Goal: Task Accomplishment & Management: Complete application form

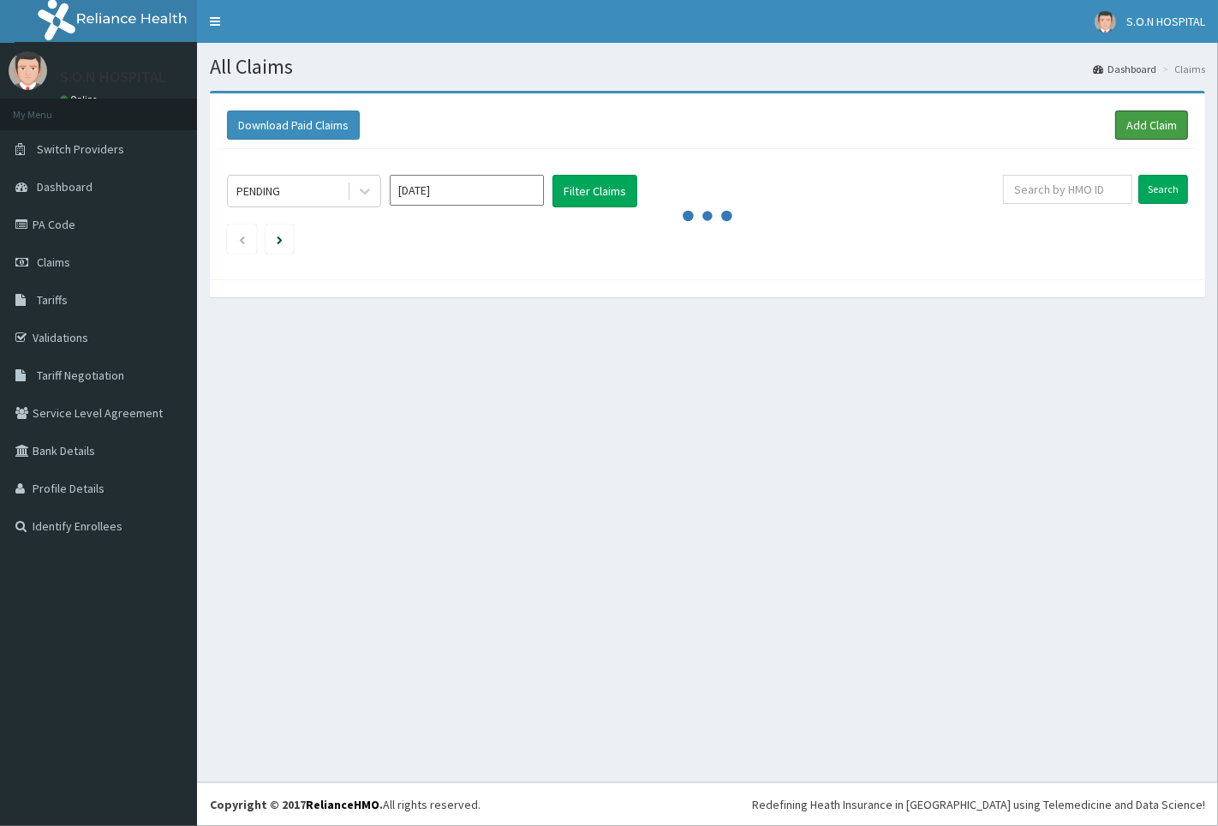
click at [1134, 126] on link "Add Claim" at bounding box center [1151, 125] width 73 height 29
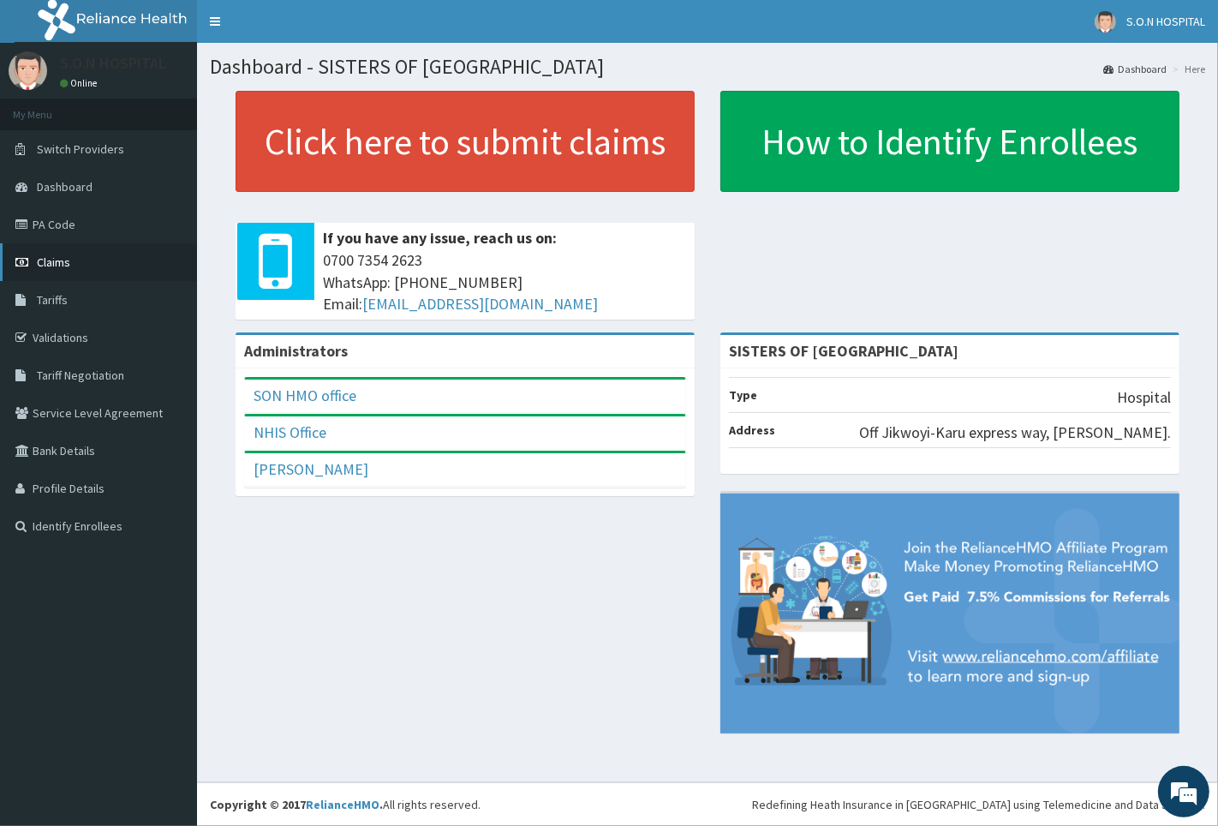
click at [105, 267] on link "Claims" at bounding box center [98, 262] width 197 height 38
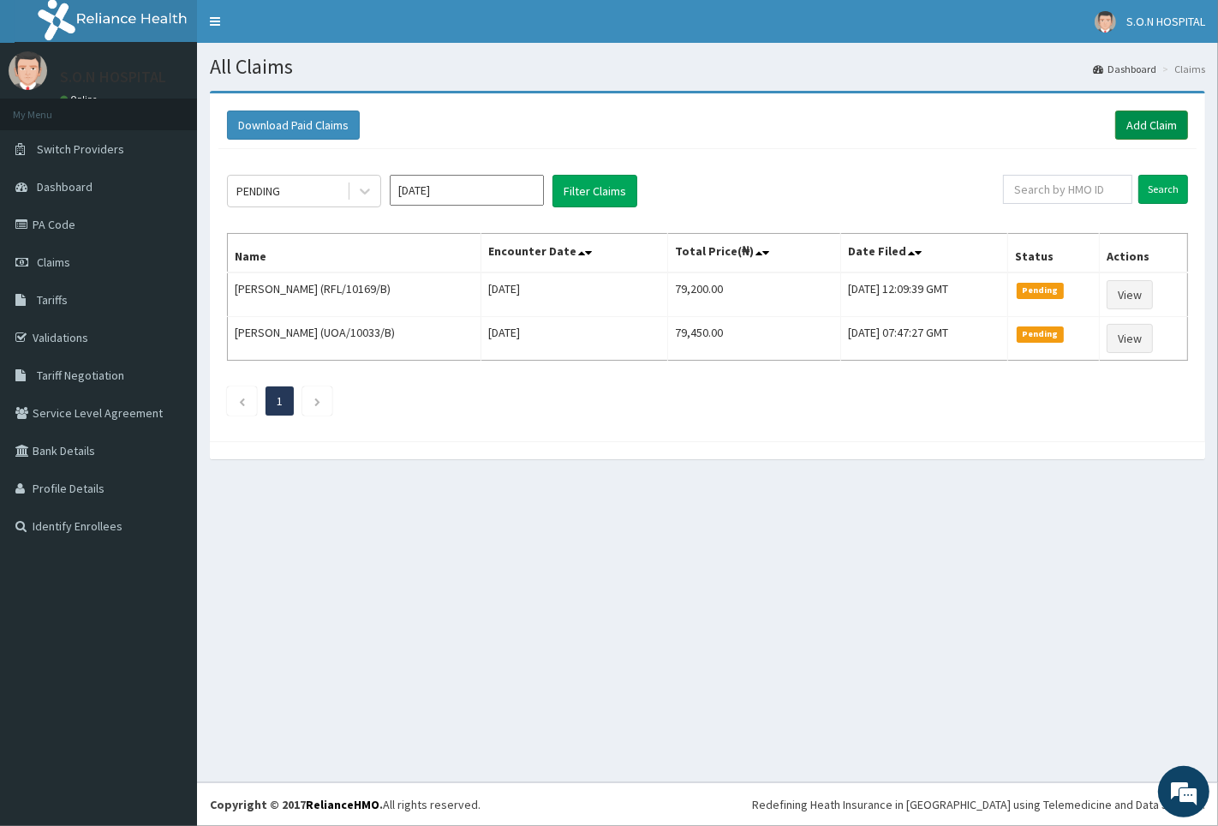
click at [1158, 122] on link "Add Claim" at bounding box center [1151, 125] width 73 height 29
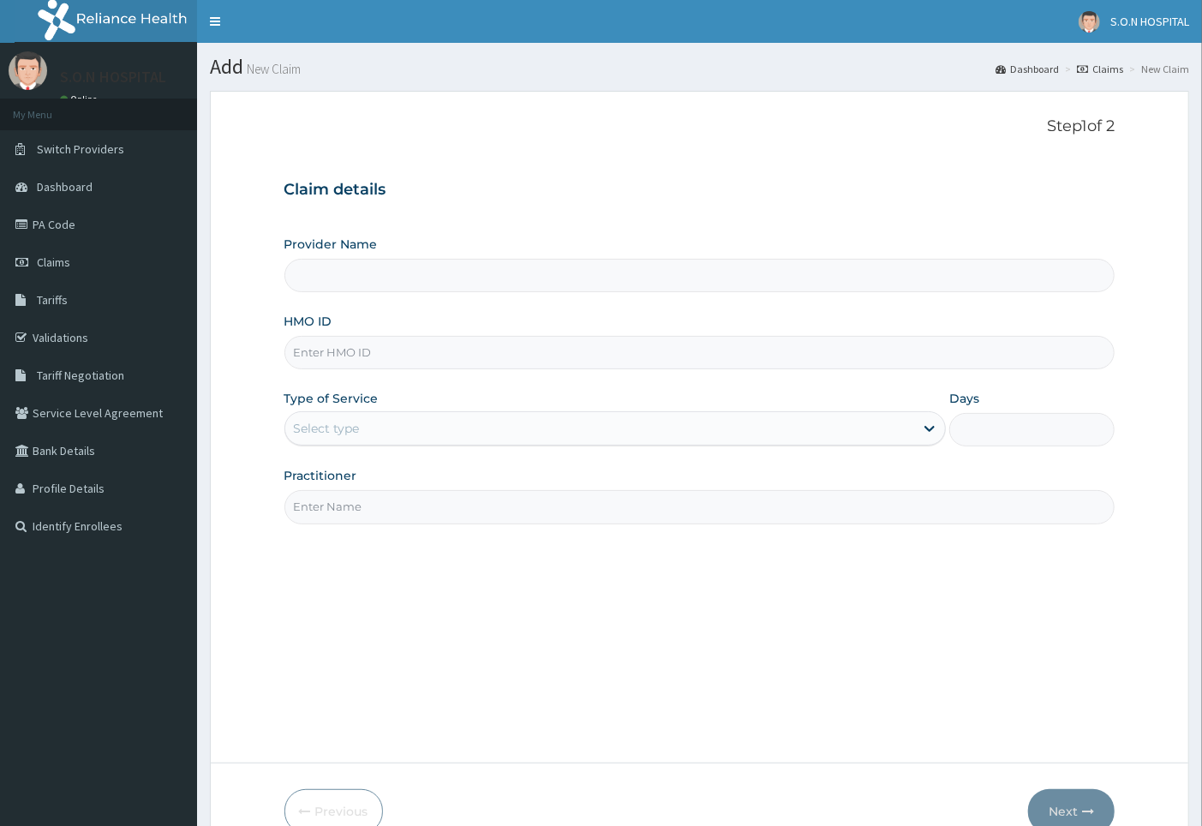
click at [375, 356] on input "HMO ID" at bounding box center [699, 352] width 831 height 33
type input "SISTERS OF NATIVITY HOSPITAL"
type input "RFL/10169/C"
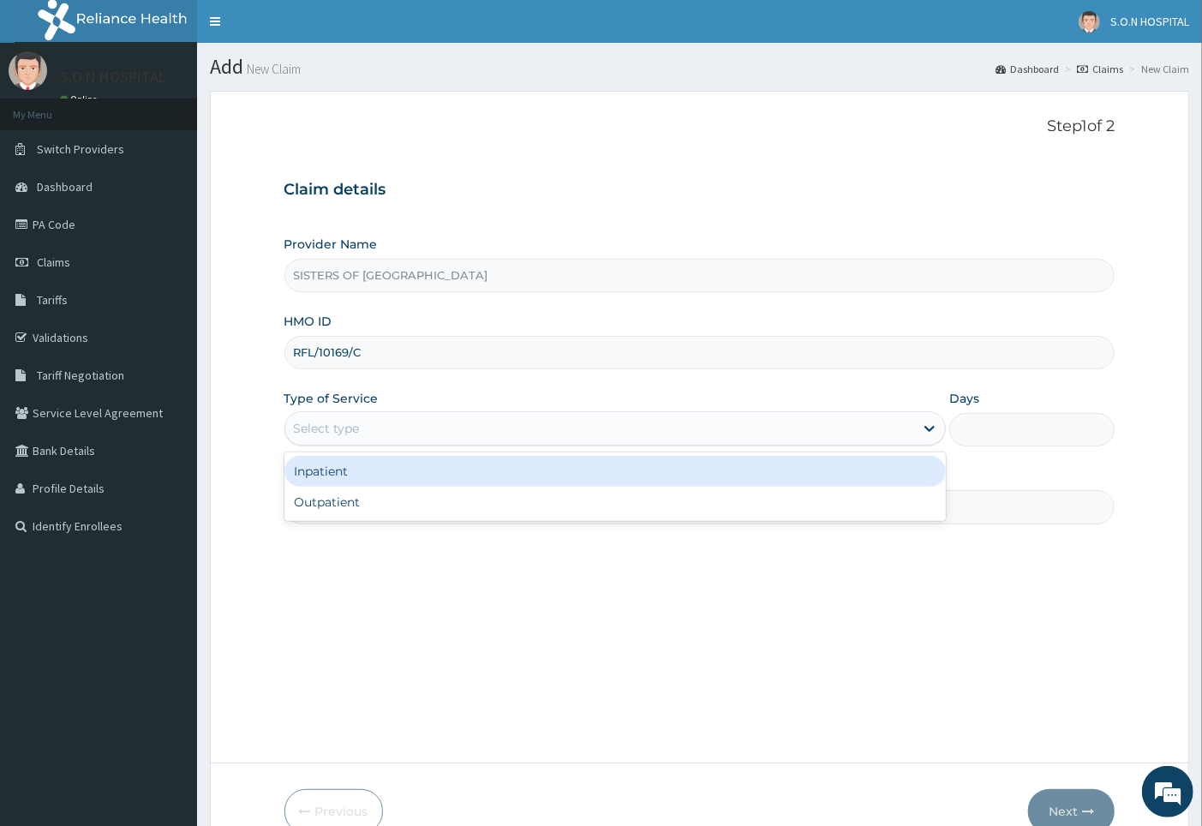
click at [386, 428] on div "Select type" at bounding box center [600, 428] width 630 height 27
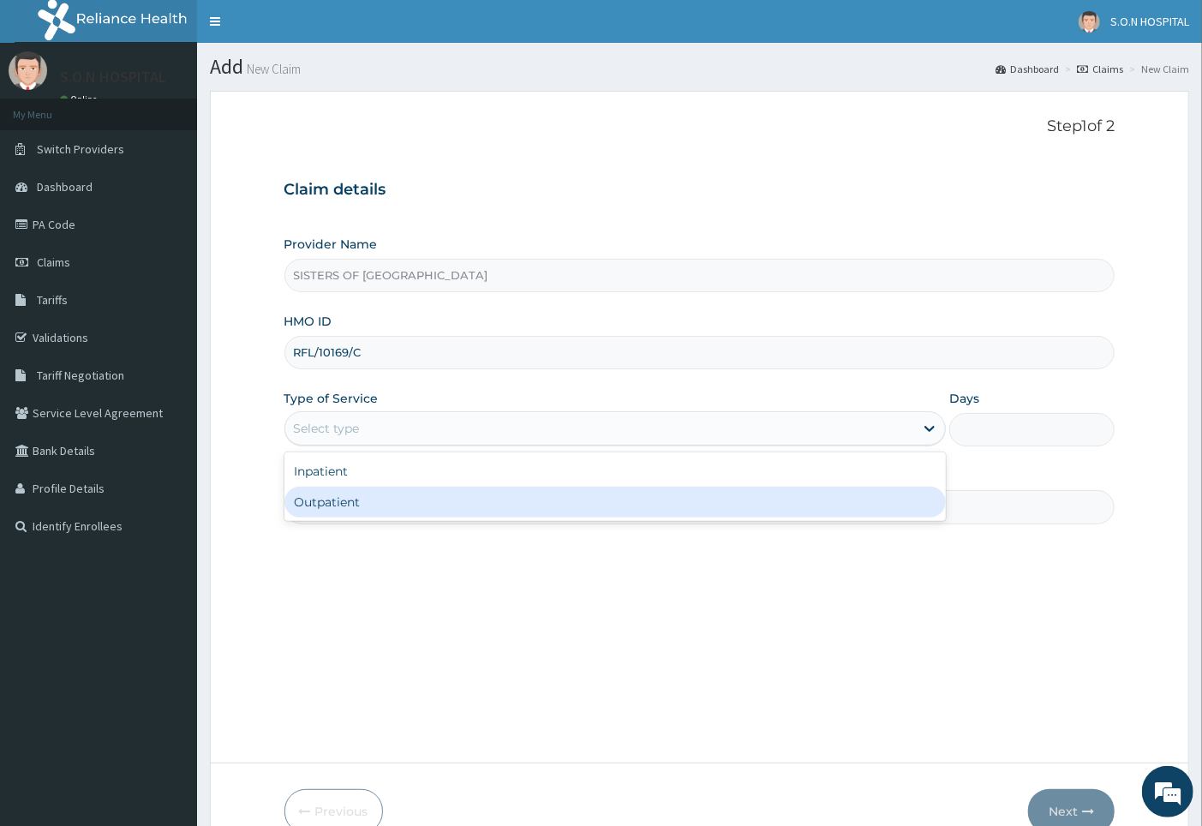
click at [408, 501] on div "Outpatient" at bounding box center [615, 502] width 662 height 31
type input "1"
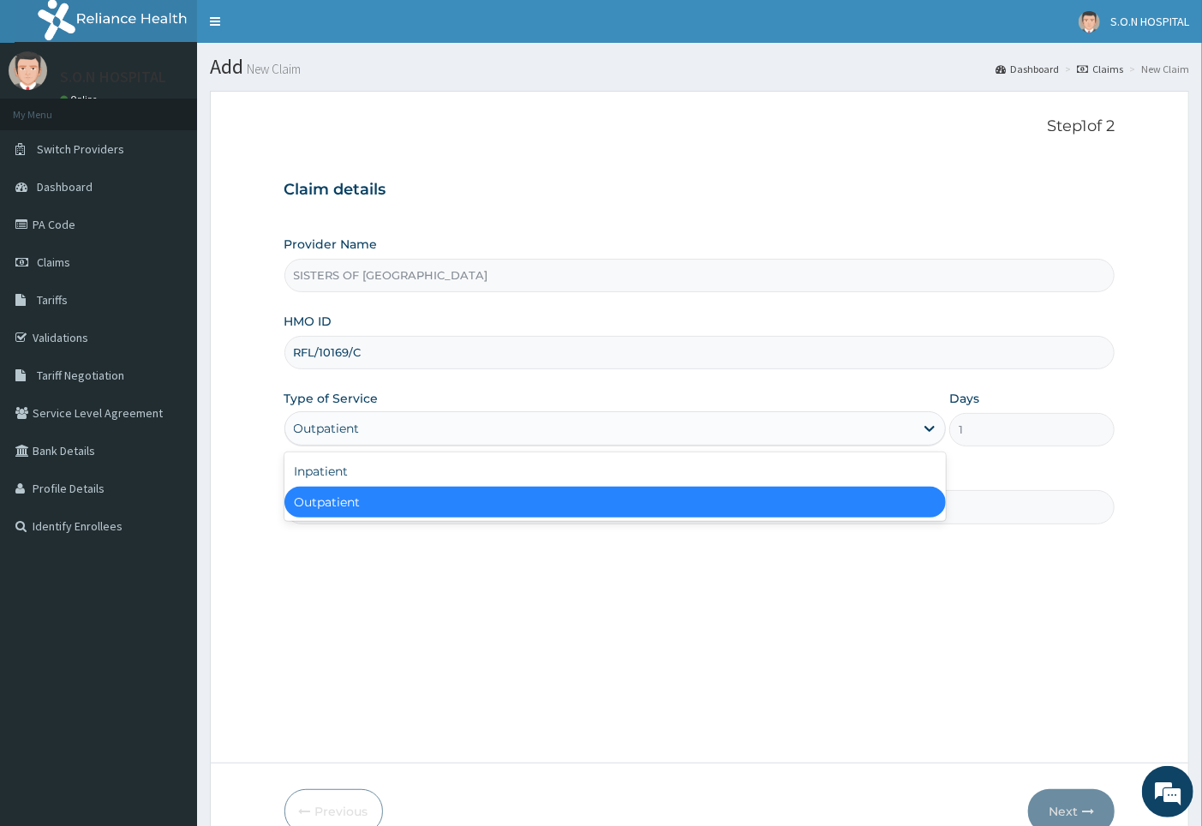
click at [427, 426] on div "Outpatient" at bounding box center [600, 428] width 630 height 27
click at [432, 503] on div "Outpatient" at bounding box center [615, 502] width 662 height 31
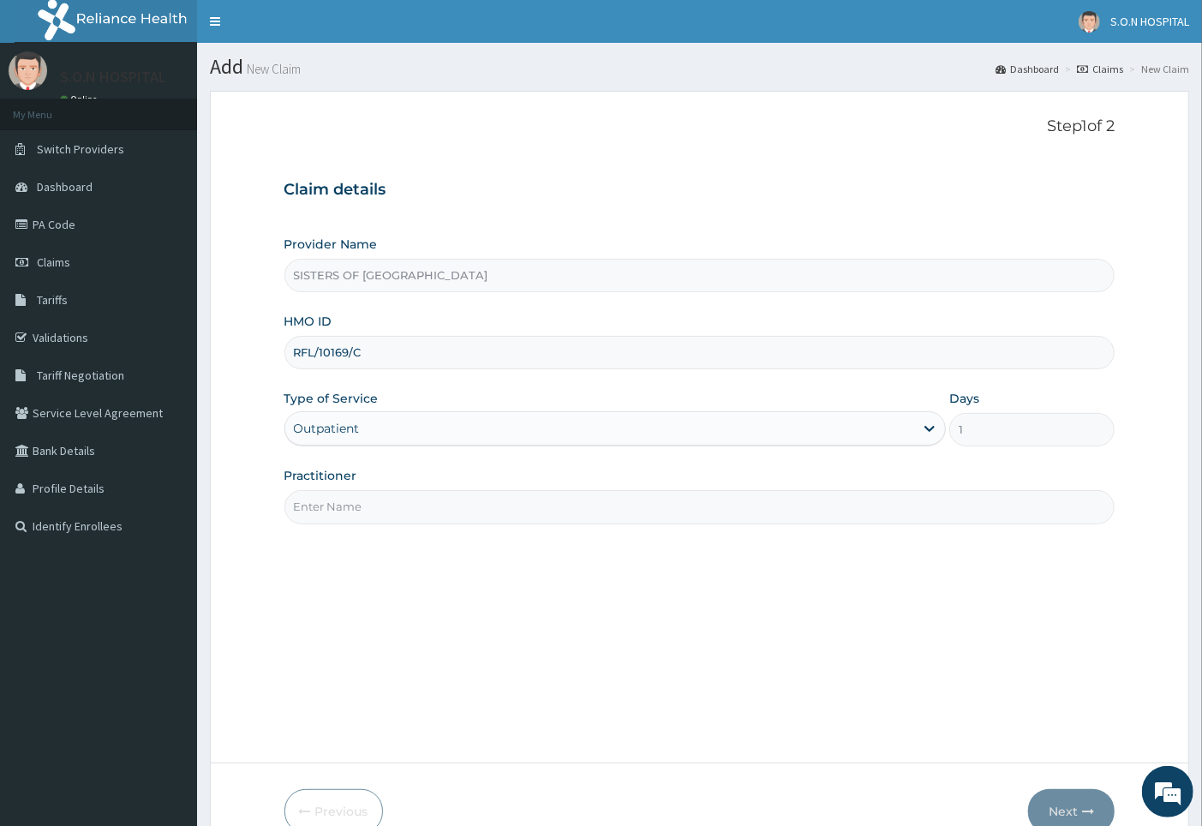
click at [432, 503] on input "Practitioner" at bounding box center [699, 506] width 831 height 33
type input "DR. DIEKE"
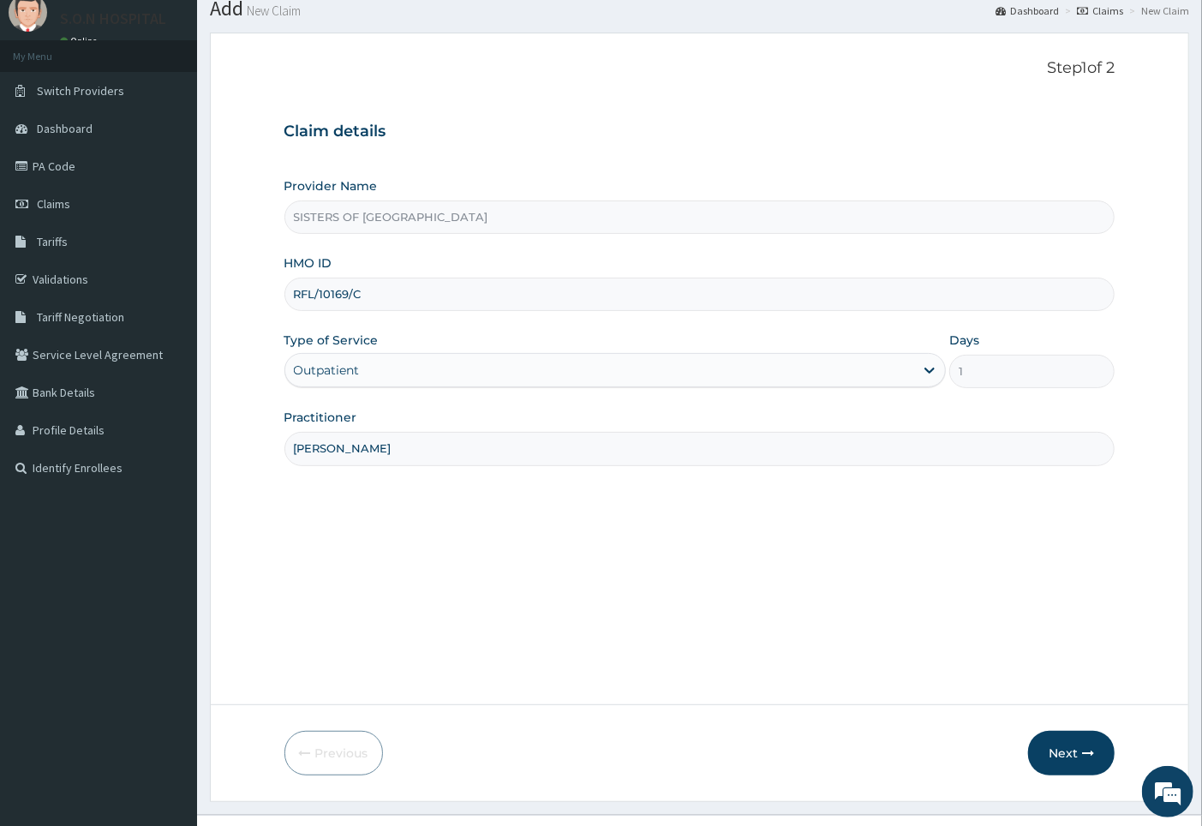
scroll to position [91, 0]
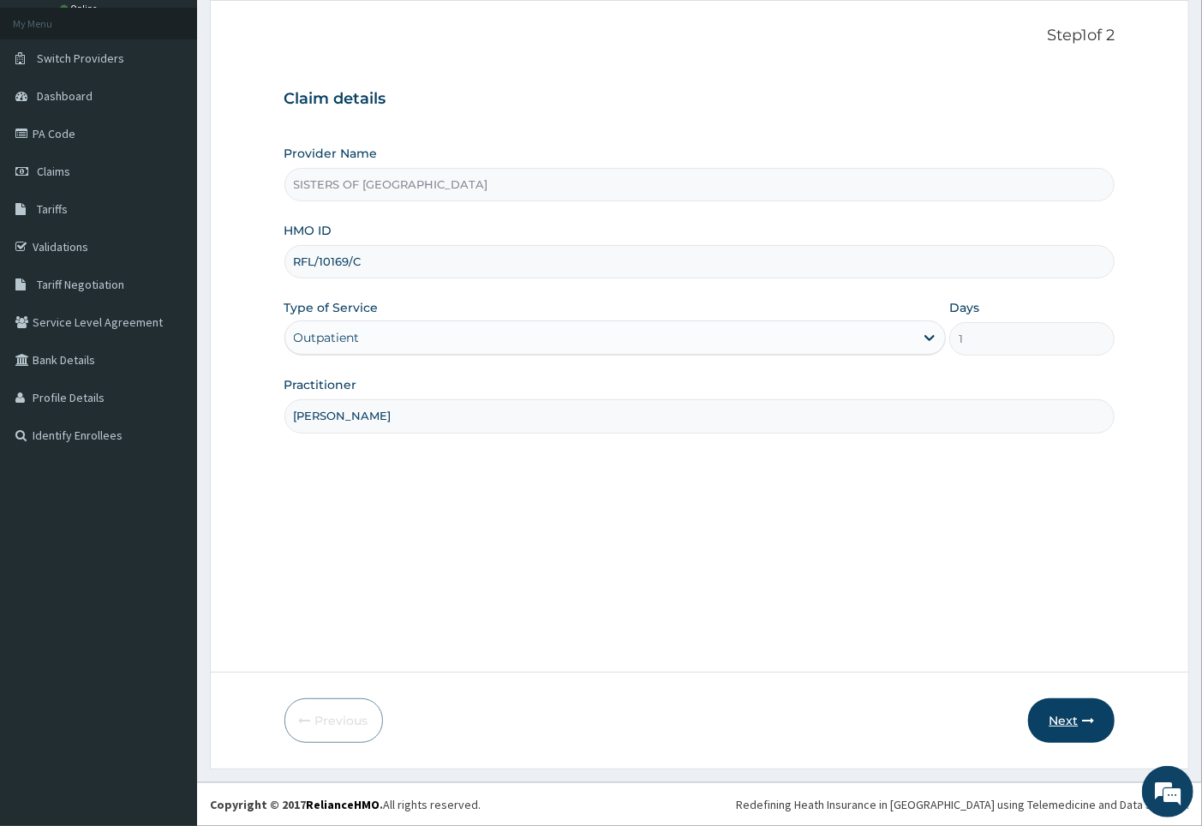
click at [1047, 721] on button "Next" at bounding box center [1071, 720] width 87 height 45
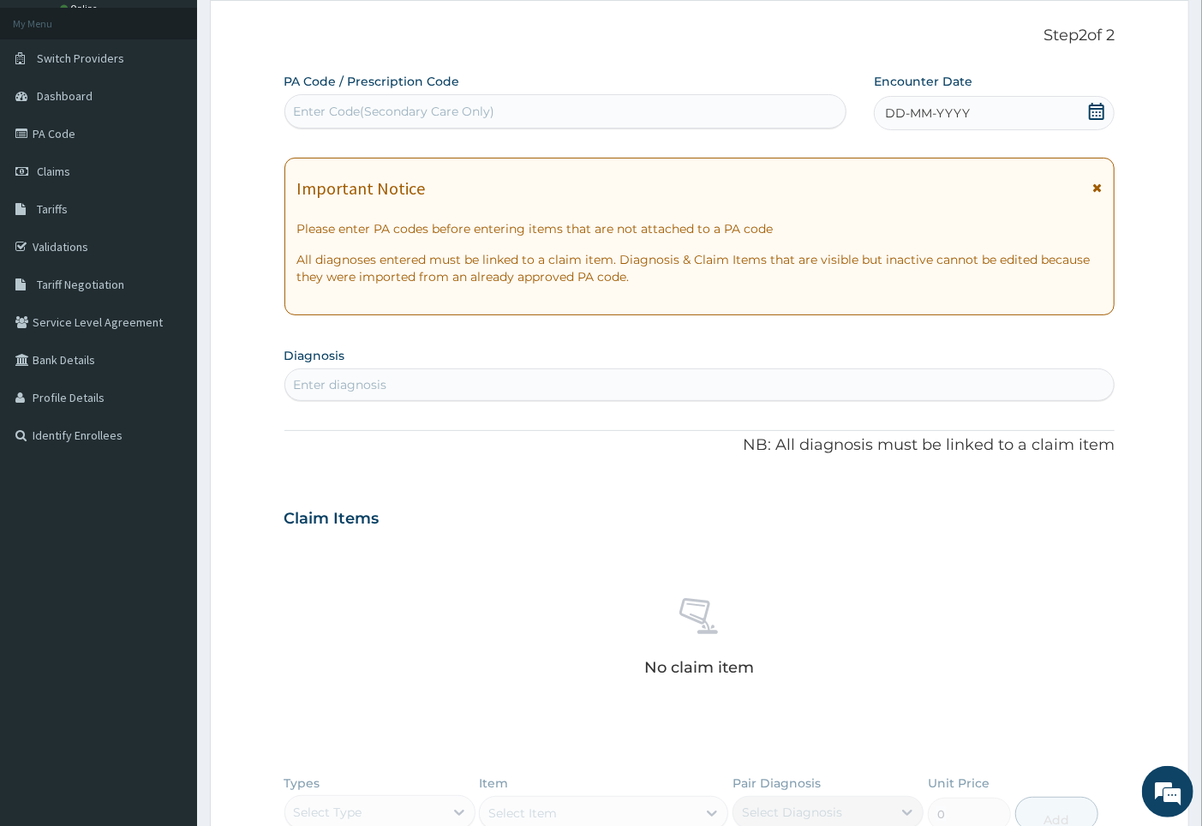
click at [559, 110] on div "Enter Code(Secondary Care Only)" at bounding box center [565, 111] width 560 height 27
type input "PA/E9F2F3"
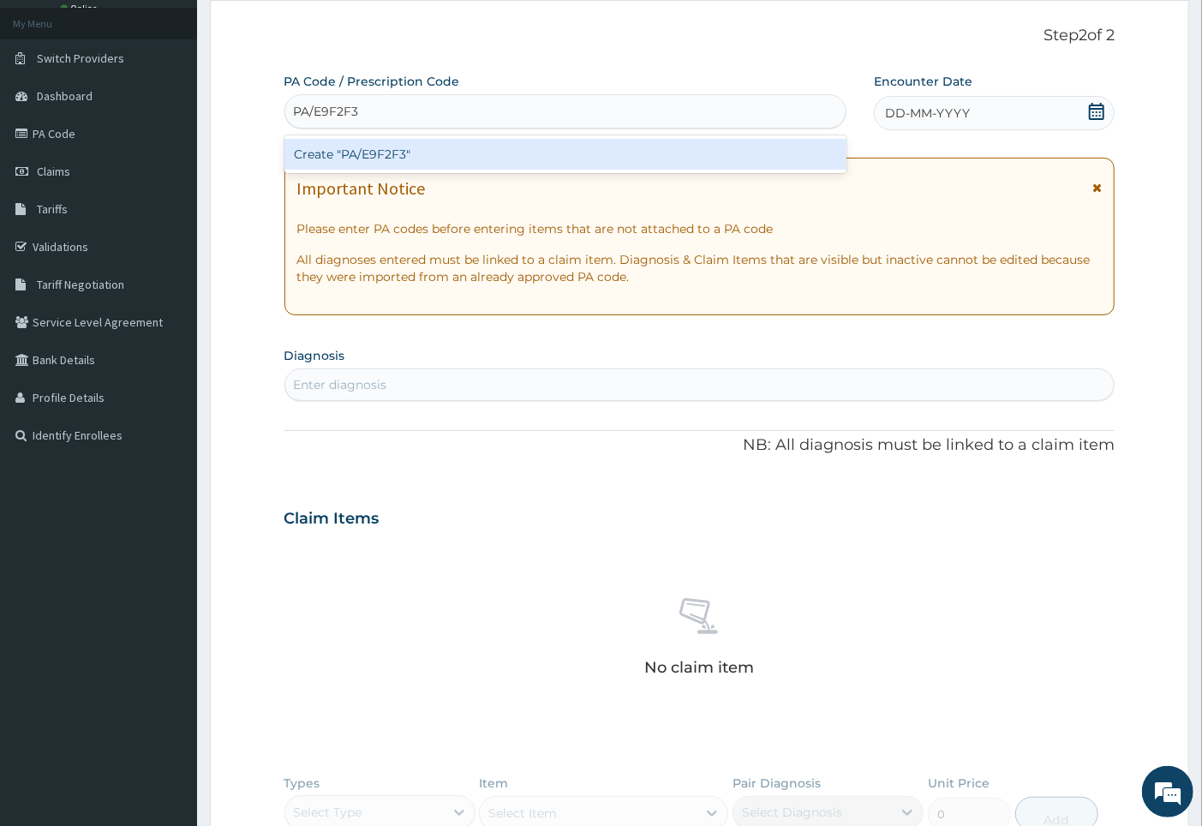
click at [502, 158] on div "Create "PA/E9F2F3"" at bounding box center [565, 154] width 562 height 31
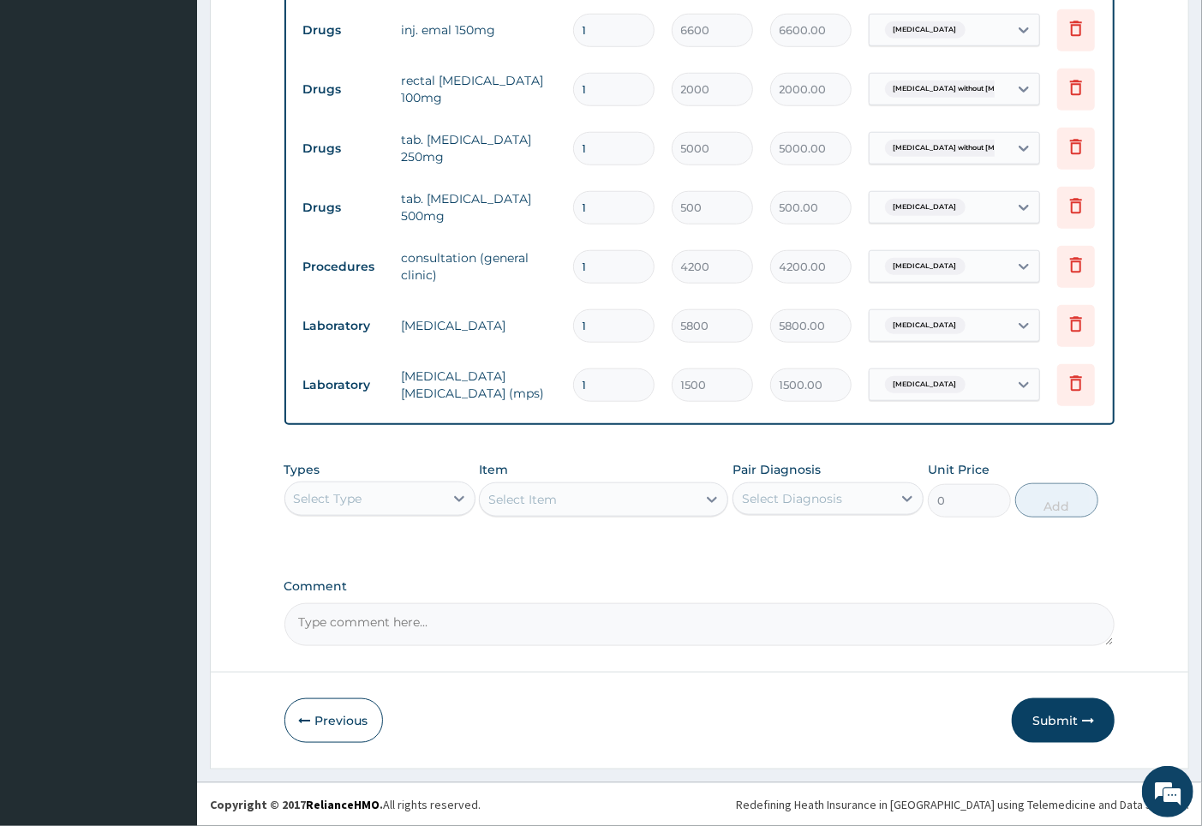
scroll to position [819, 0]
click at [1038, 726] on button "Submit" at bounding box center [1063, 720] width 103 height 45
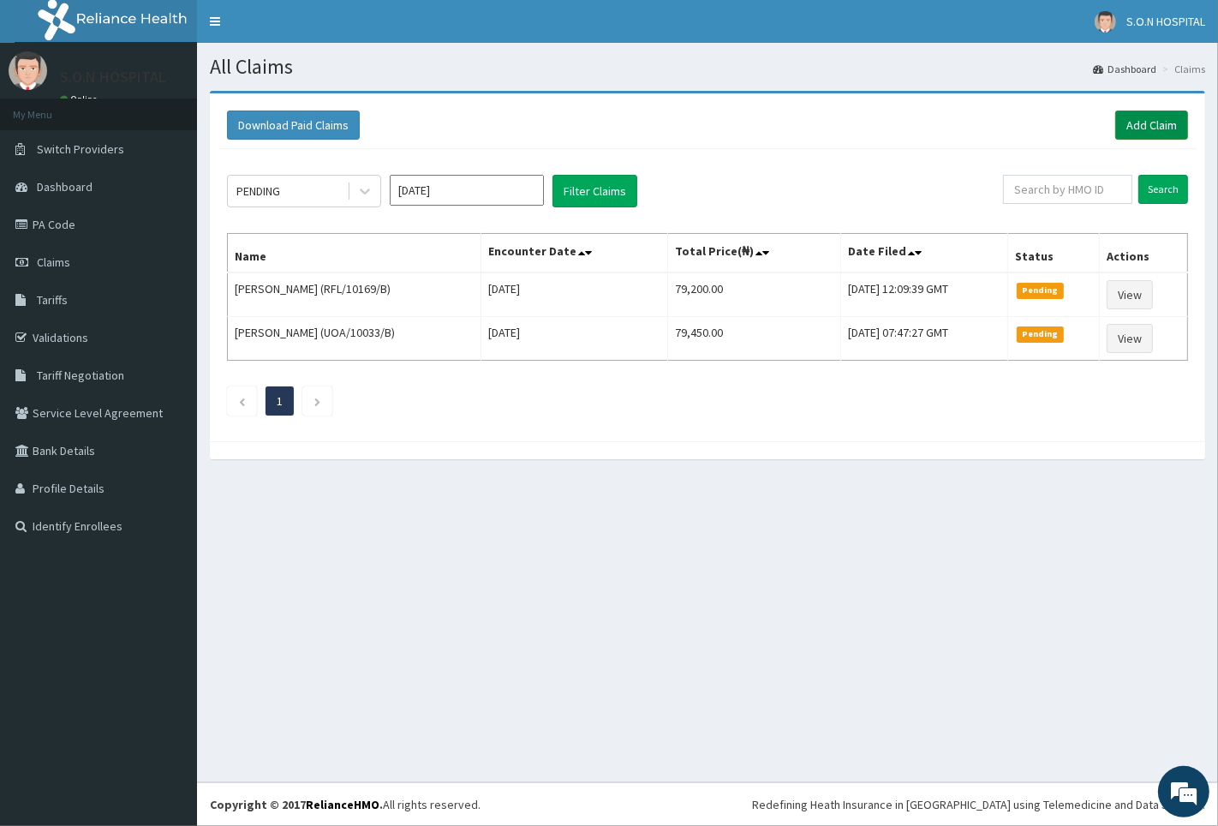
click at [1145, 127] on link "Add Claim" at bounding box center [1151, 125] width 73 height 29
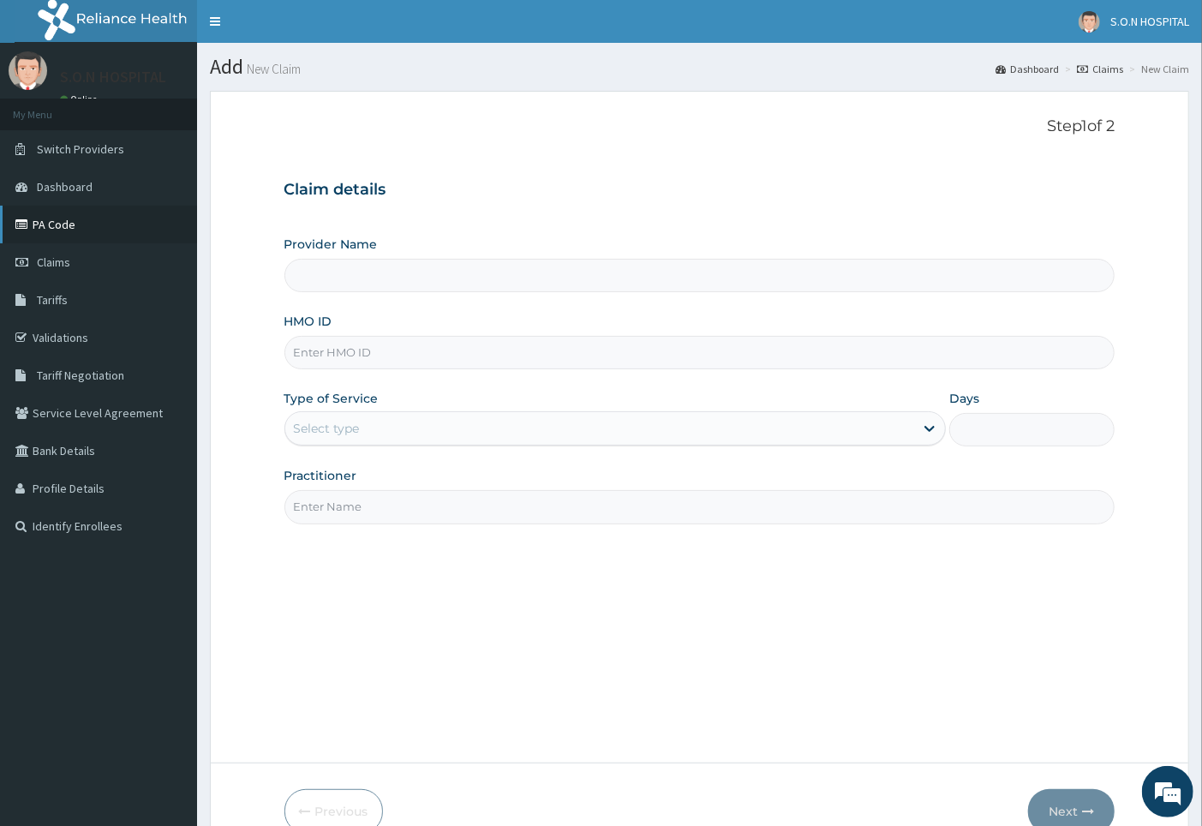
click at [112, 226] on link "PA Code" at bounding box center [98, 225] width 197 height 38
type input "SISTERS OF [GEOGRAPHIC_DATA]"
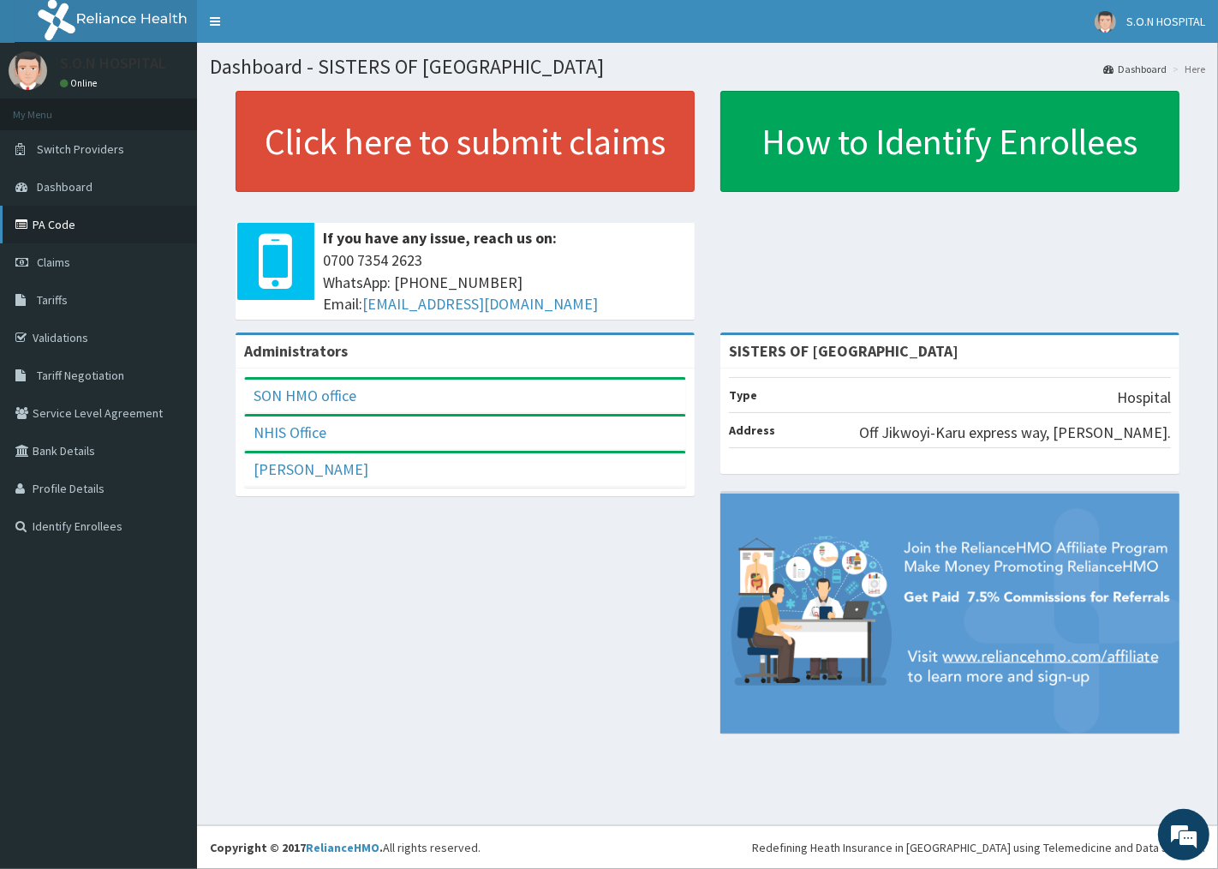
click at [94, 233] on link "PA Code" at bounding box center [98, 225] width 197 height 38
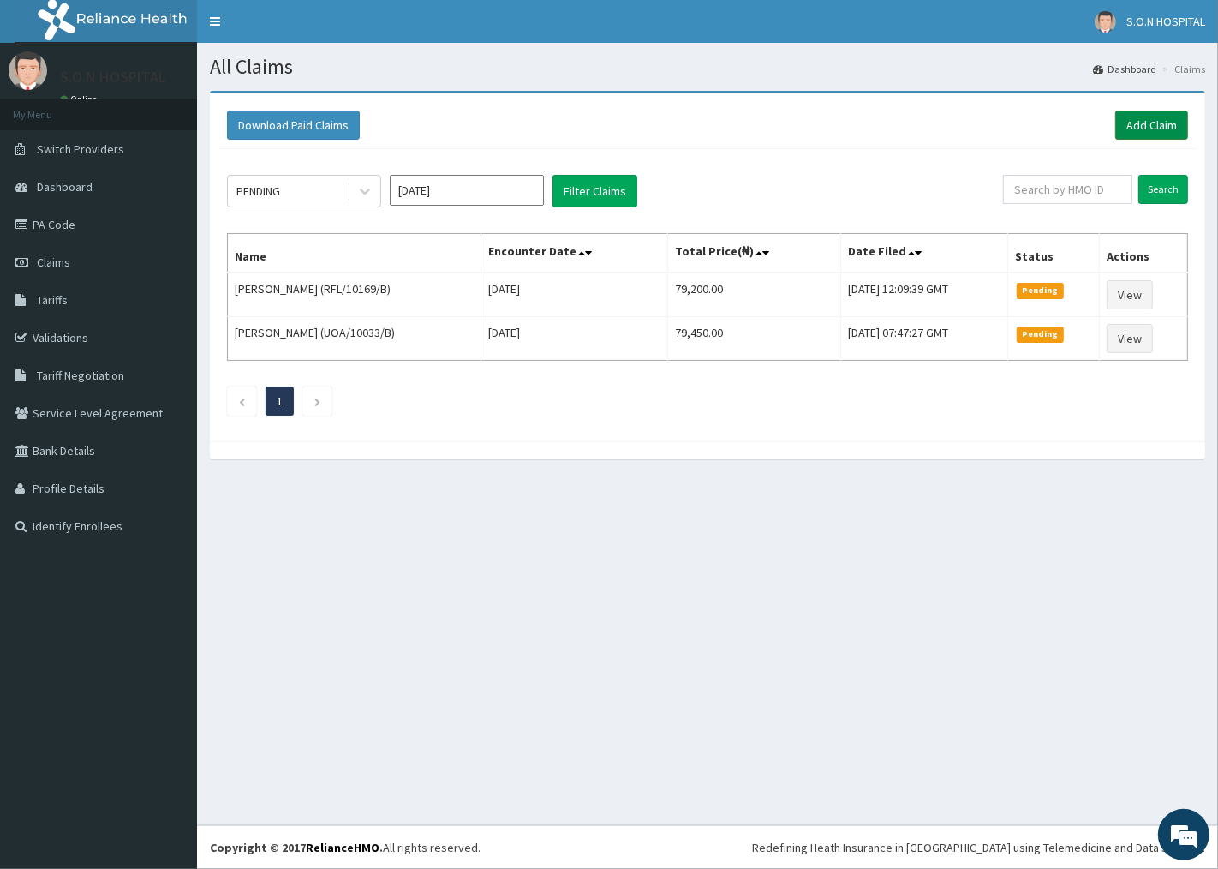
click at [1171, 121] on link "Add Claim" at bounding box center [1151, 125] width 73 height 29
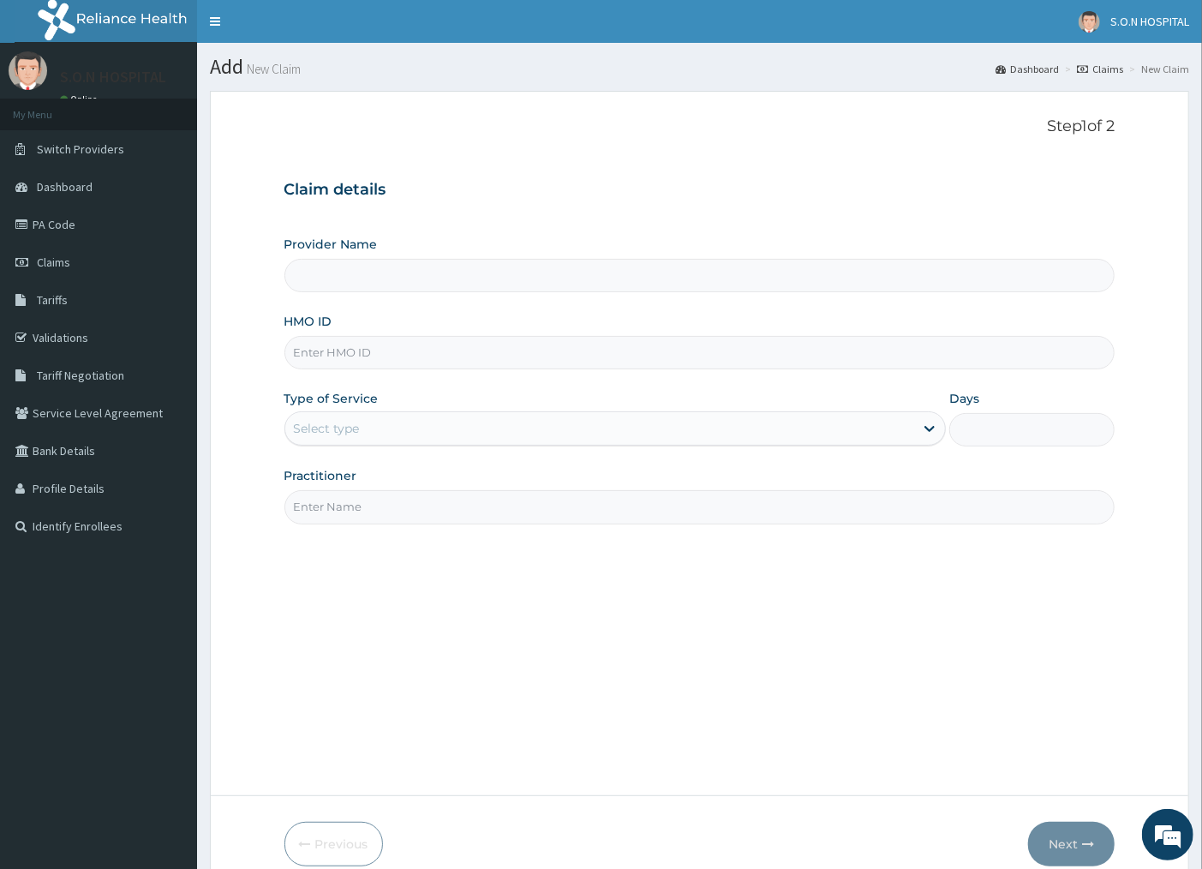
type input "SISTERS OF [GEOGRAPHIC_DATA]"
click at [473, 363] on input "HMO ID" at bounding box center [699, 352] width 831 height 33
click at [425, 354] on input "HMO ID" at bounding box center [699, 352] width 831 height 33
type input "FMI/10190/A"
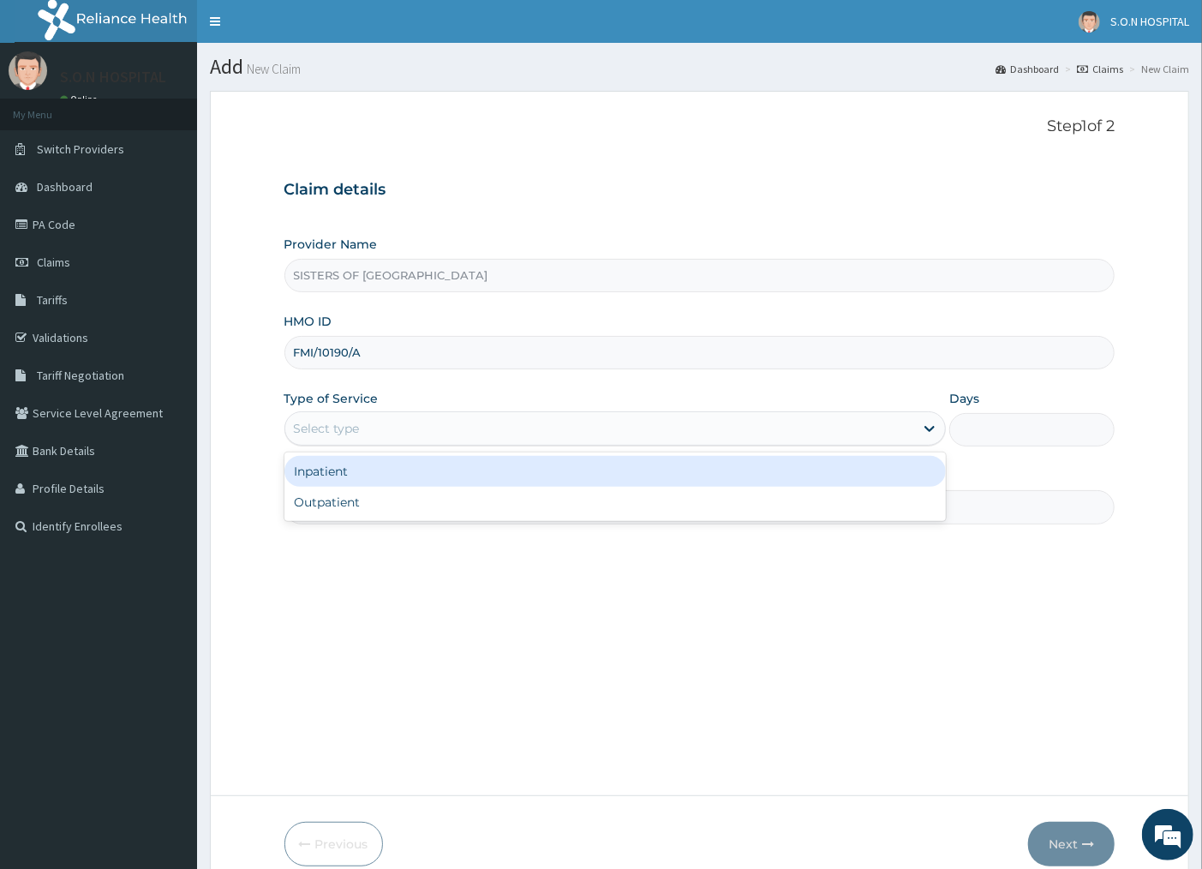
click at [568, 435] on div "Select type" at bounding box center [600, 428] width 630 height 27
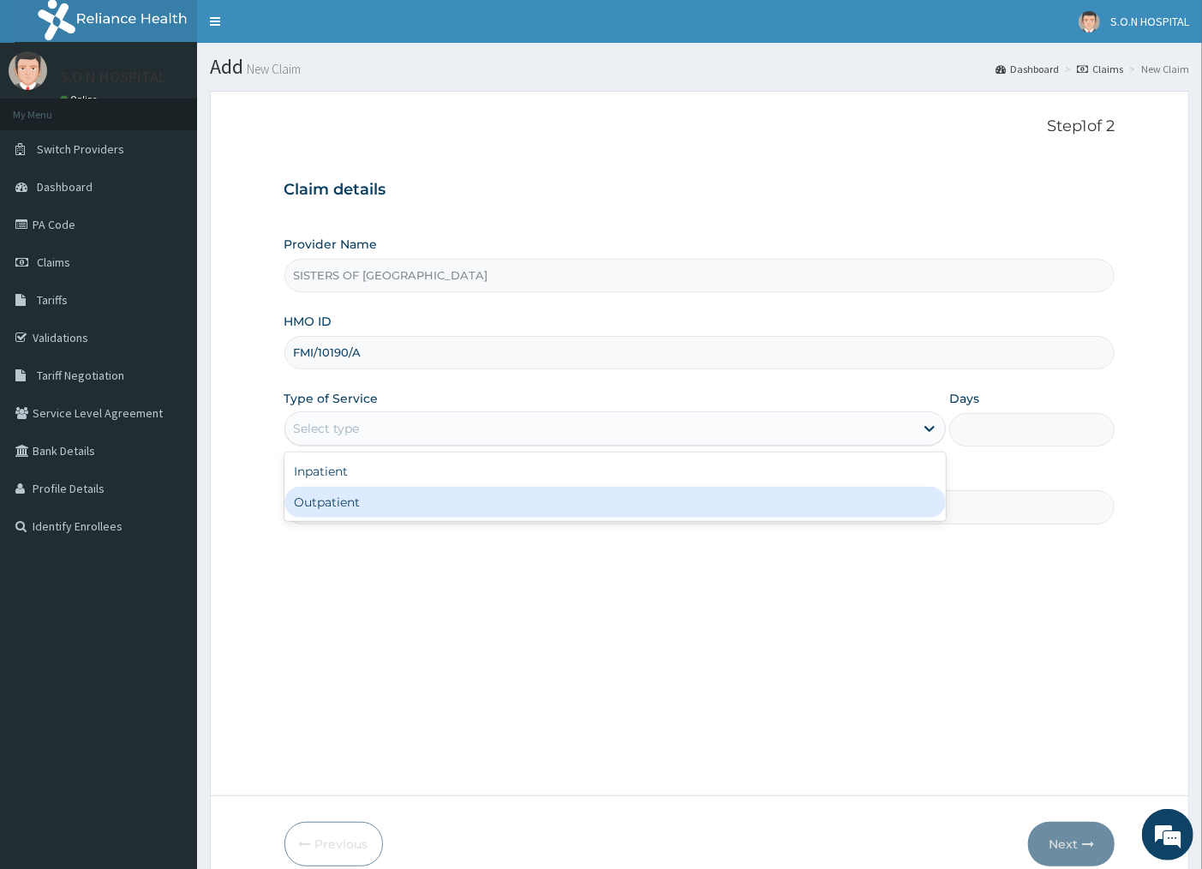
click at [558, 505] on div "Outpatient" at bounding box center [615, 502] width 662 height 31
type input "1"
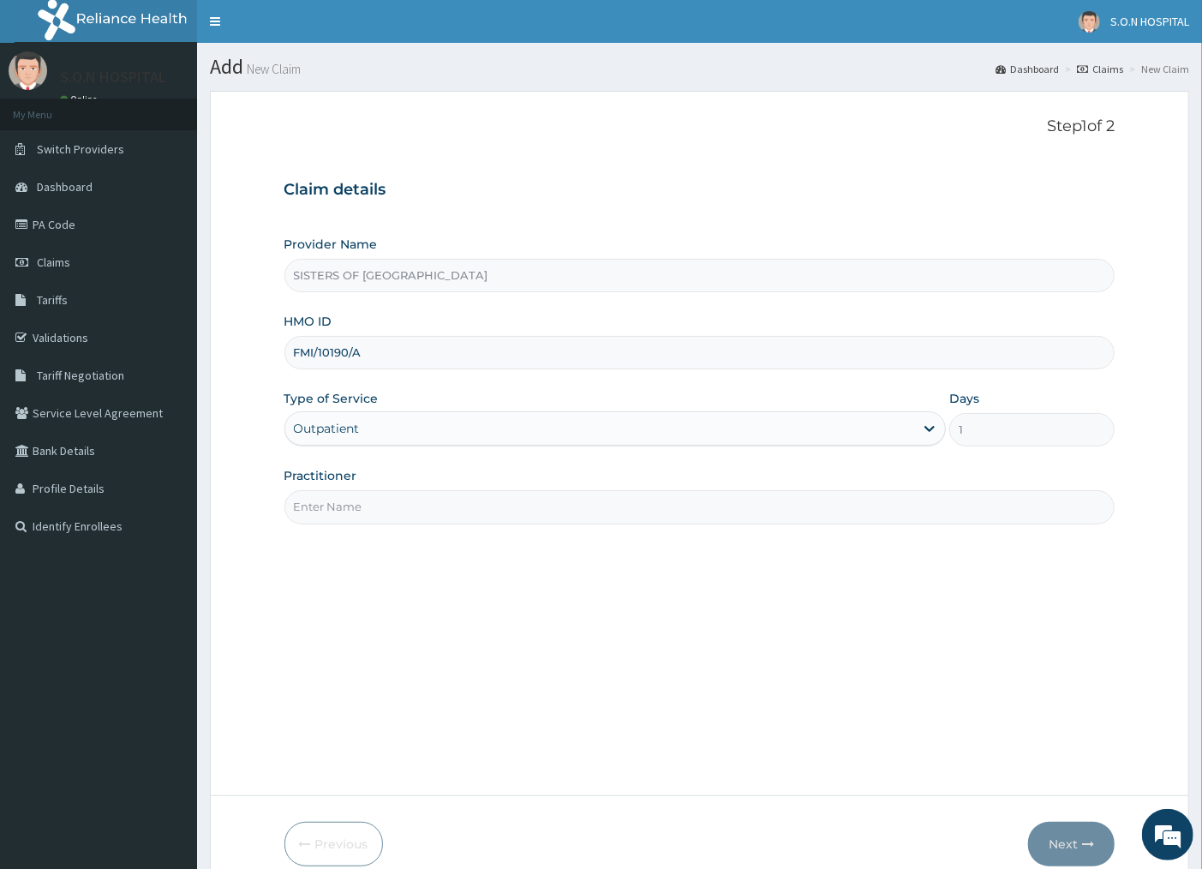
click at [492, 511] on input "Practitioner" at bounding box center [699, 506] width 831 height 33
type input "DR. DIKKO"
click at [1056, 848] on button "Next" at bounding box center [1071, 844] width 87 height 45
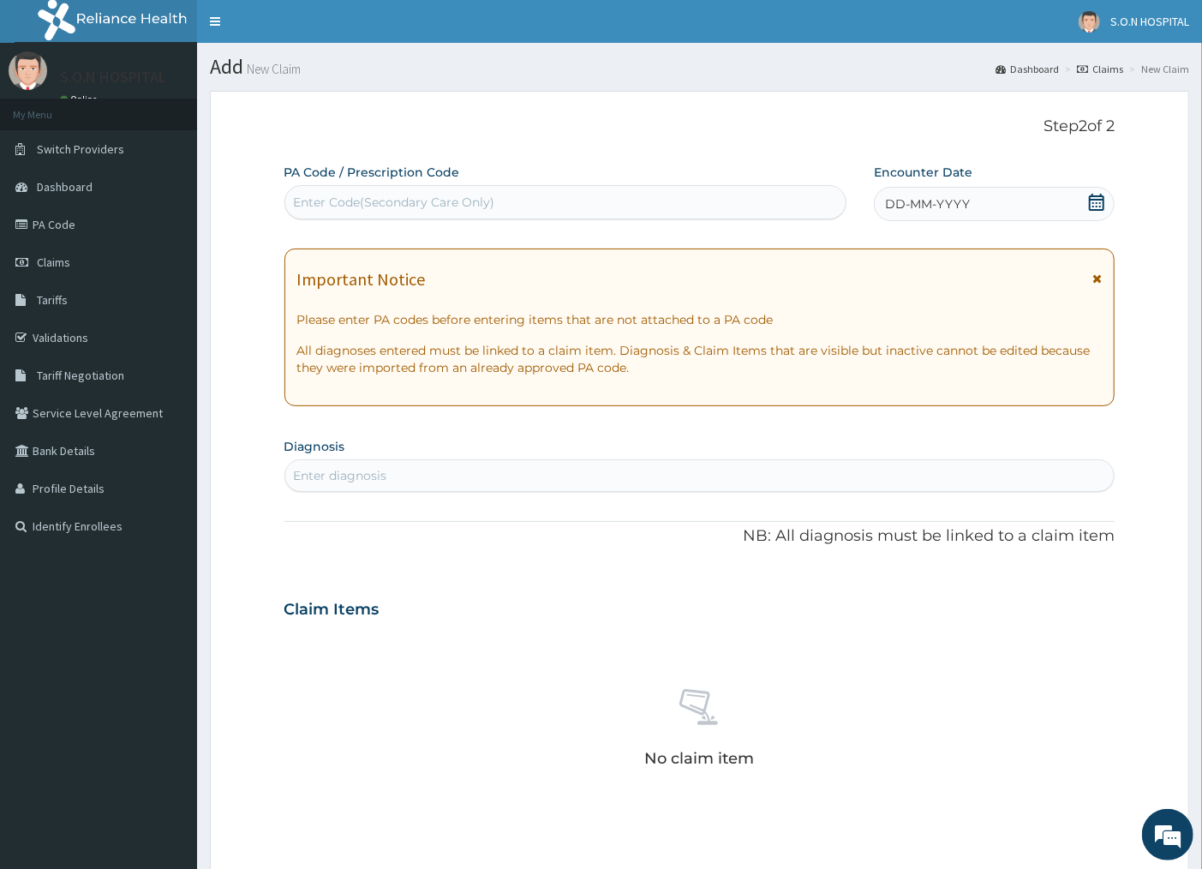
click at [569, 206] on div "Enter Code(Secondary Care Only)" at bounding box center [565, 201] width 560 height 27
type input "PA/B0401C"
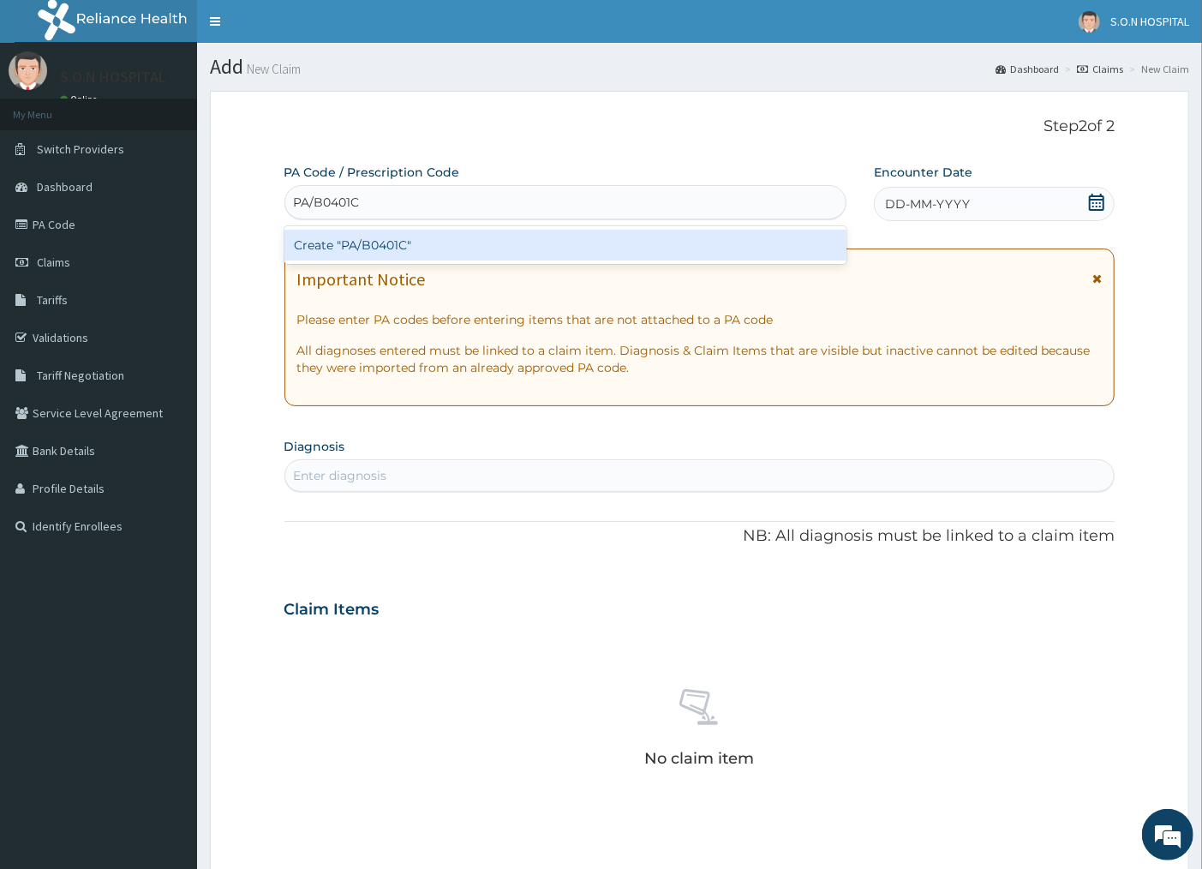
click at [559, 236] on div "Create "PA/B0401C"" at bounding box center [565, 245] width 562 height 31
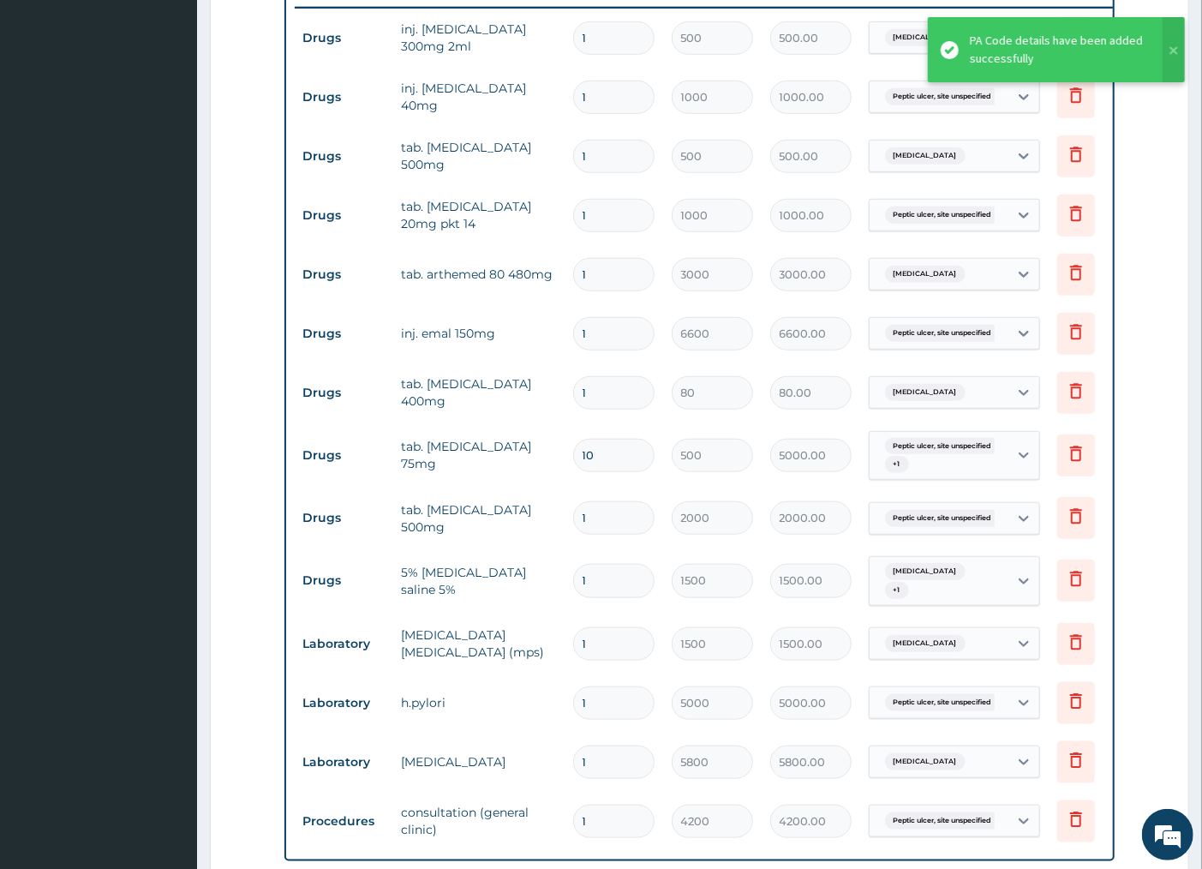
scroll to position [684, 0]
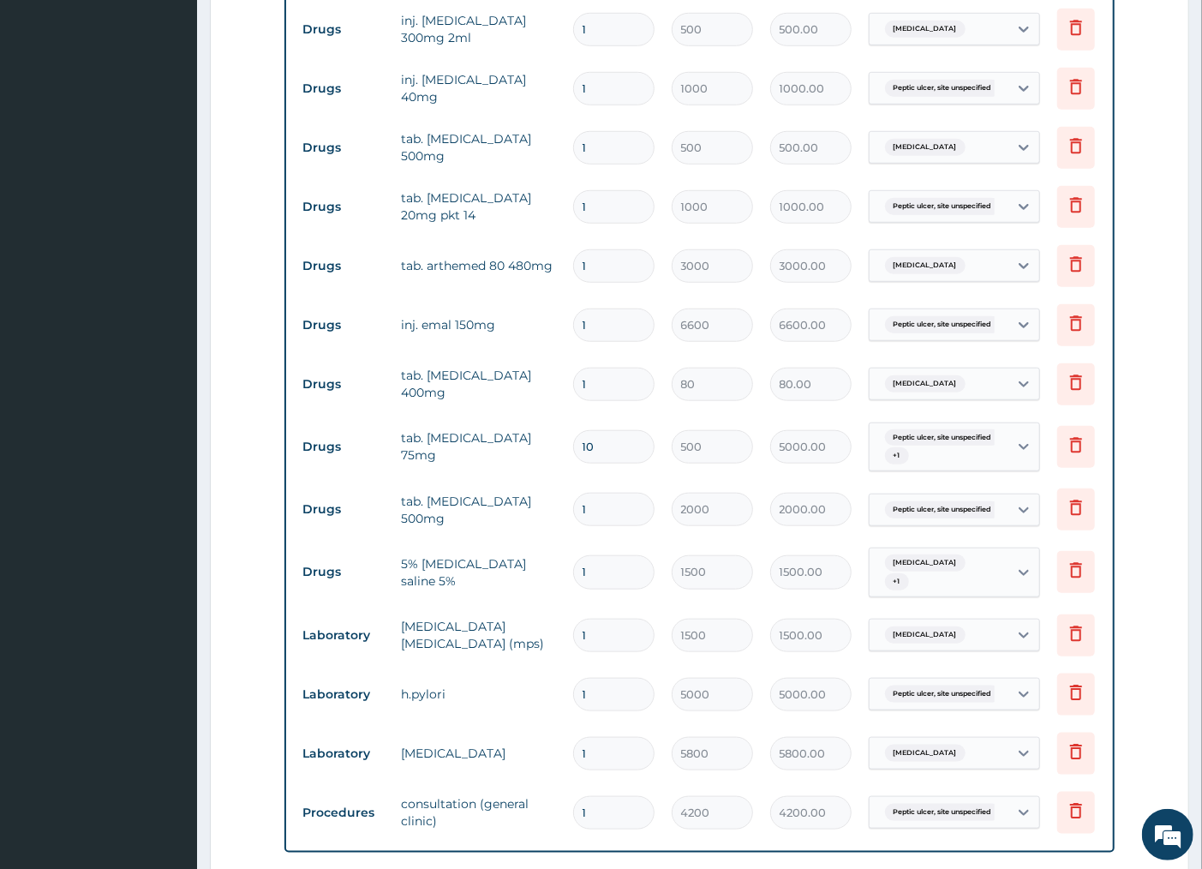
drag, startPoint x: 629, startPoint y: 93, endPoint x: 631, endPoint y: 101, distance: 8.7
click at [629, 91] on input "1" at bounding box center [613, 88] width 81 height 33
type input "0.00"
type input "2"
type input "2000.00"
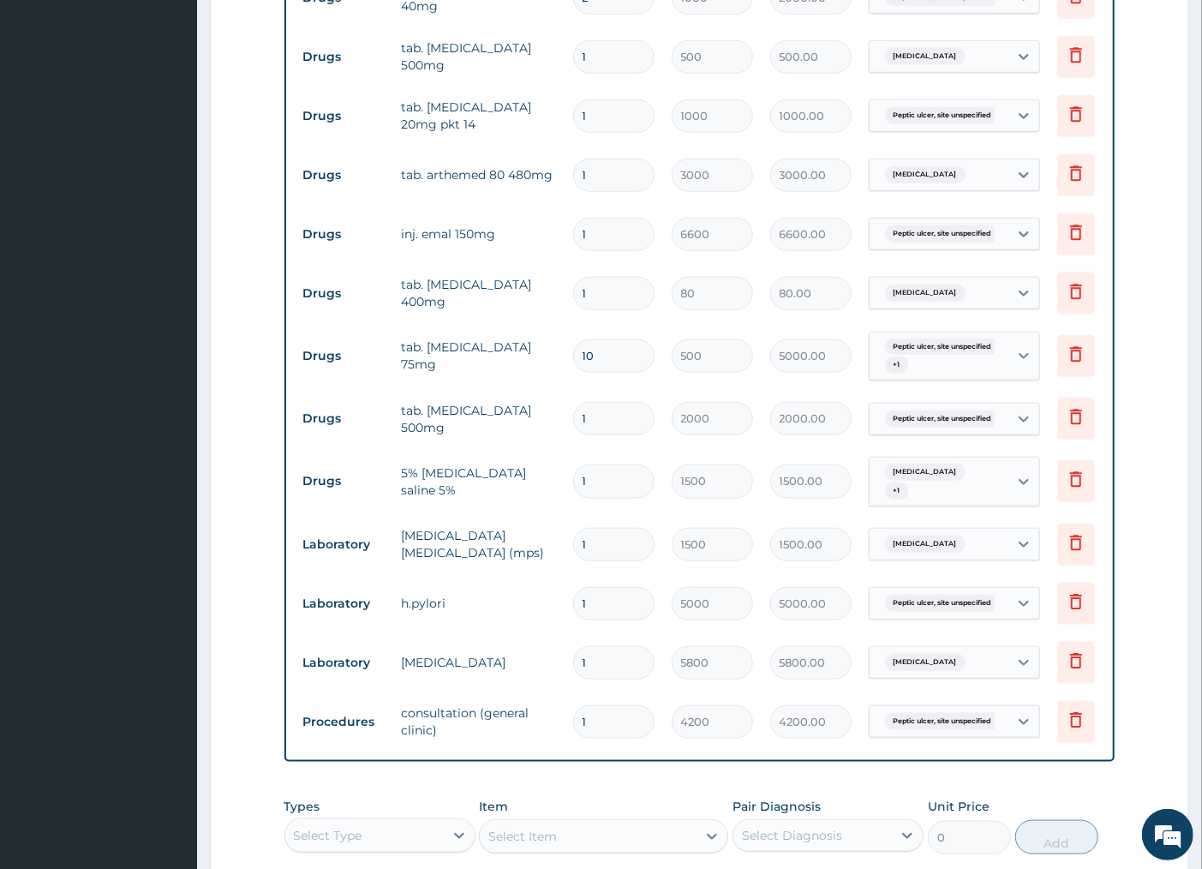
scroll to position [970, 0]
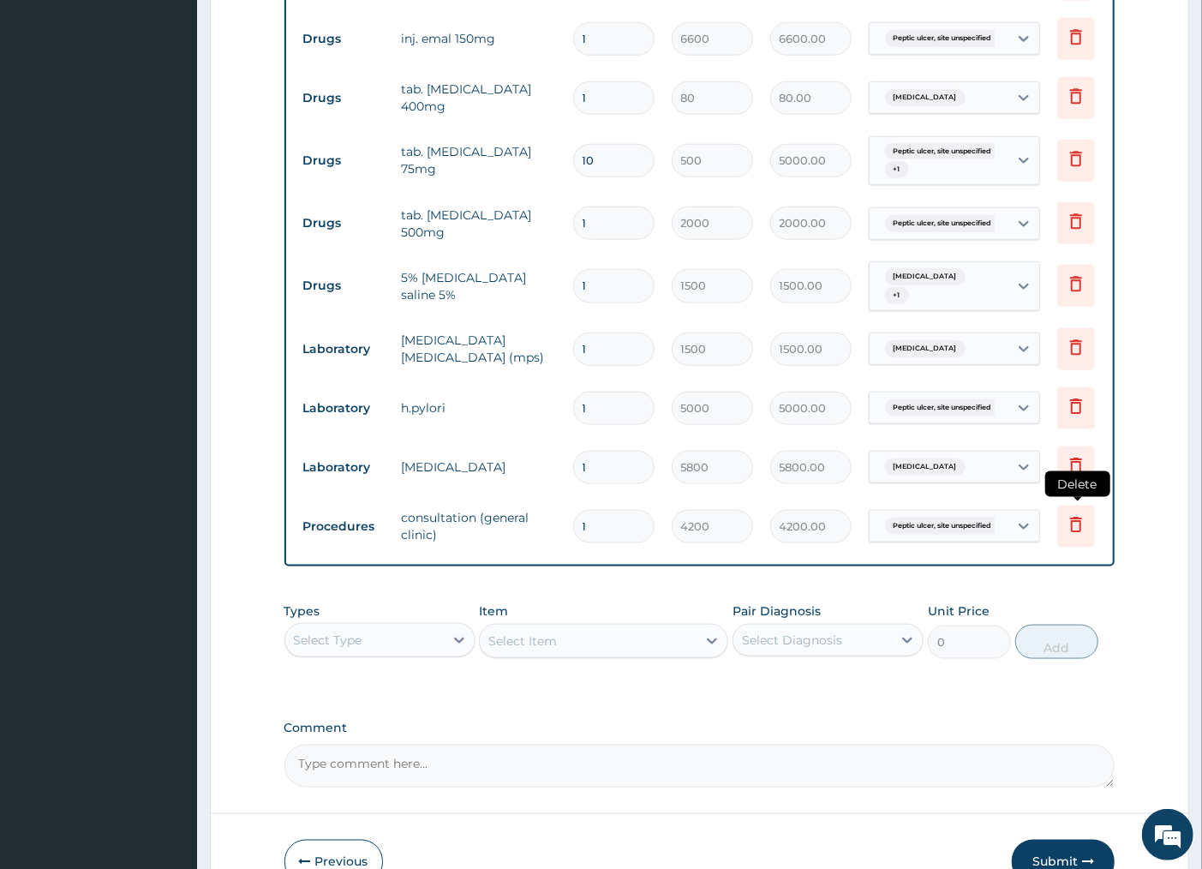
type input "2"
click at [1063, 533] on icon at bounding box center [1076, 526] width 38 height 42
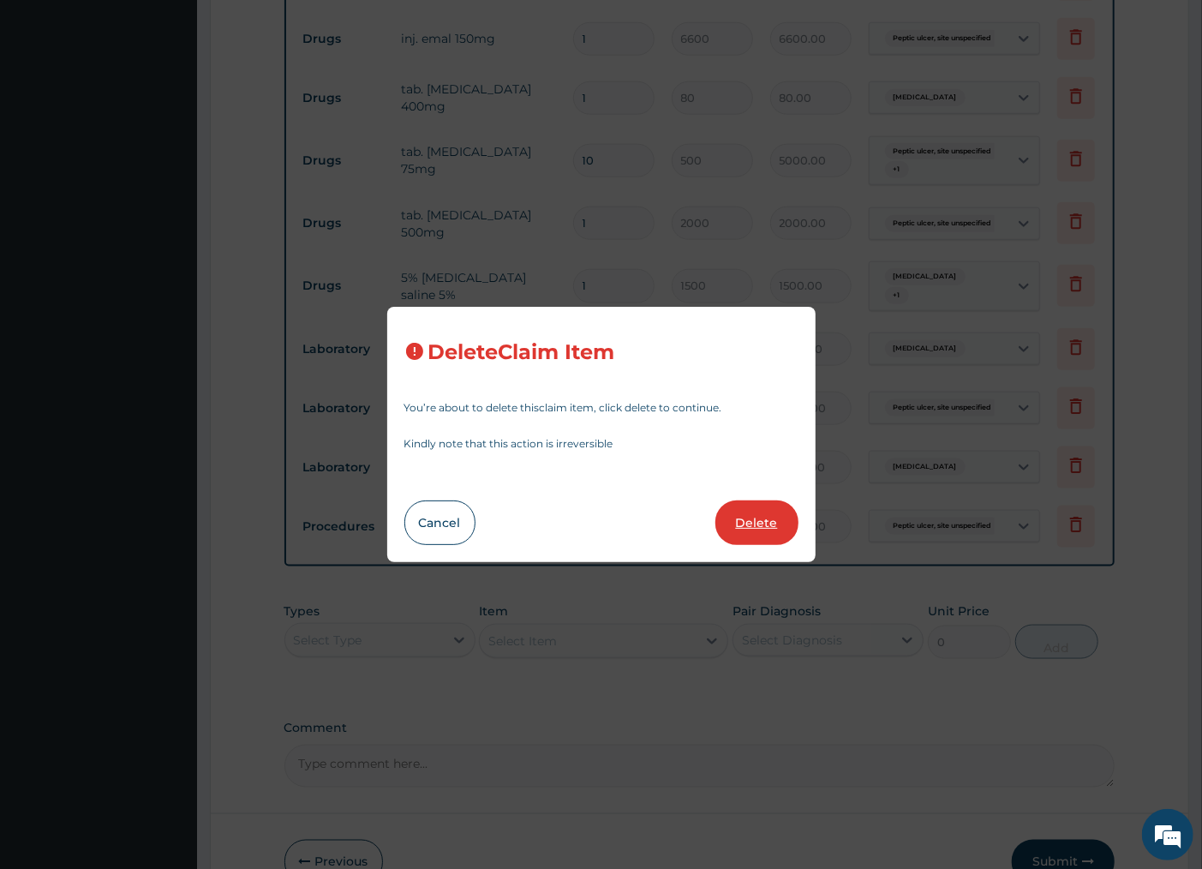
click at [767, 534] on button "Delete" at bounding box center [756, 522] width 83 height 45
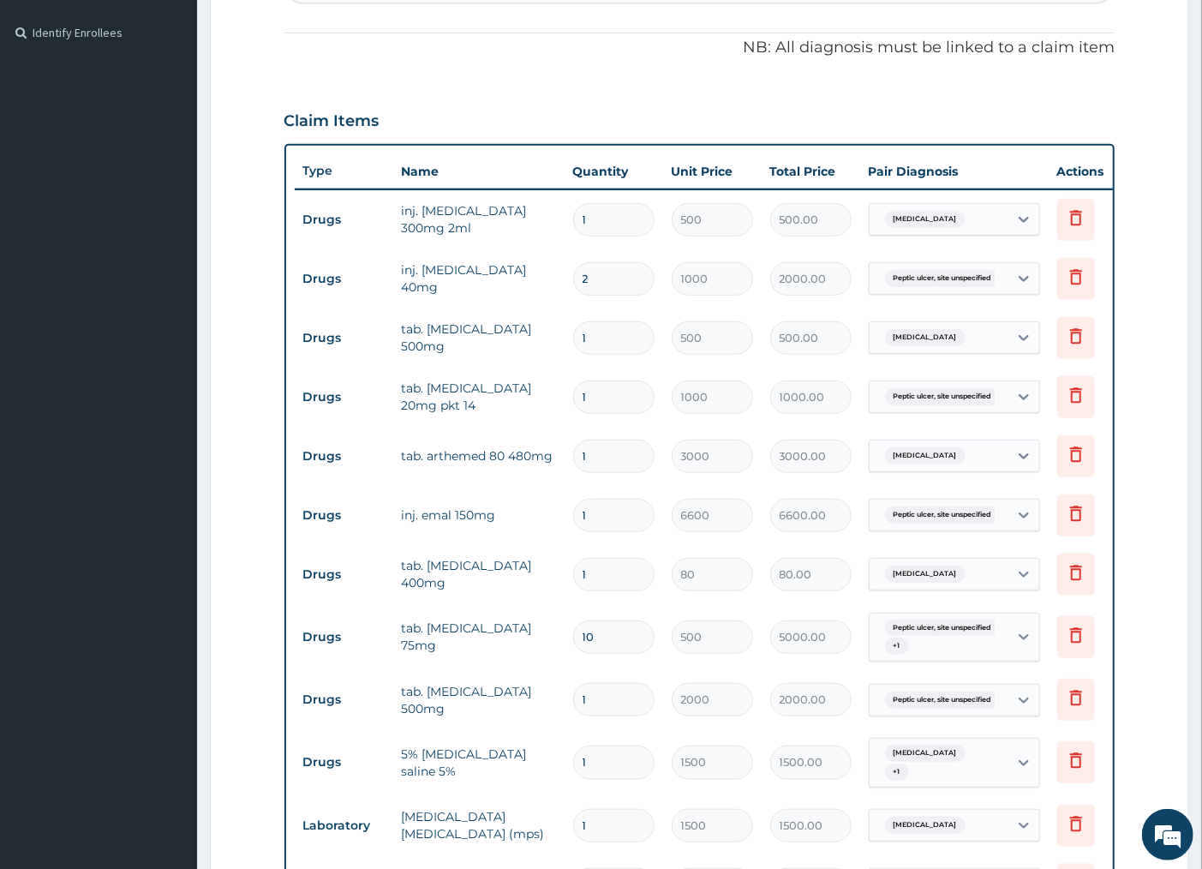
scroll to position [589, 0]
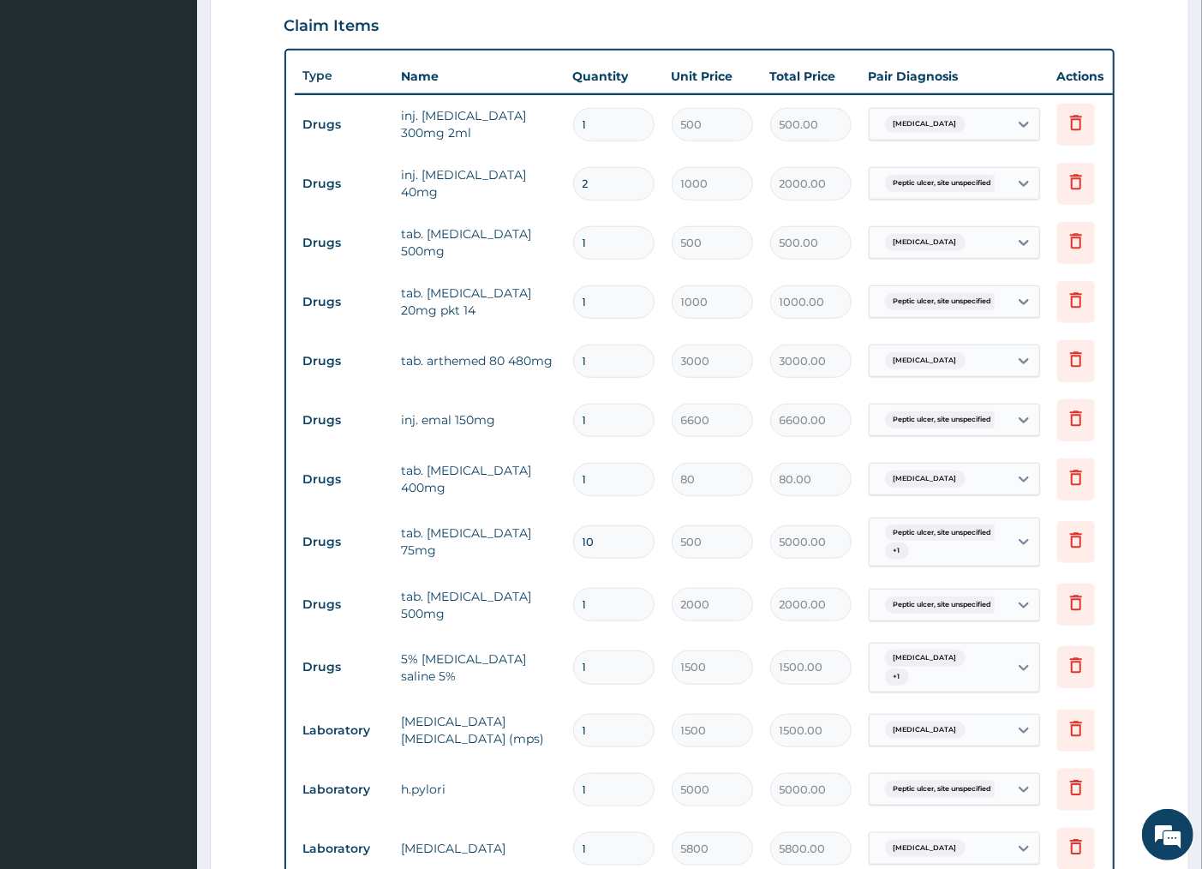
click at [601, 471] on input "1" at bounding box center [613, 479] width 81 height 33
type input "0.00"
type input "2"
type input "160.00"
type input "20"
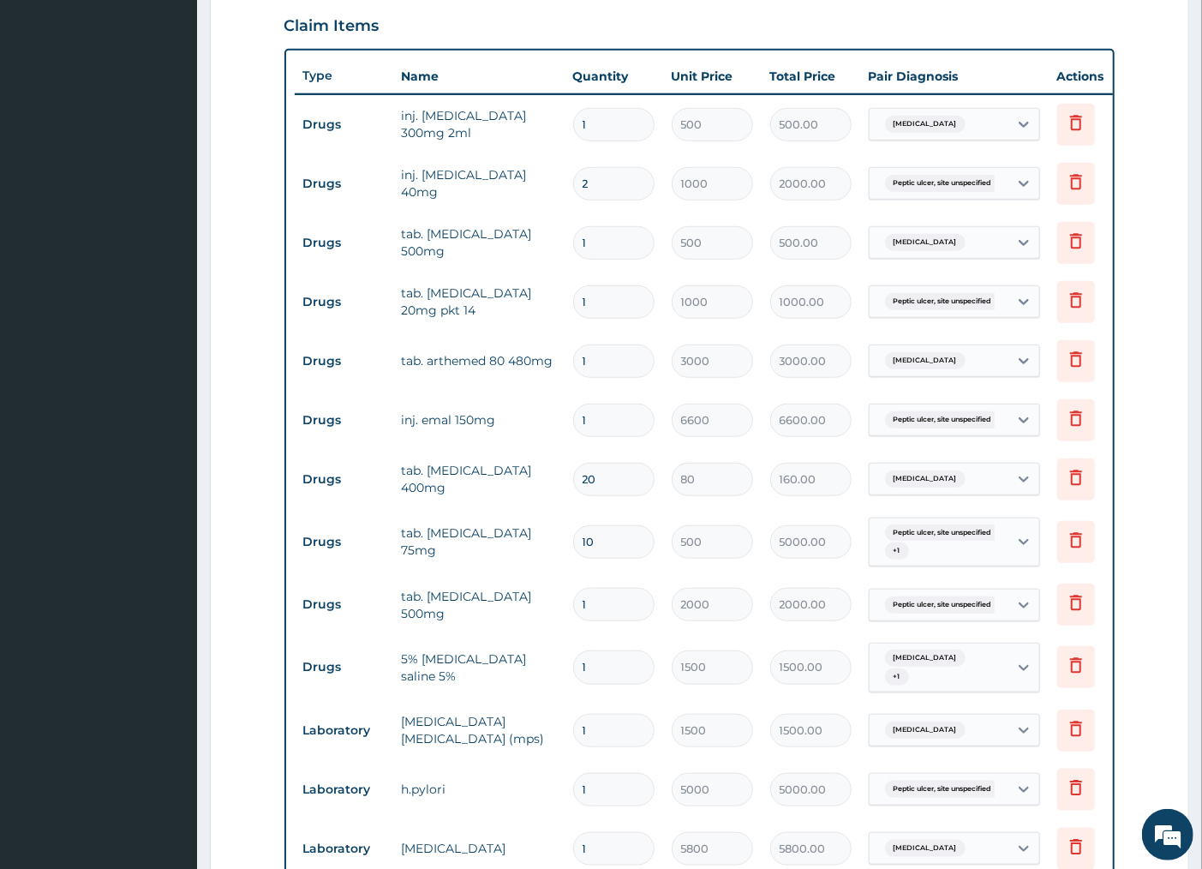
type input "1600.00"
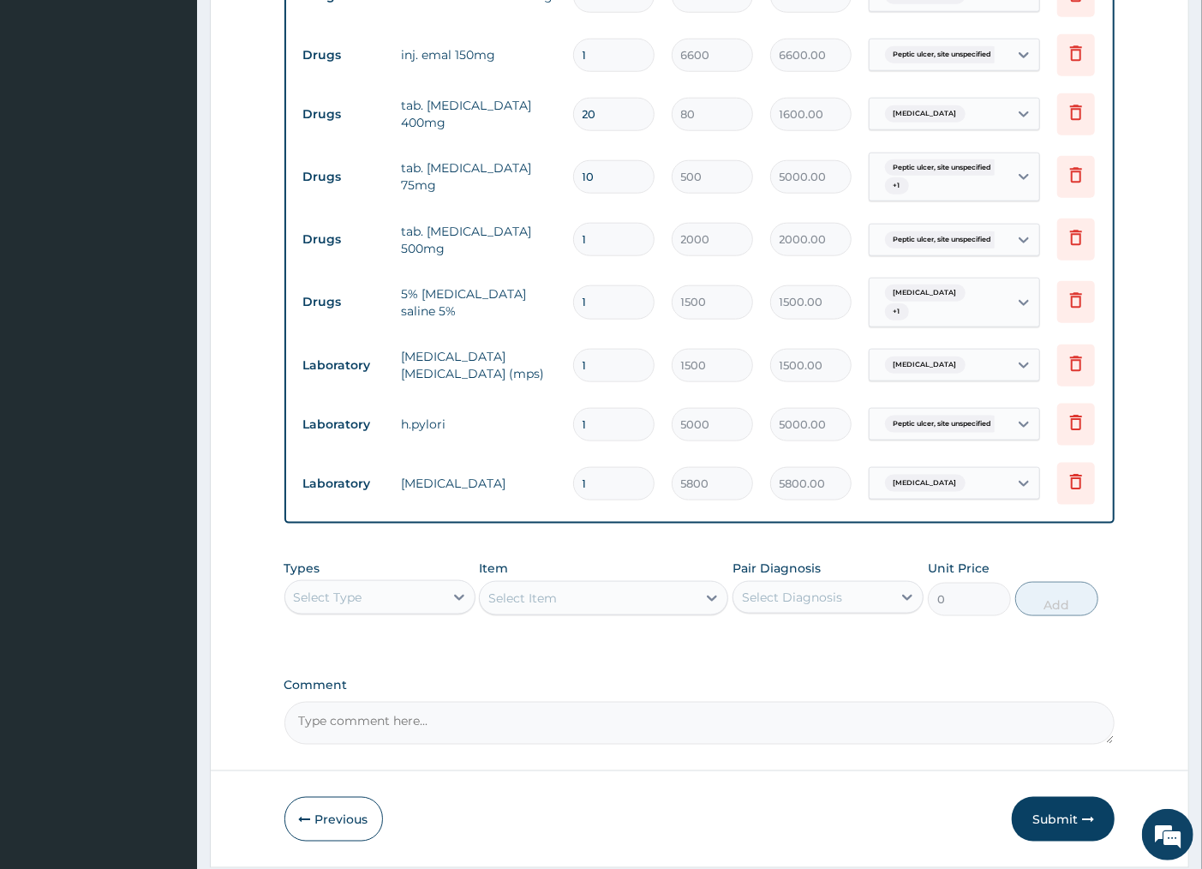
scroll to position [970, 0]
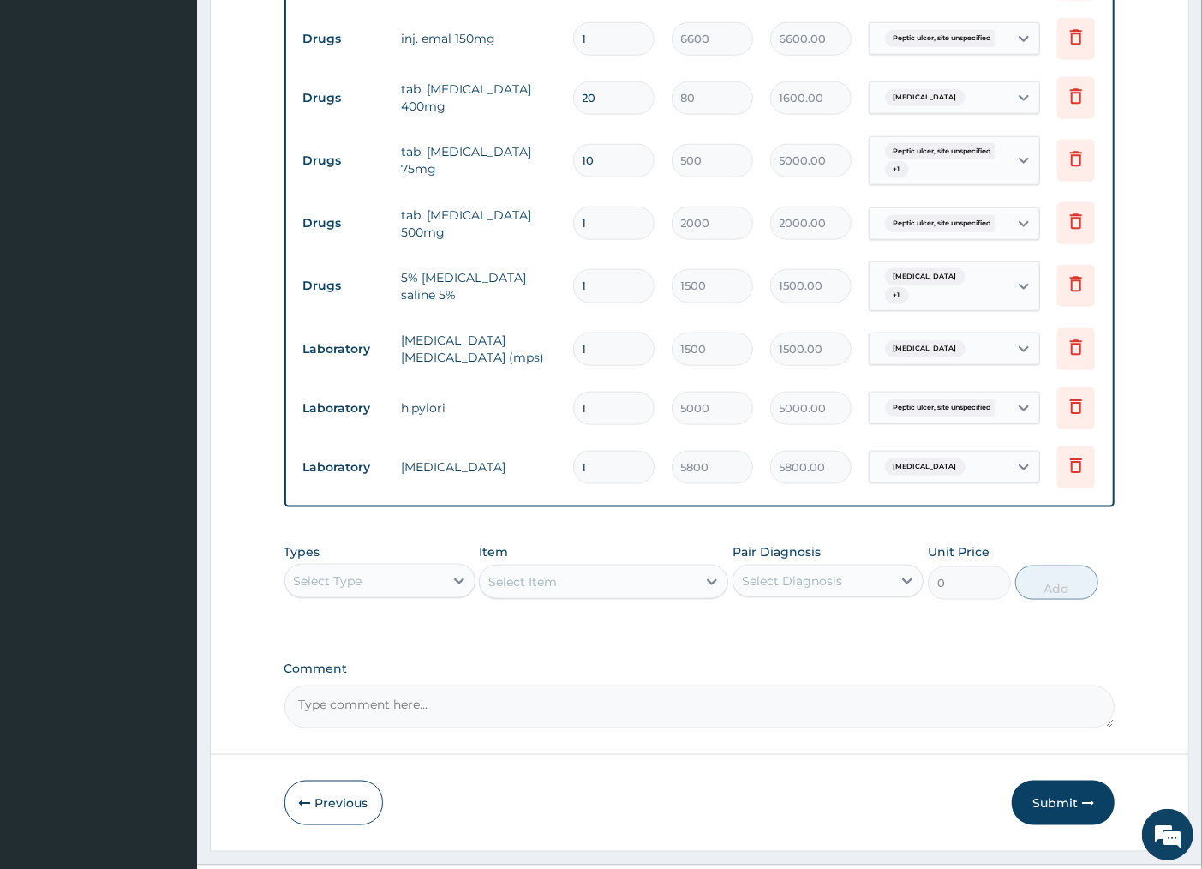
type input "20"
click at [435, 595] on div "Select Type" at bounding box center [364, 580] width 158 height 27
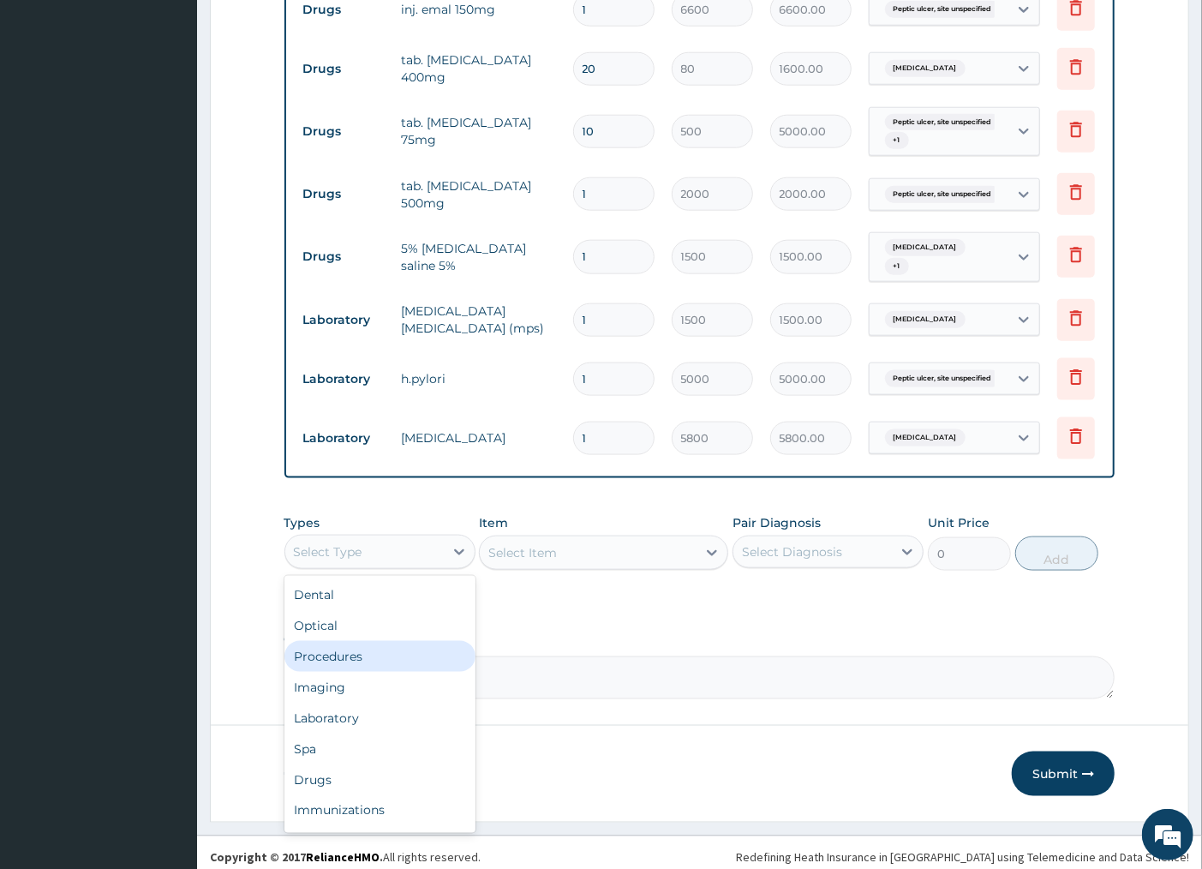
scroll to position [1029, 0]
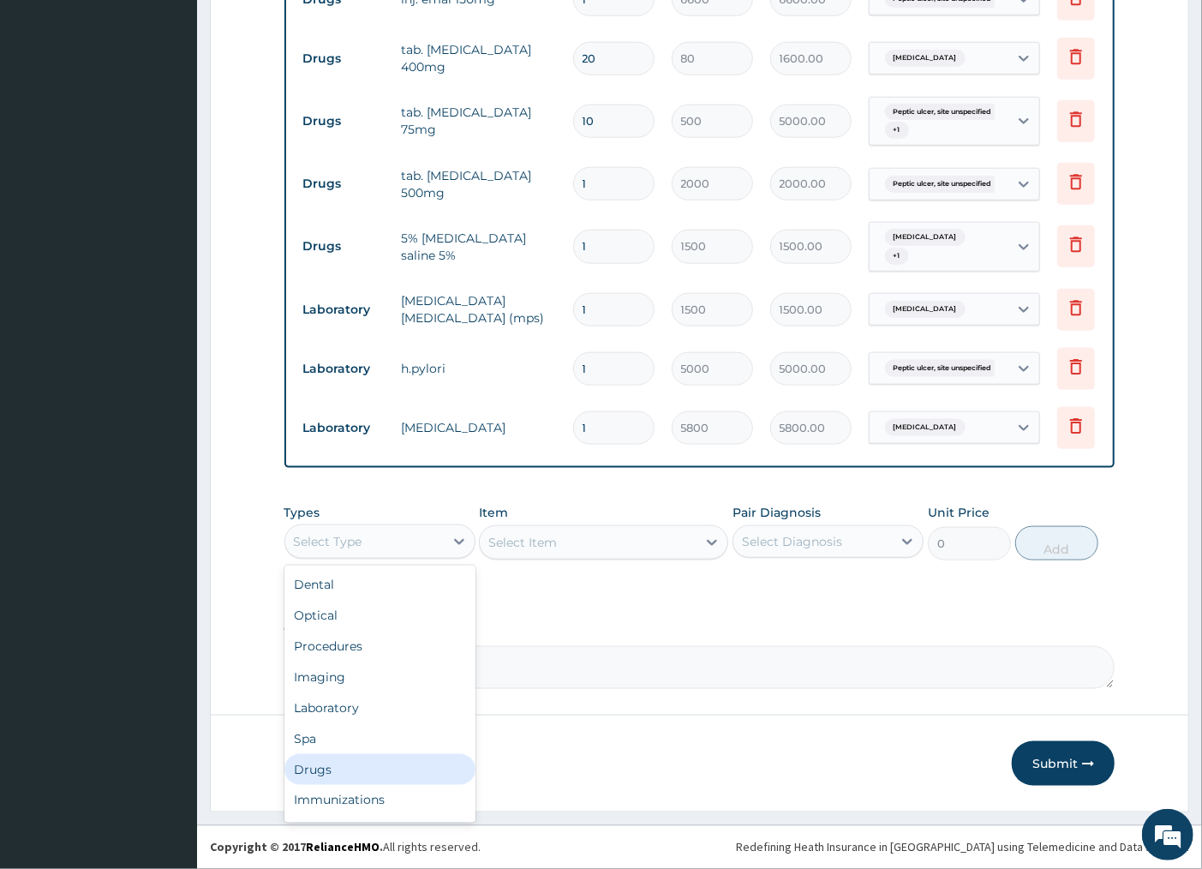
click at [386, 769] on div "Drugs" at bounding box center [379, 769] width 191 height 31
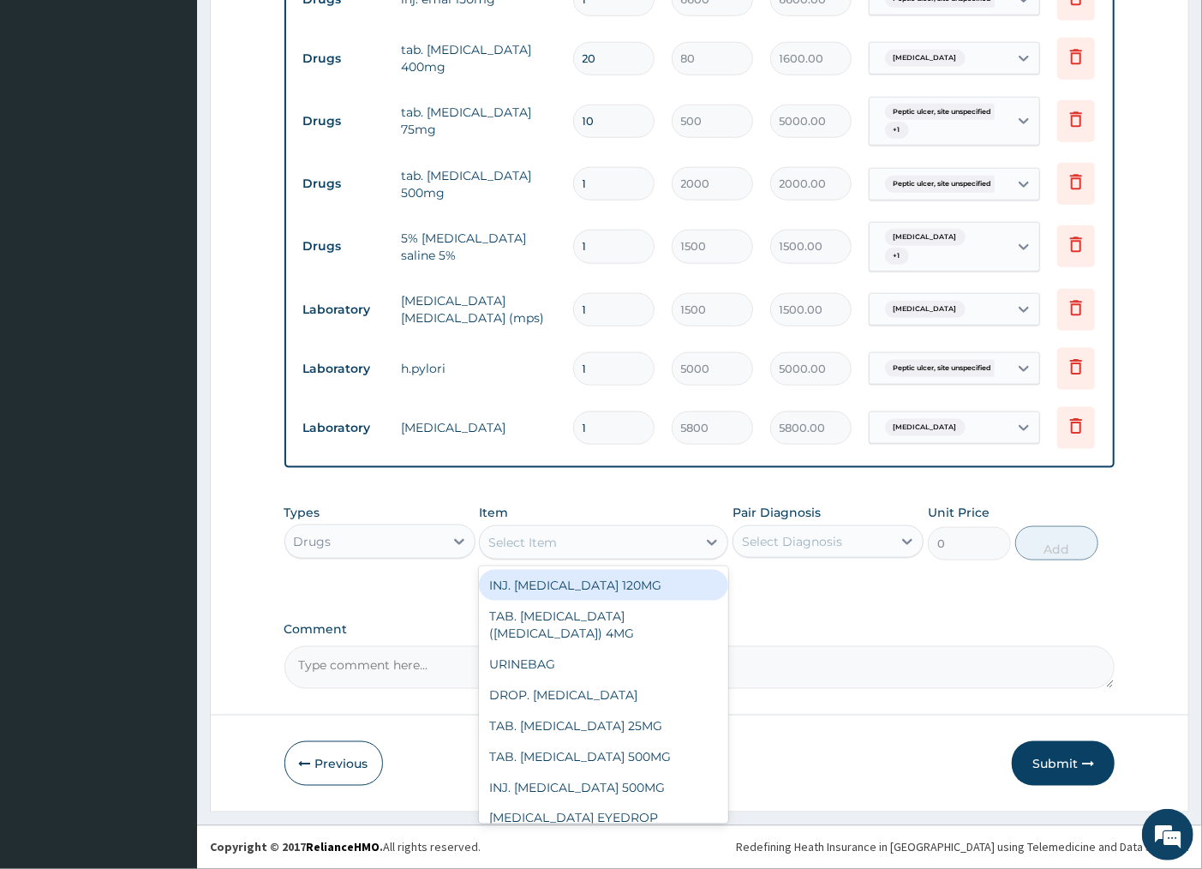
click at [619, 552] on div "Select Item" at bounding box center [588, 542] width 217 height 27
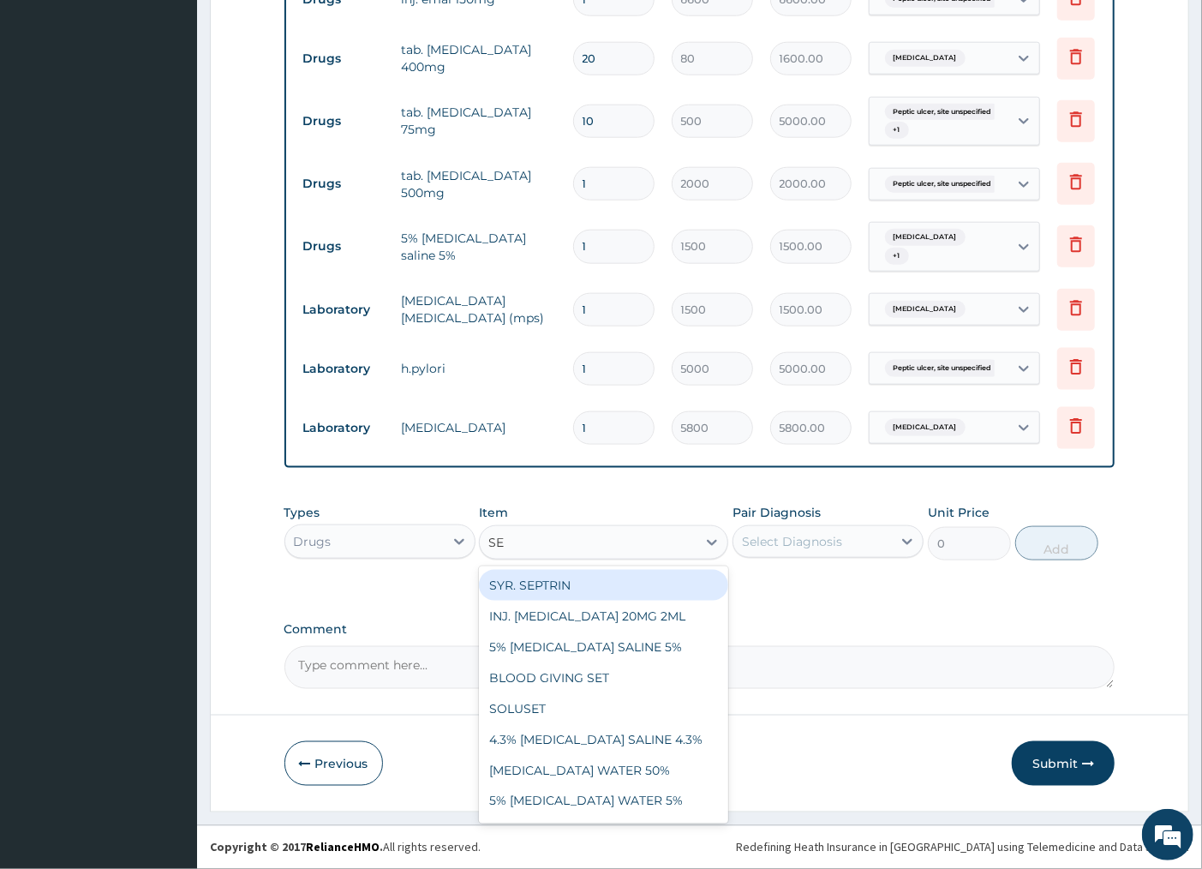
type input "SET"
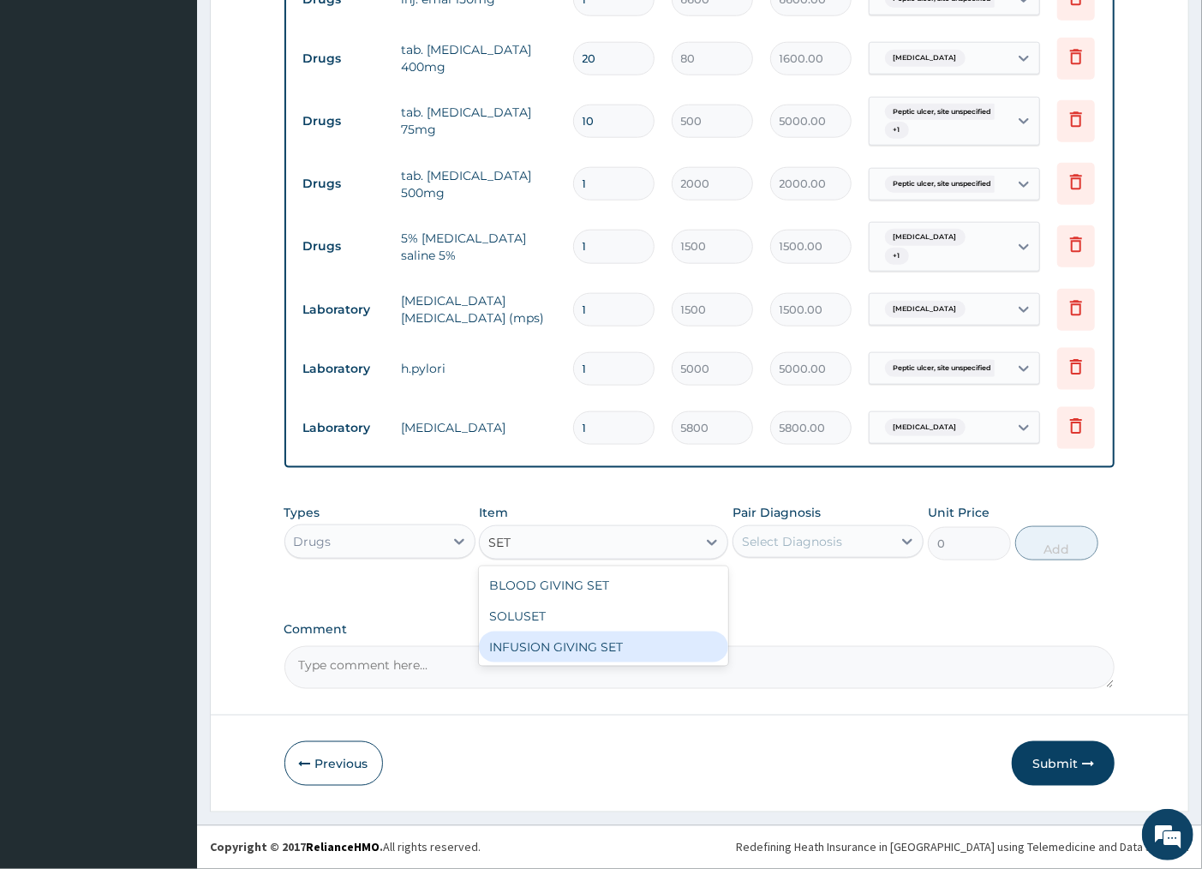
click at [618, 643] on div "INFUSION GIVING SET" at bounding box center [603, 646] width 249 height 31
type input "500"
click at [805, 528] on div "Select Diagnosis" at bounding box center [812, 541] width 158 height 27
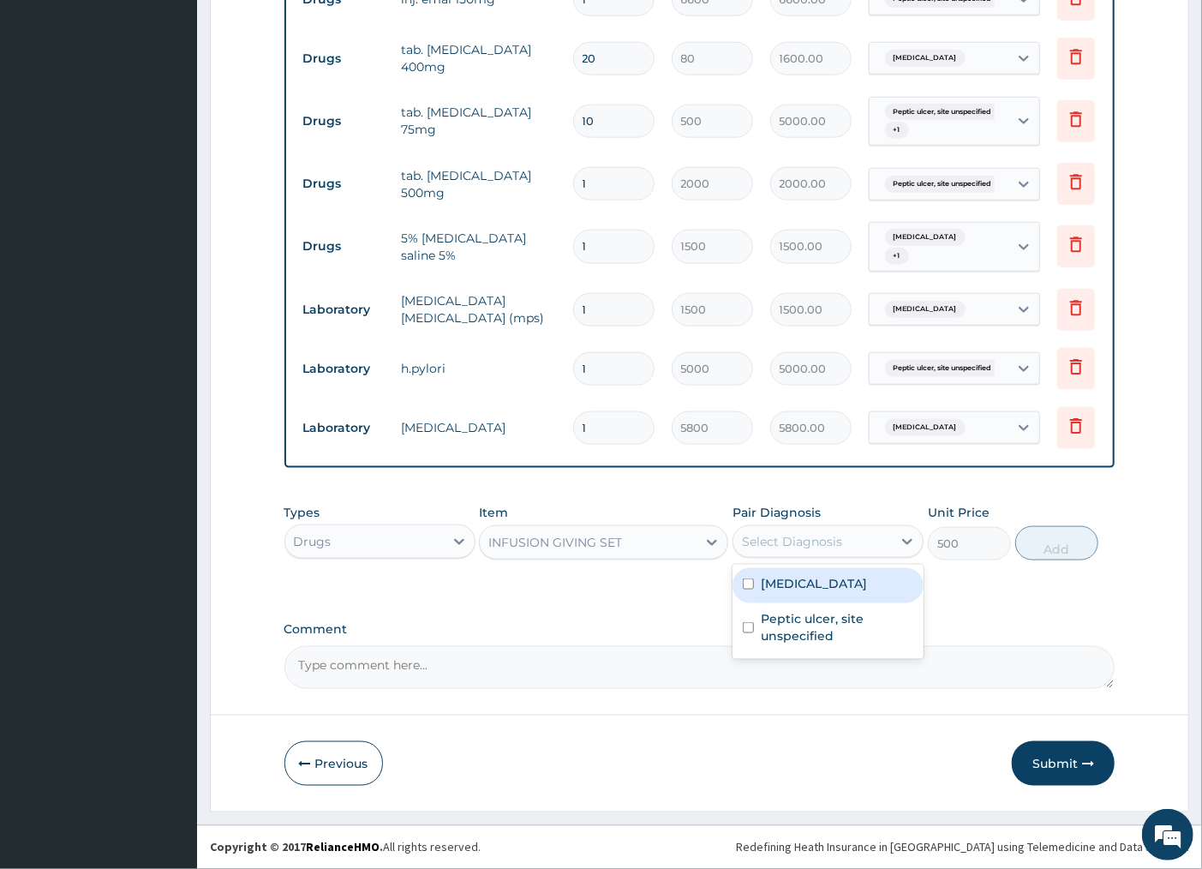
click at [785, 584] on label "Malaria, unspecified" at bounding box center [814, 583] width 106 height 17
checkbox input "true"
click at [1030, 548] on button "Add" at bounding box center [1056, 543] width 83 height 34
type input "0"
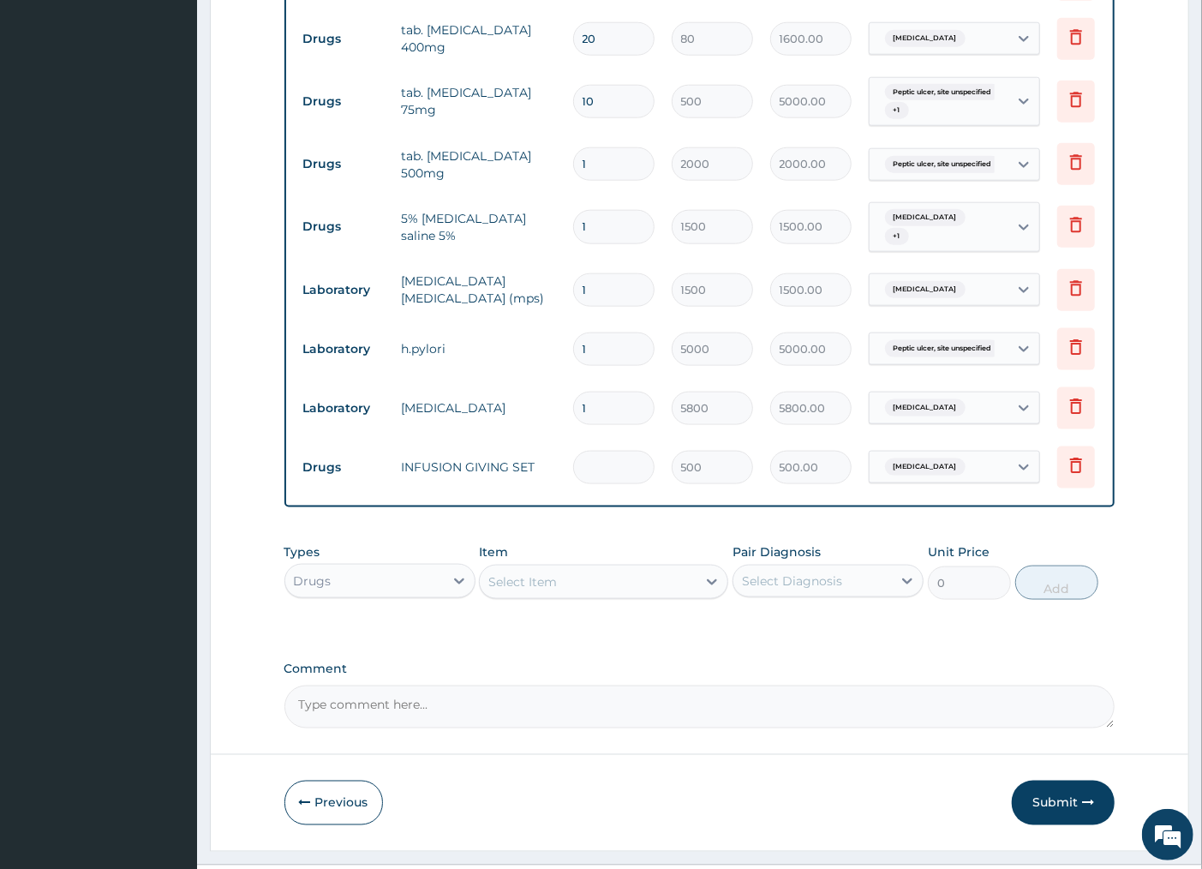
type input "0.00"
type input "2"
type input "1000.00"
type input "2"
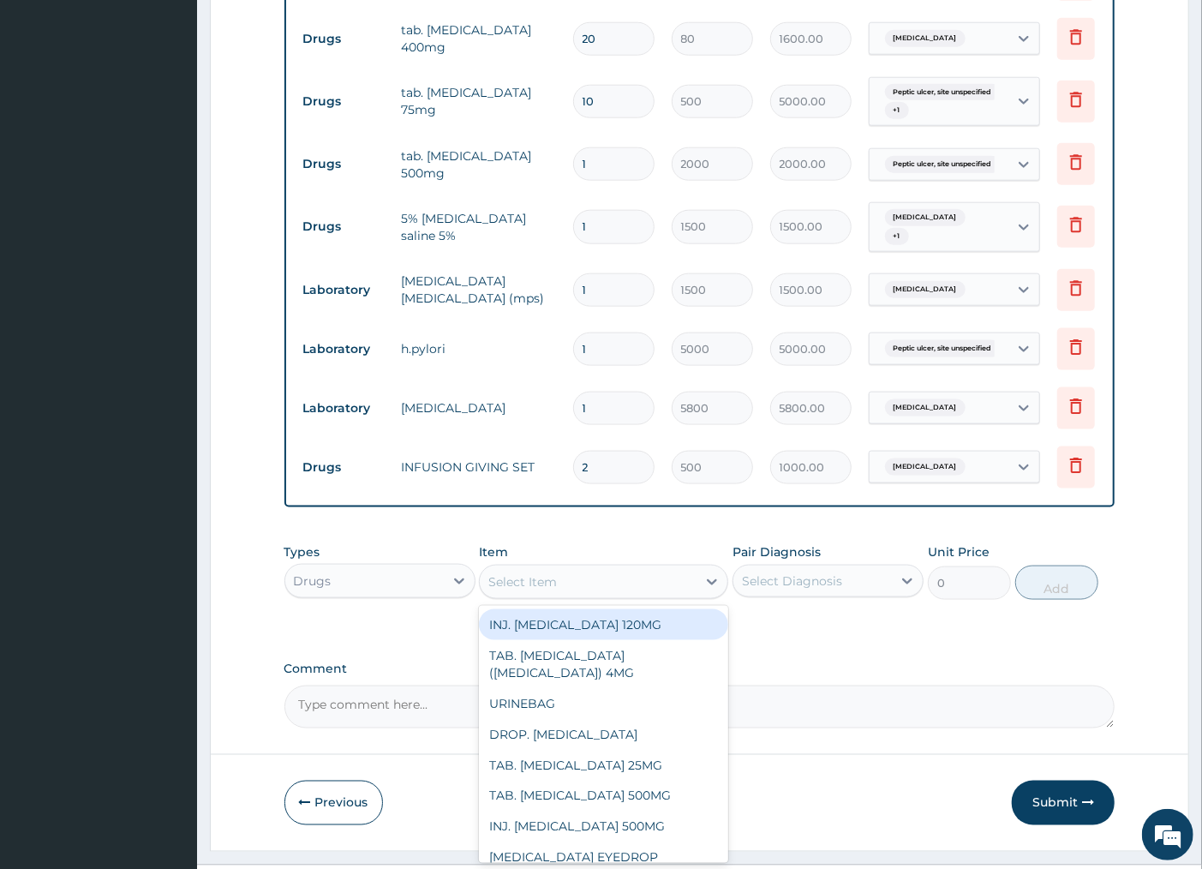
click at [592, 595] on div "Select Item" at bounding box center [588, 581] width 217 height 27
type input "NG"
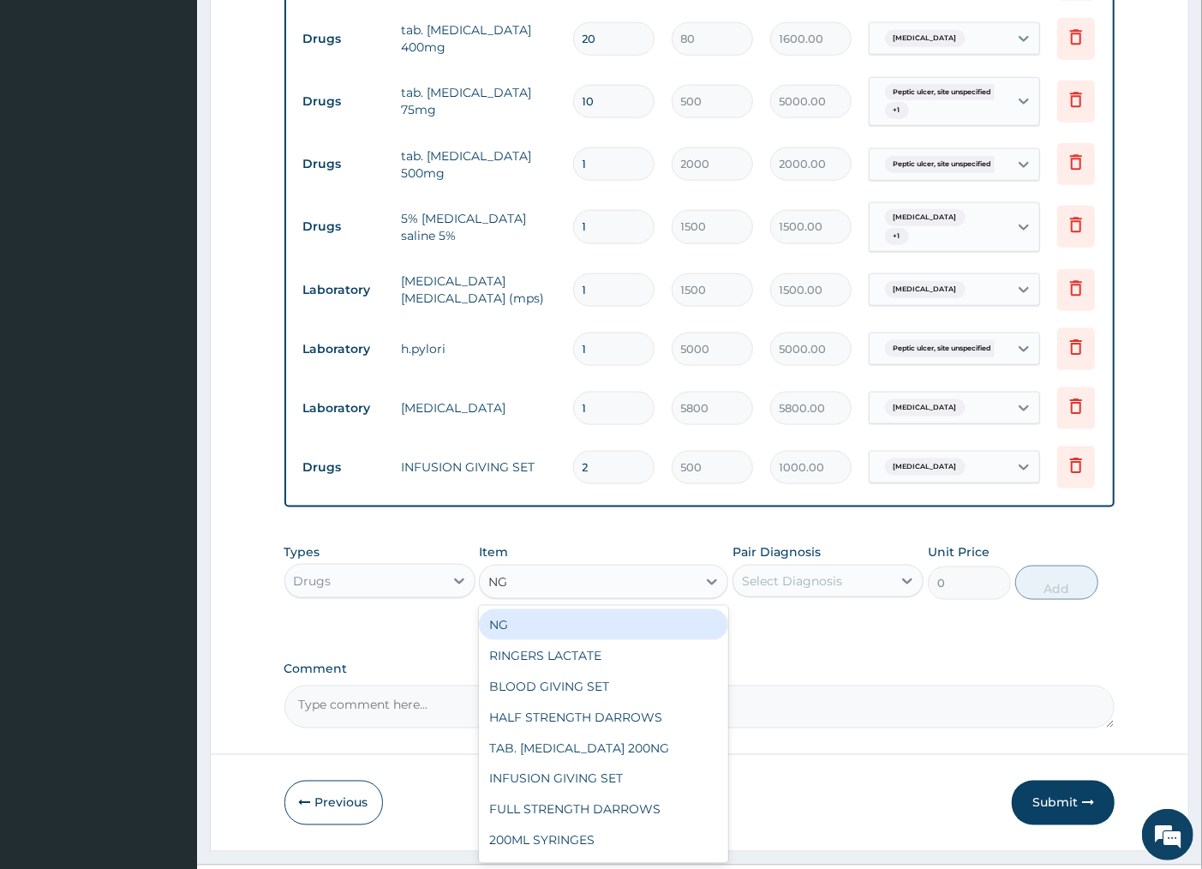
click at [594, 640] on div "NG" at bounding box center [603, 624] width 249 height 31
type input "1000"
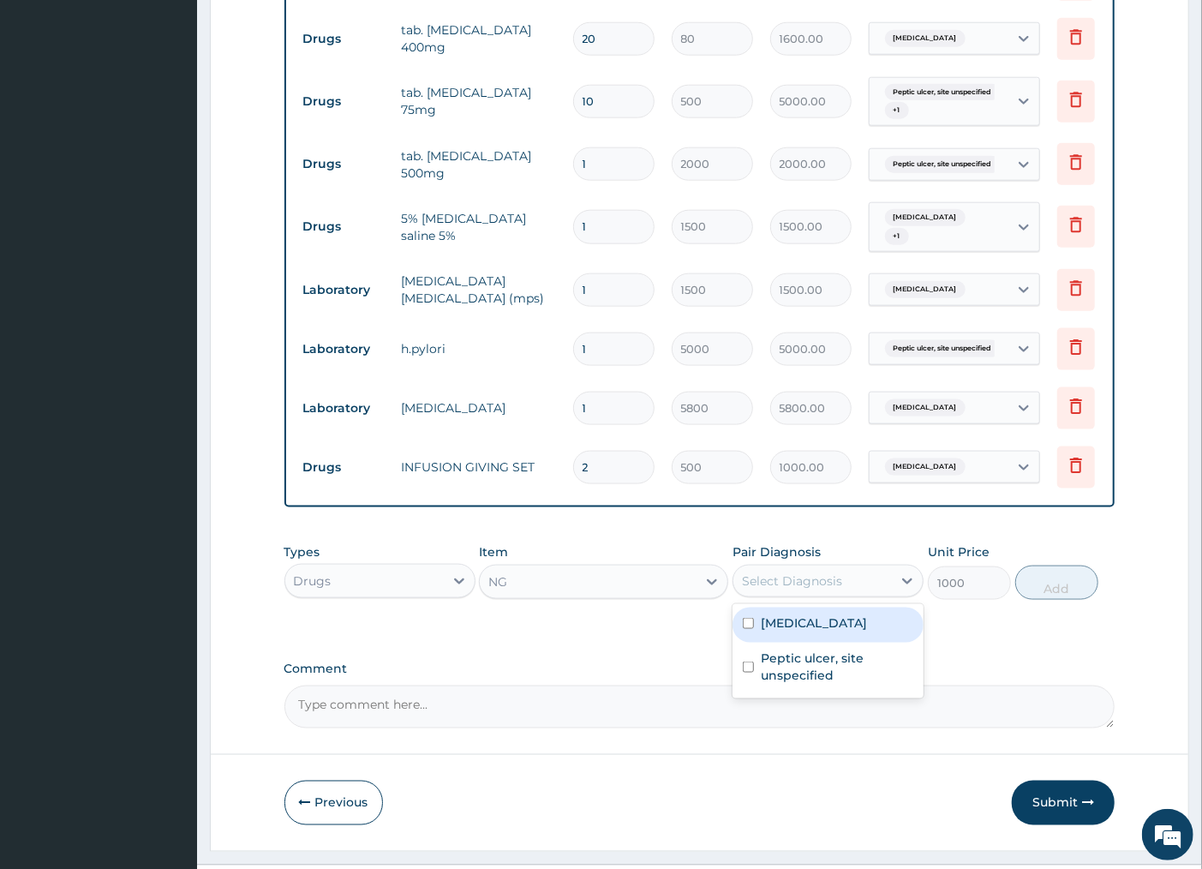
click at [832, 589] on div "Select Diagnosis" at bounding box center [792, 580] width 100 height 17
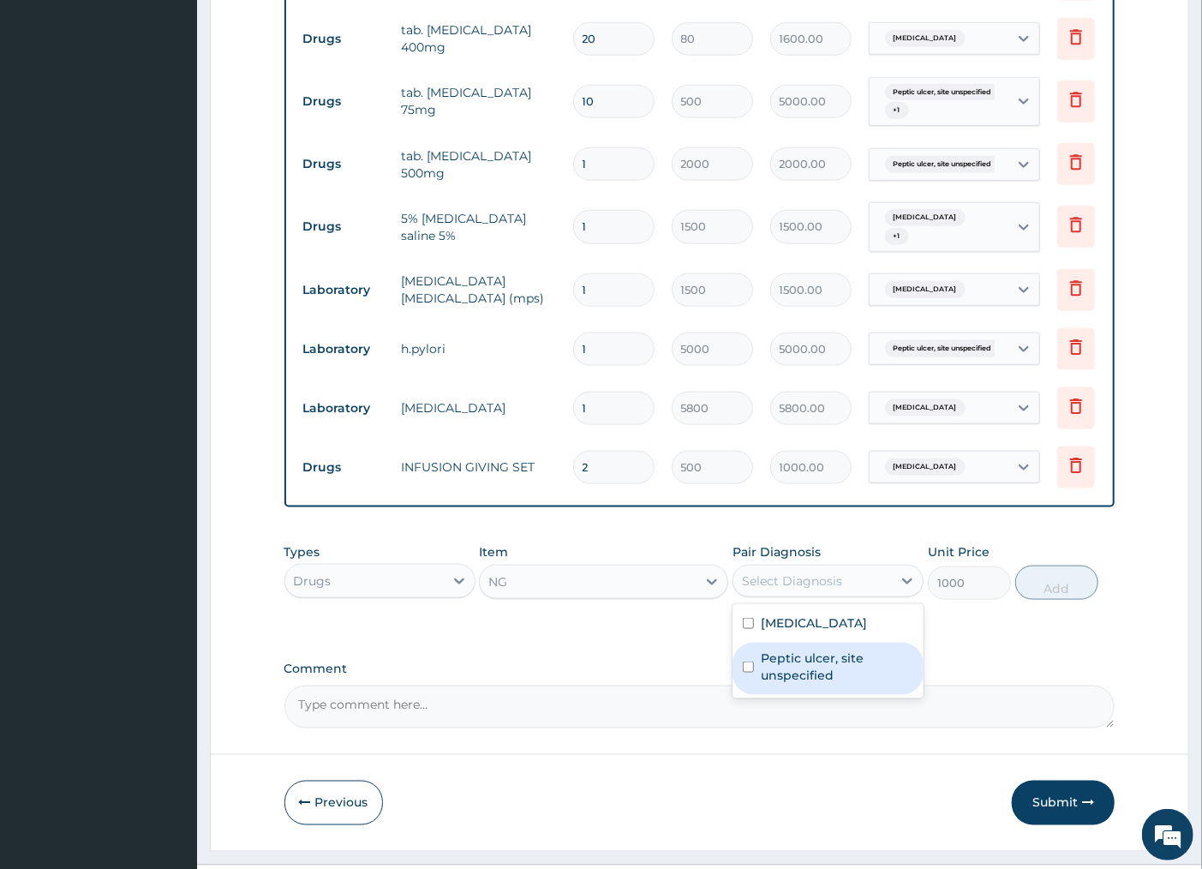
click at [837, 671] on label "Peptic ulcer, site unspecified" at bounding box center [837, 666] width 152 height 34
checkbox input "true"
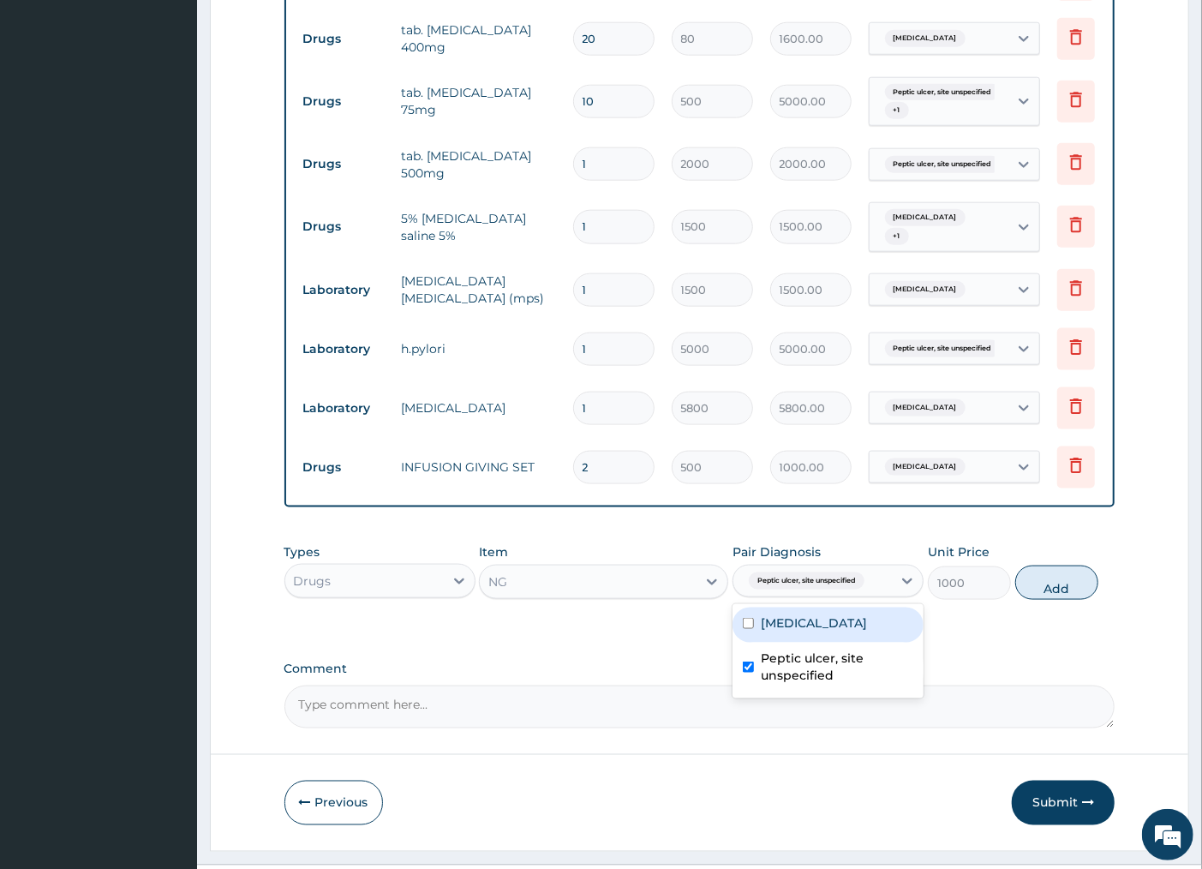
drag, startPoint x: 831, startPoint y: 649, endPoint x: 888, endPoint y: 631, distance: 59.1
click at [831, 631] on label "Malaria, unspecified" at bounding box center [814, 622] width 106 height 17
checkbox input "true"
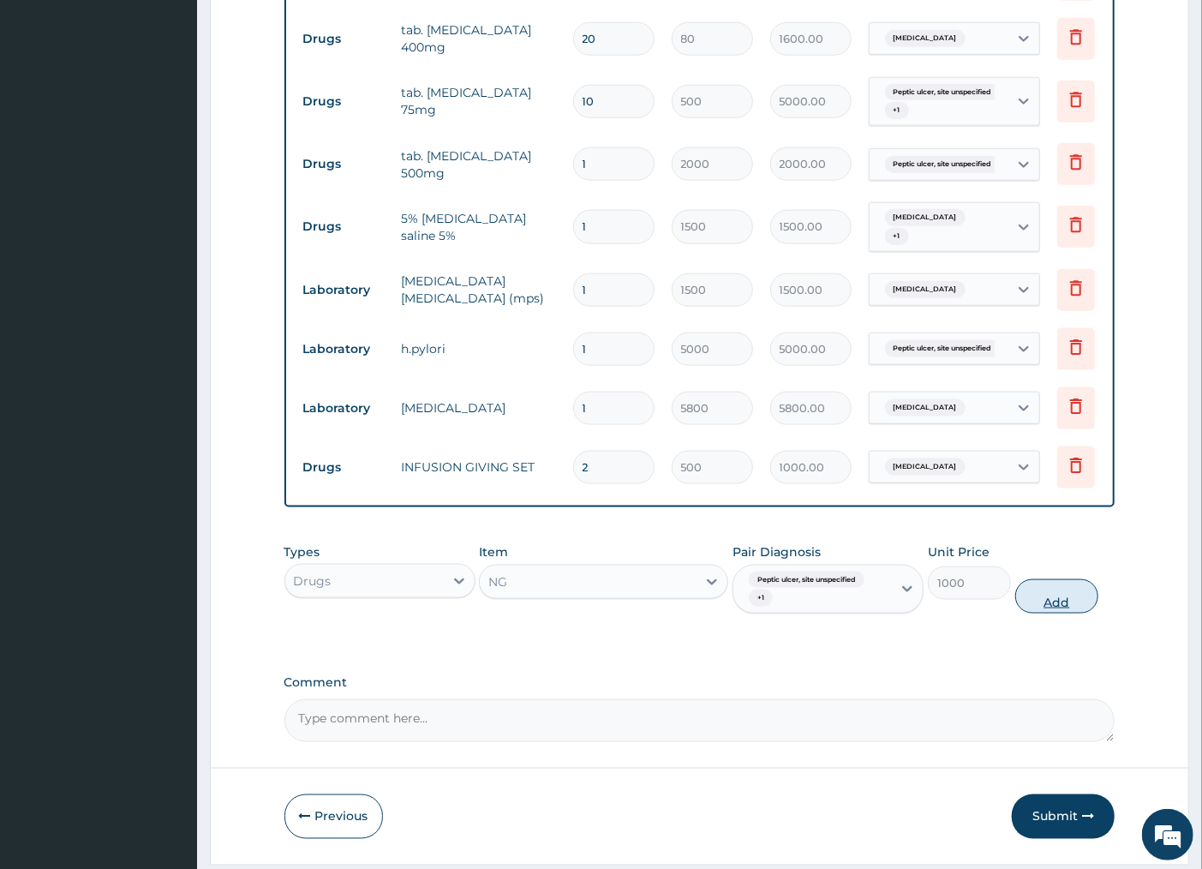
click at [1067, 613] on button "Add" at bounding box center [1056, 596] width 83 height 34
type input "0"
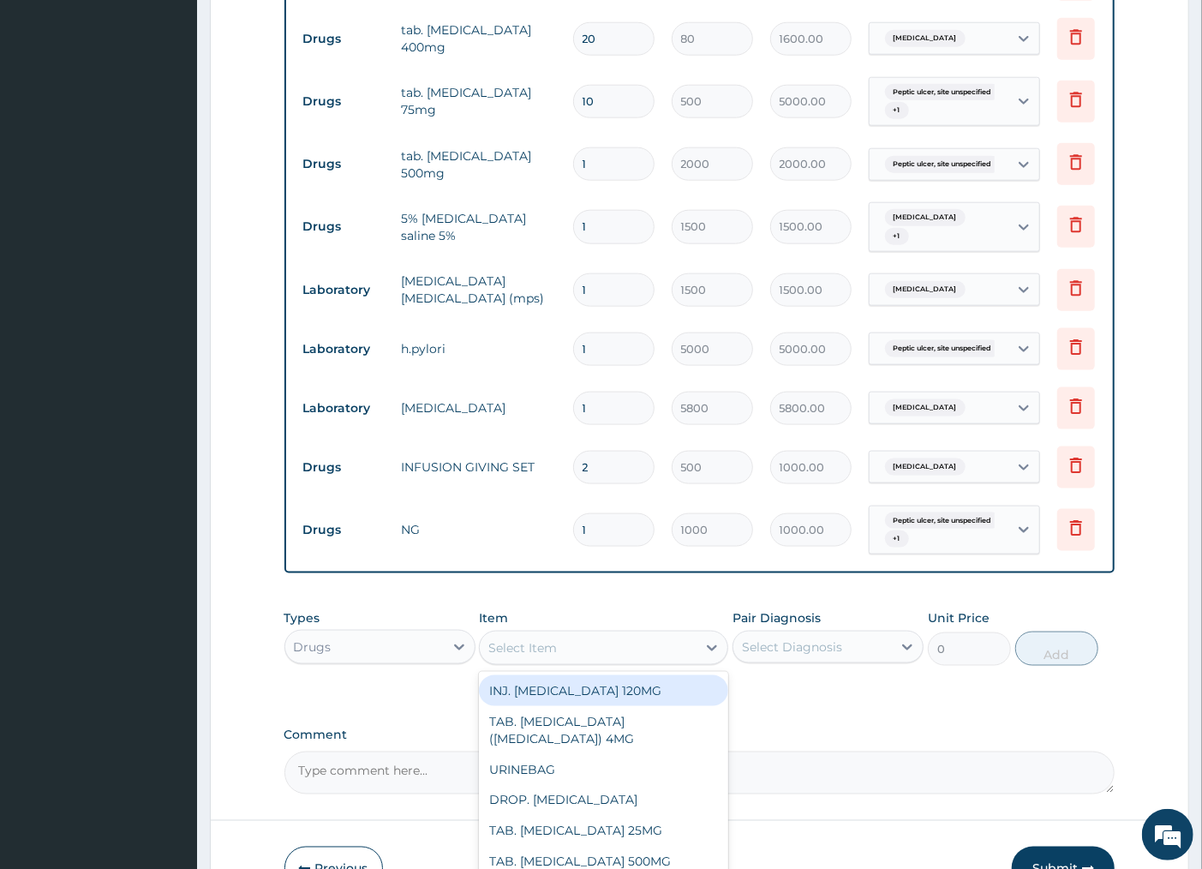
click at [628, 661] on div "Select Item" at bounding box center [588, 647] width 217 height 27
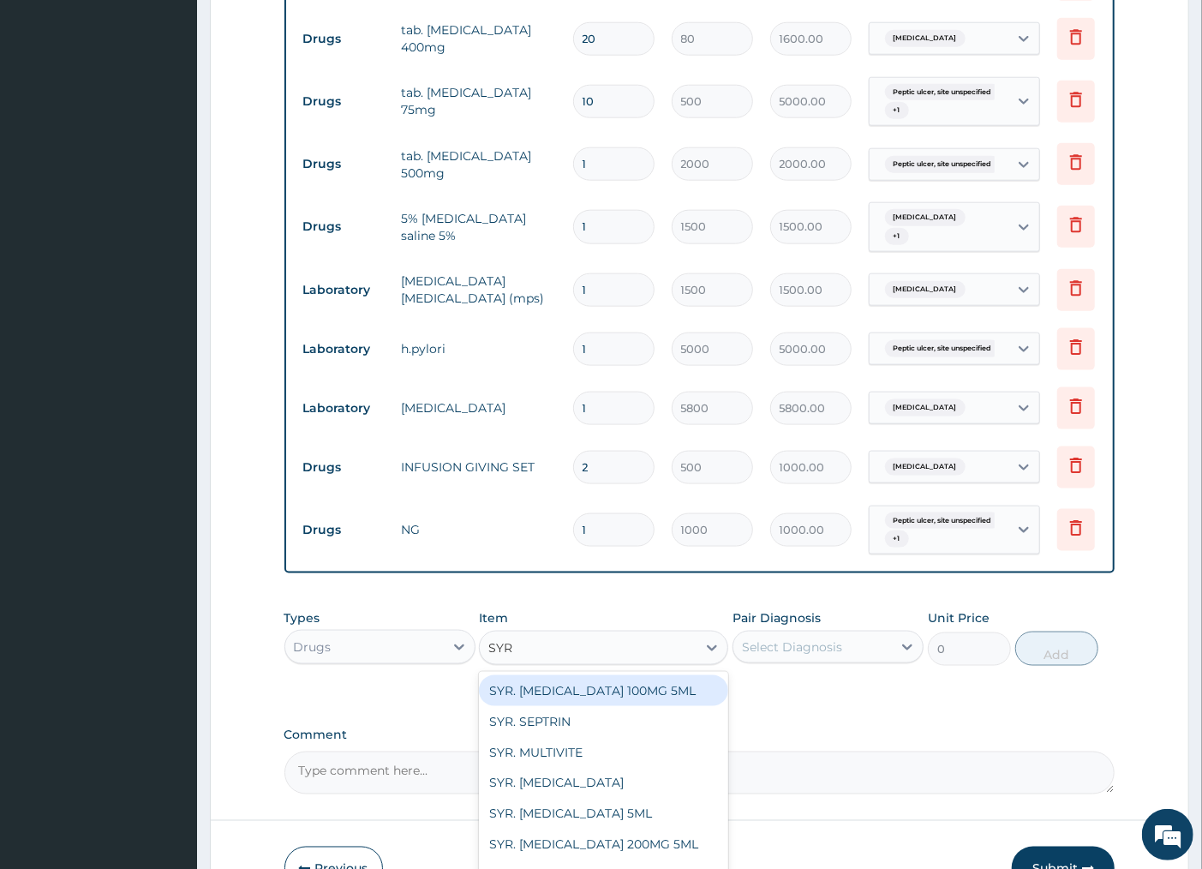
type input "SYRI"
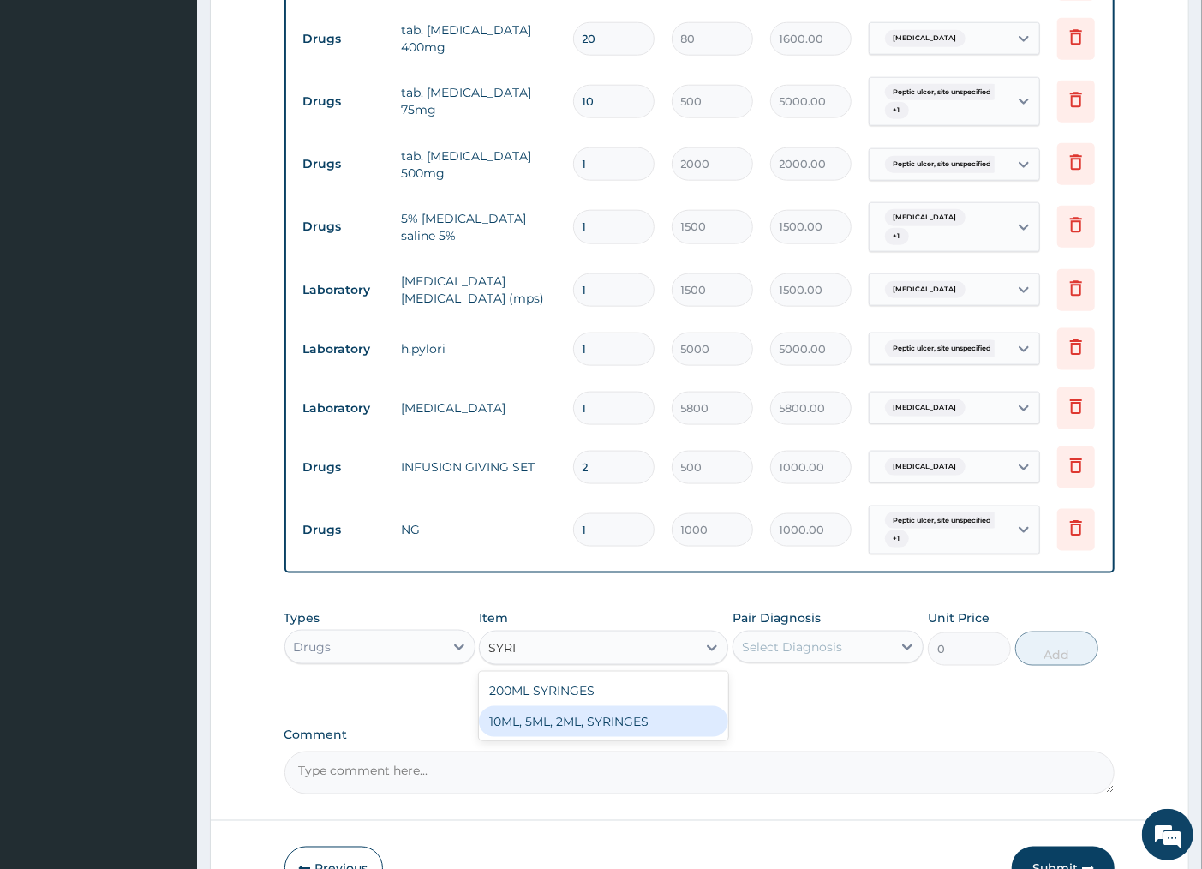
click at [668, 737] on div "10ML, 5ML, 2ML, SYRINGES" at bounding box center [603, 721] width 249 height 31
type input "100"
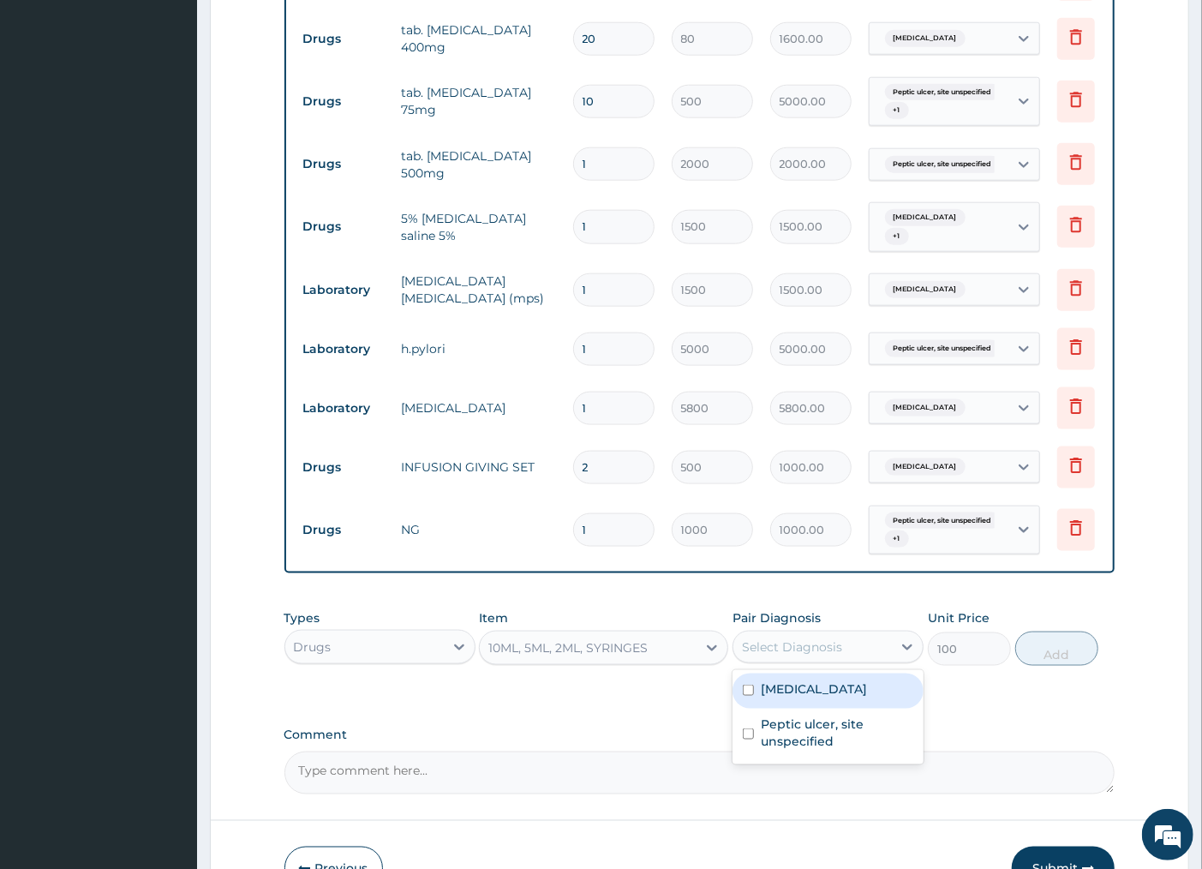
click at [884, 660] on div "Select Diagnosis" at bounding box center [812, 646] width 158 height 27
click at [865, 708] on div "Malaria, unspecified" at bounding box center [827, 690] width 191 height 35
checkbox input "true"
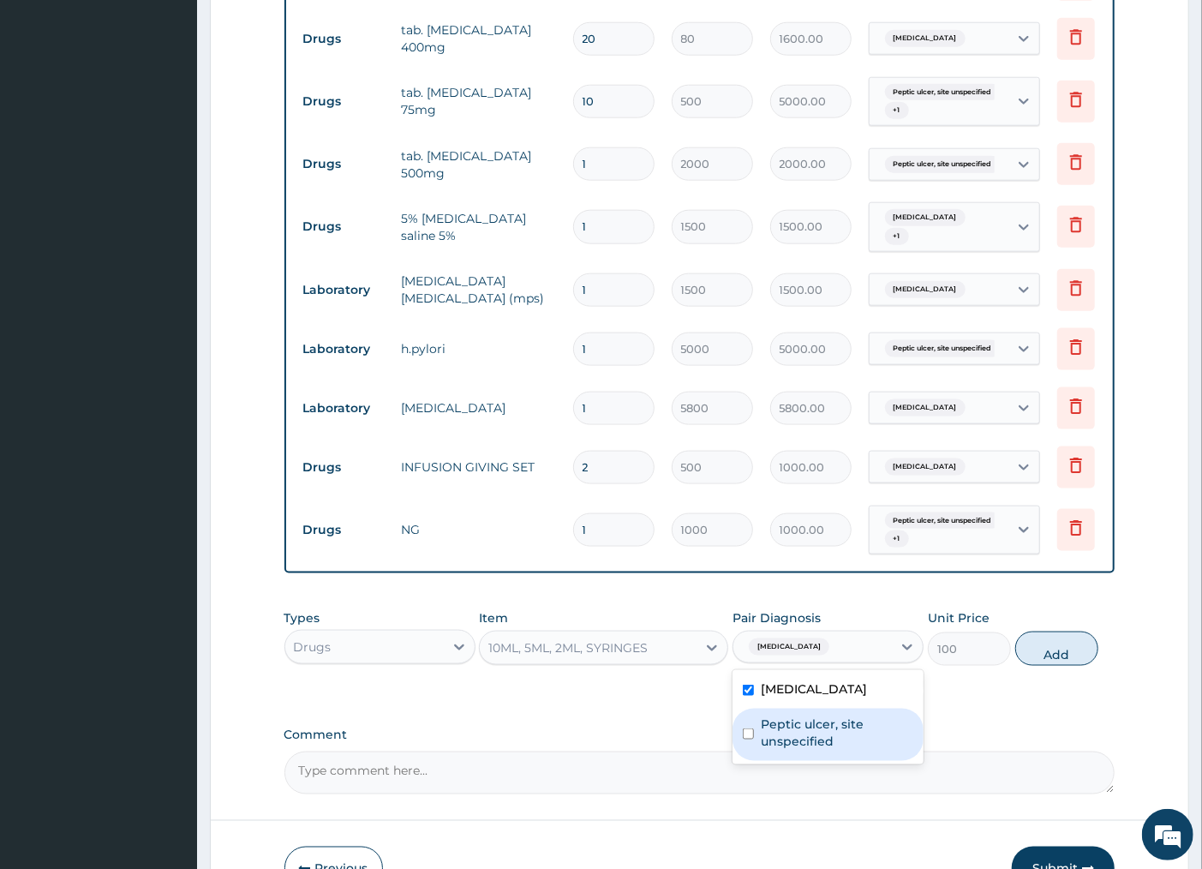
click at [827, 744] on label "Peptic ulcer, site unspecified" at bounding box center [837, 732] width 152 height 34
checkbox input "true"
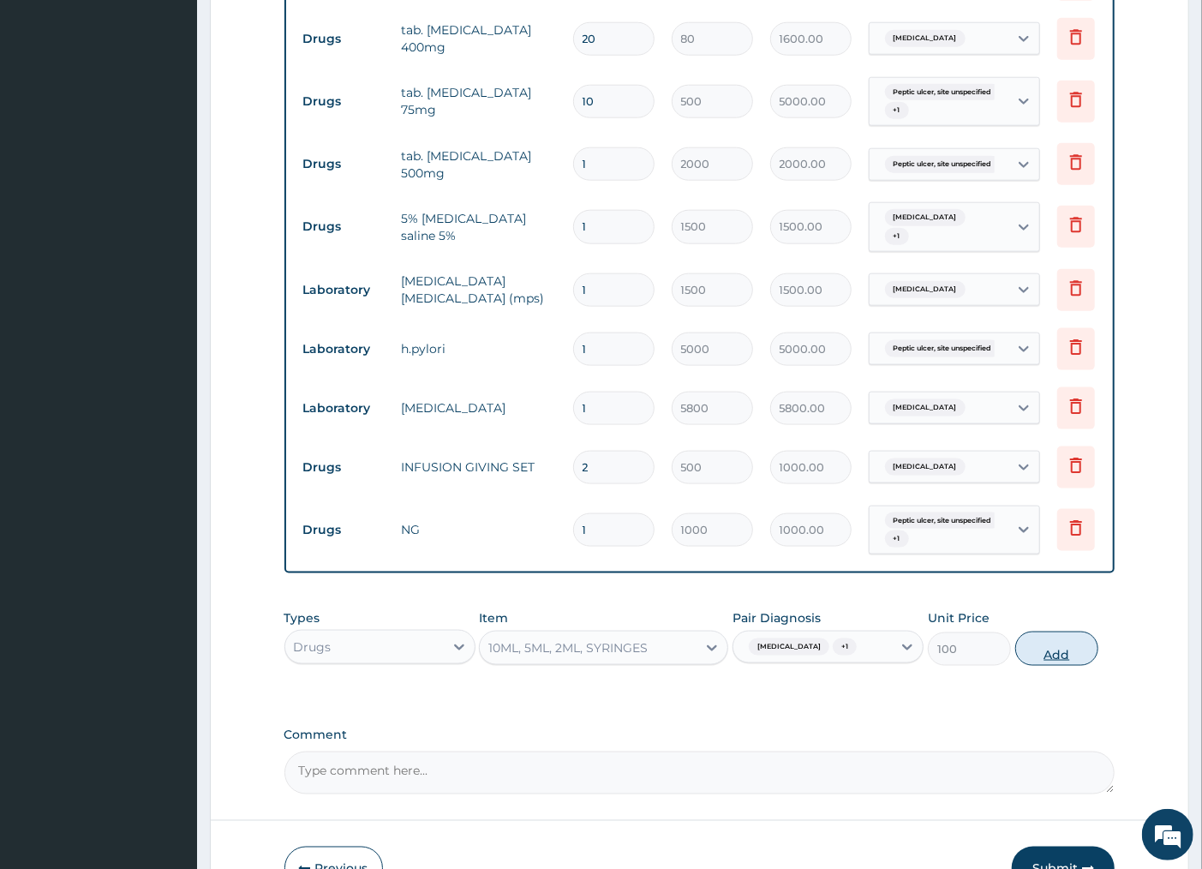
click at [1026, 666] on button "Add" at bounding box center [1056, 648] width 83 height 34
type input "0"
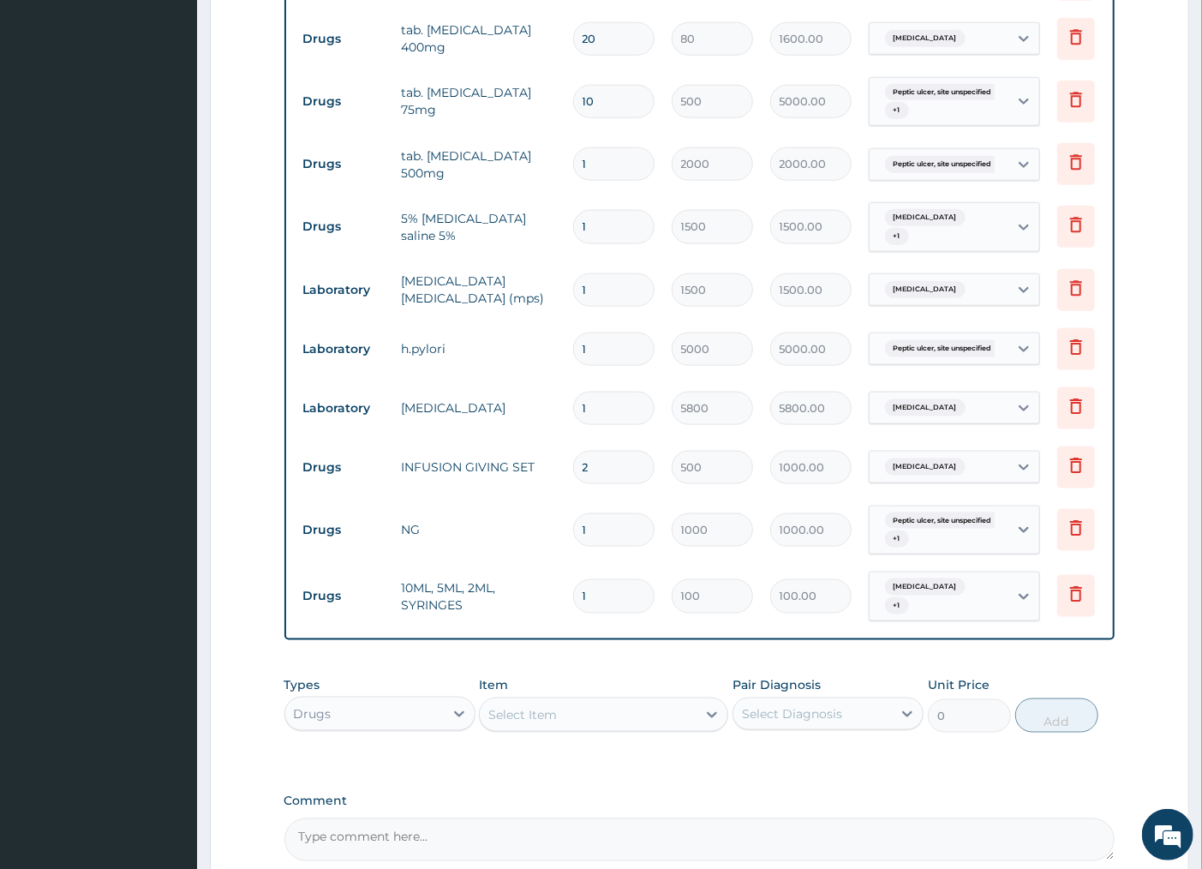
type input "0.00"
type input "2"
type input "200.00"
type input "2"
click at [643, 728] on div "Select Item" at bounding box center [588, 714] width 217 height 27
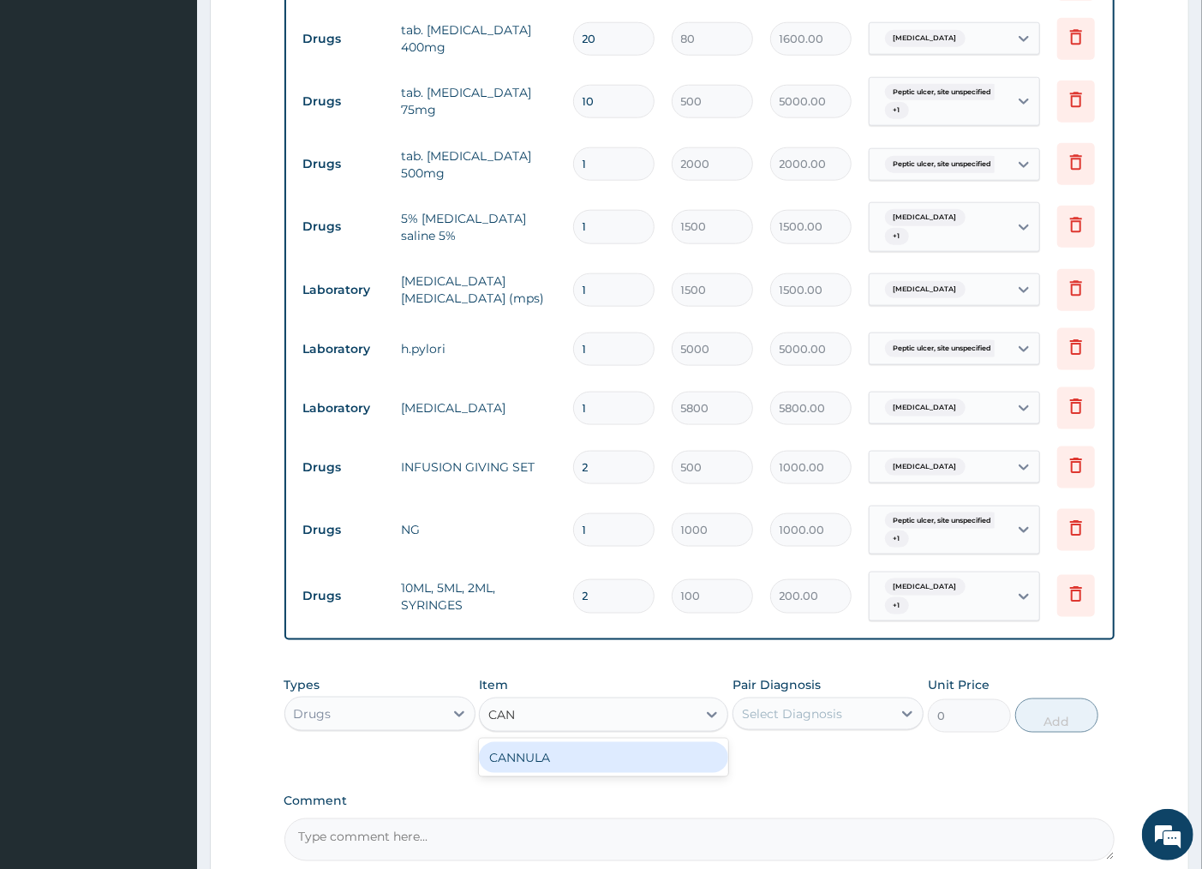
type input "CANN"
click at [628, 767] on div "CANNULA" at bounding box center [603, 757] width 249 height 31
type input "300"
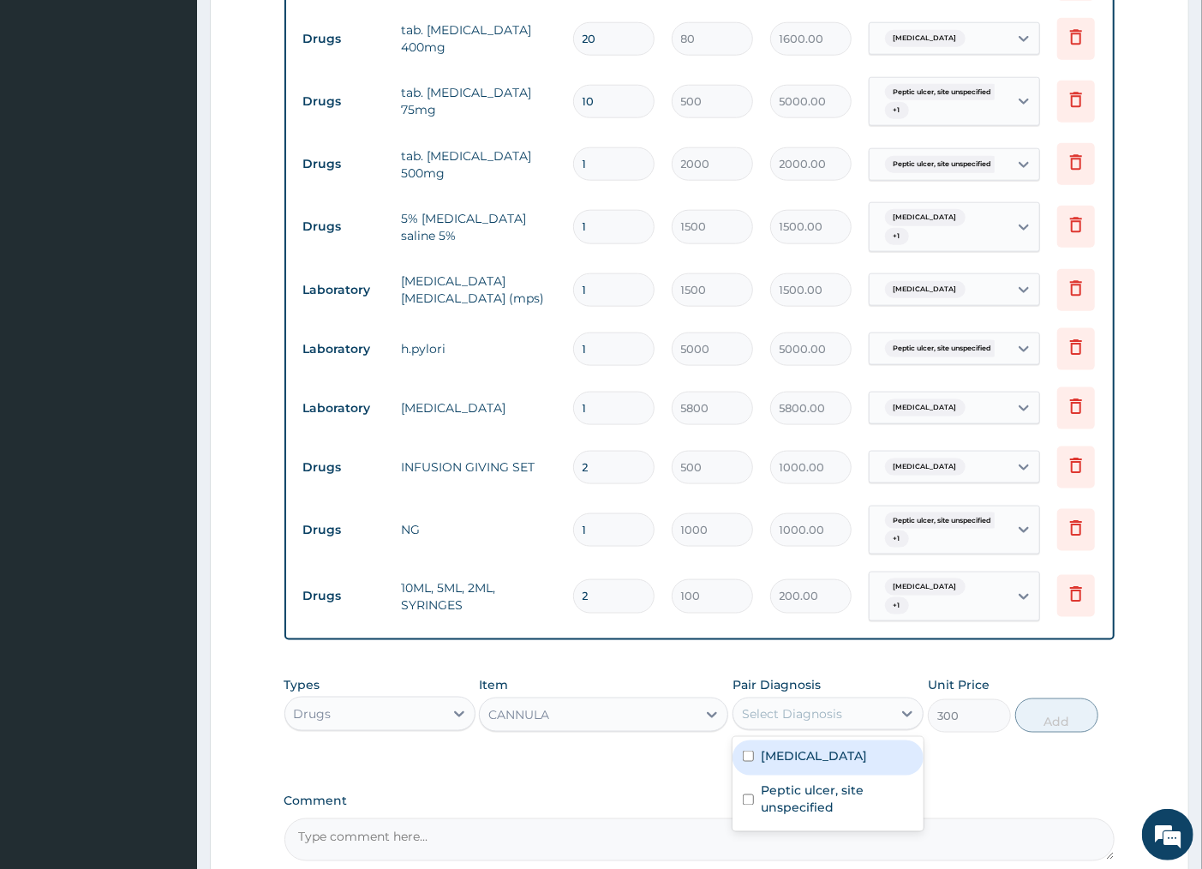
click at [775, 722] on div "Select Diagnosis" at bounding box center [792, 713] width 100 height 17
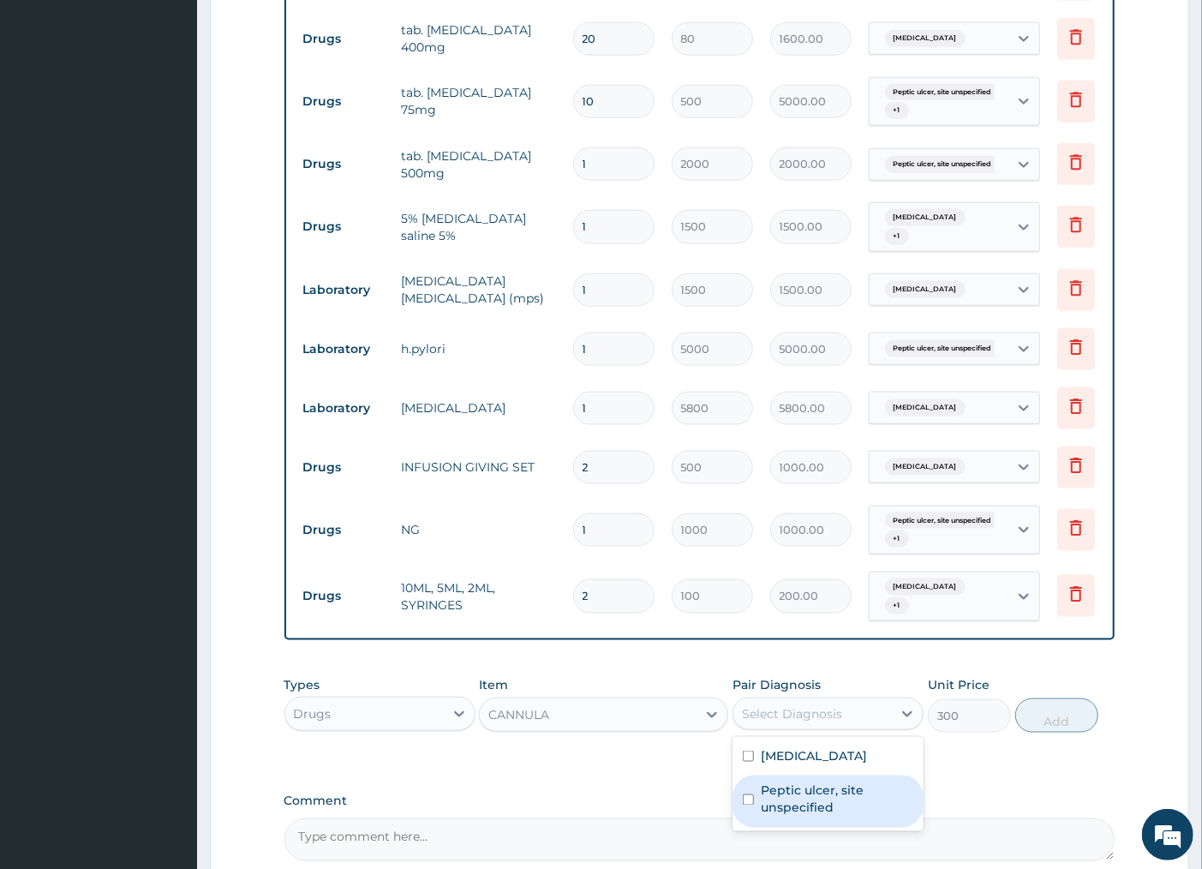
click at [782, 810] on label "Peptic ulcer, site unspecified" at bounding box center [837, 799] width 152 height 34
checkbox input "true"
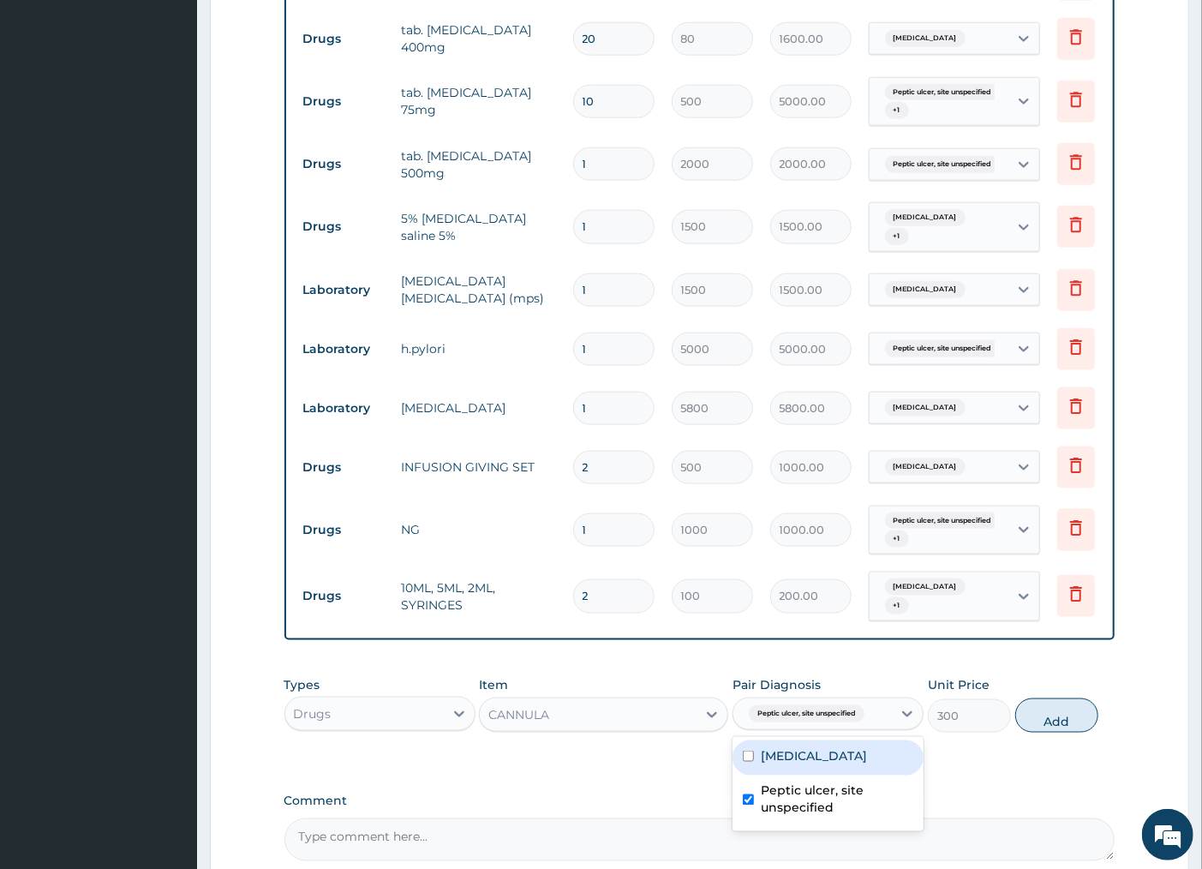
drag, startPoint x: 804, startPoint y: 786, endPoint x: 884, endPoint y: 763, distance: 83.8
click at [804, 775] on div "Malaria, unspecified" at bounding box center [827, 757] width 191 height 35
checkbox input "true"
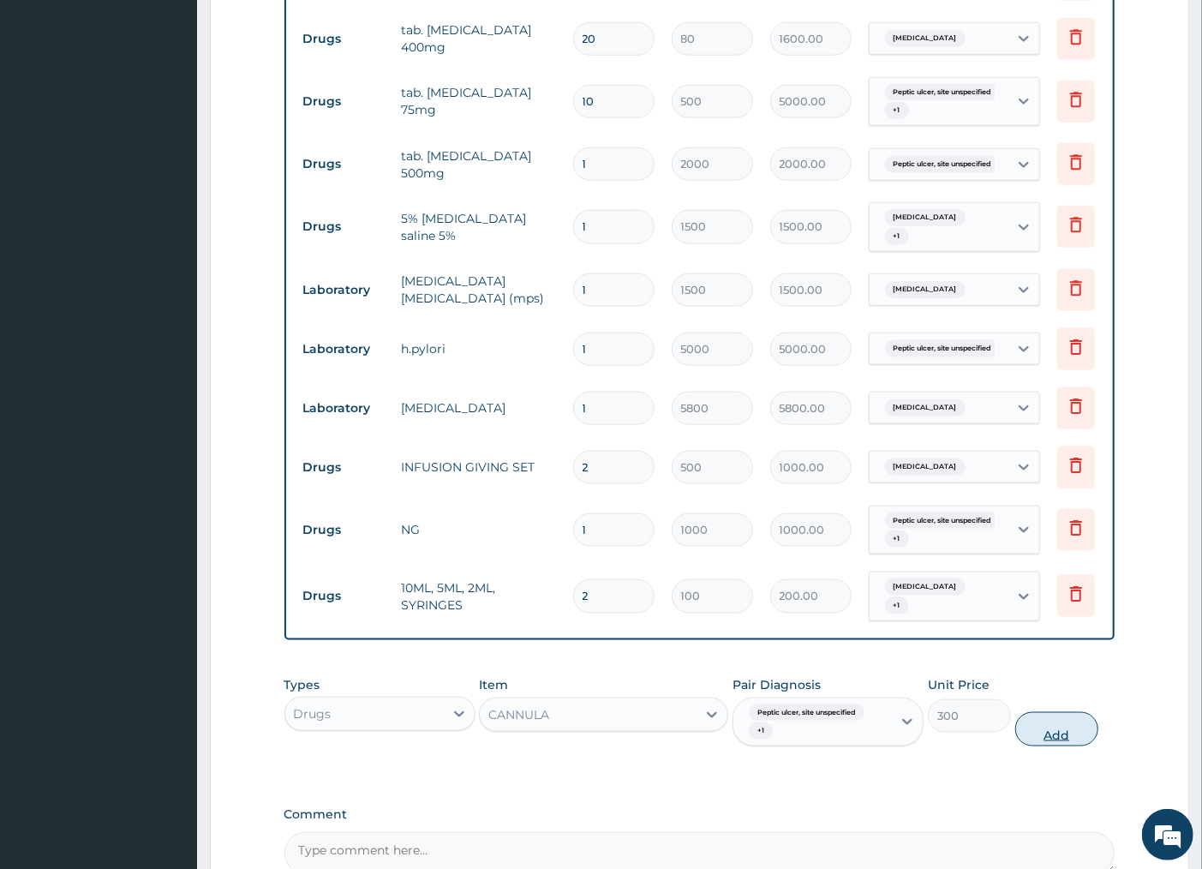
click at [1049, 741] on button "Add" at bounding box center [1056, 729] width 83 height 34
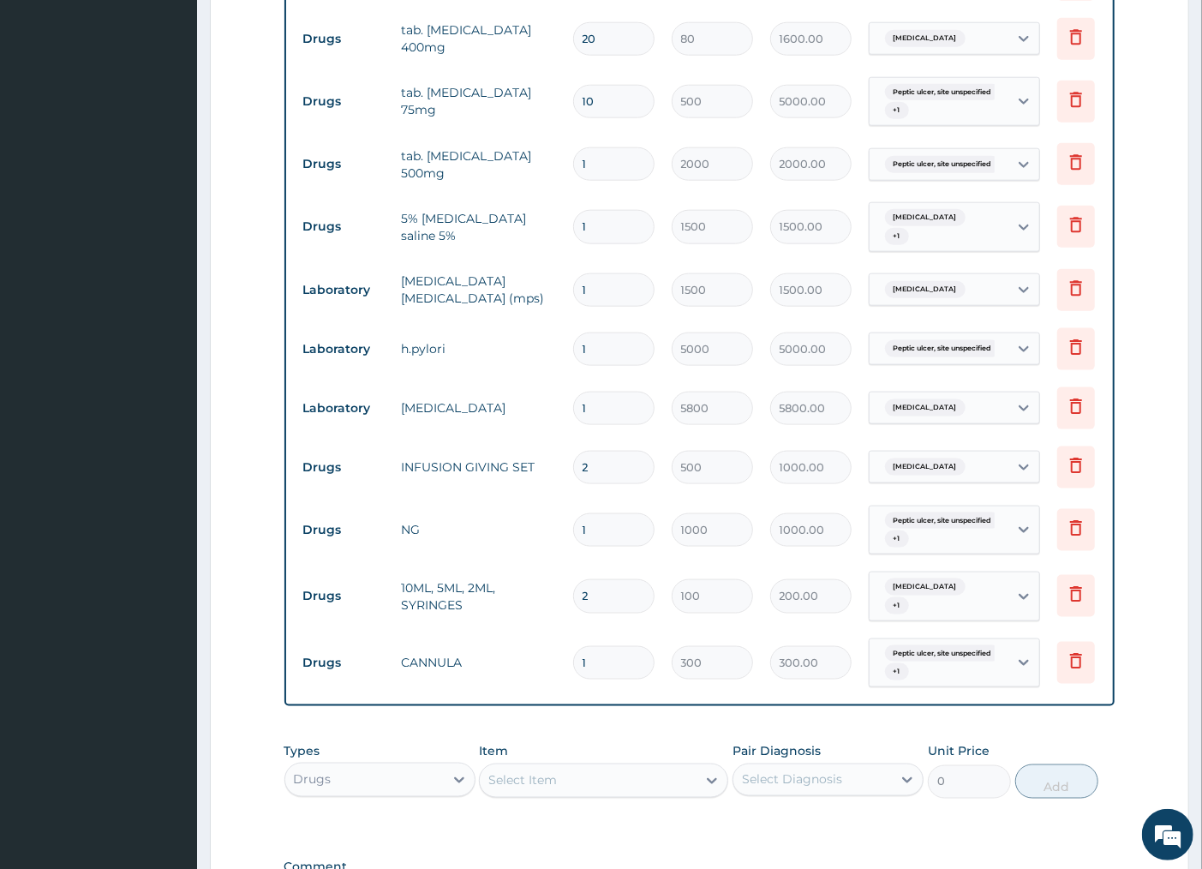
scroll to position [1288, 0]
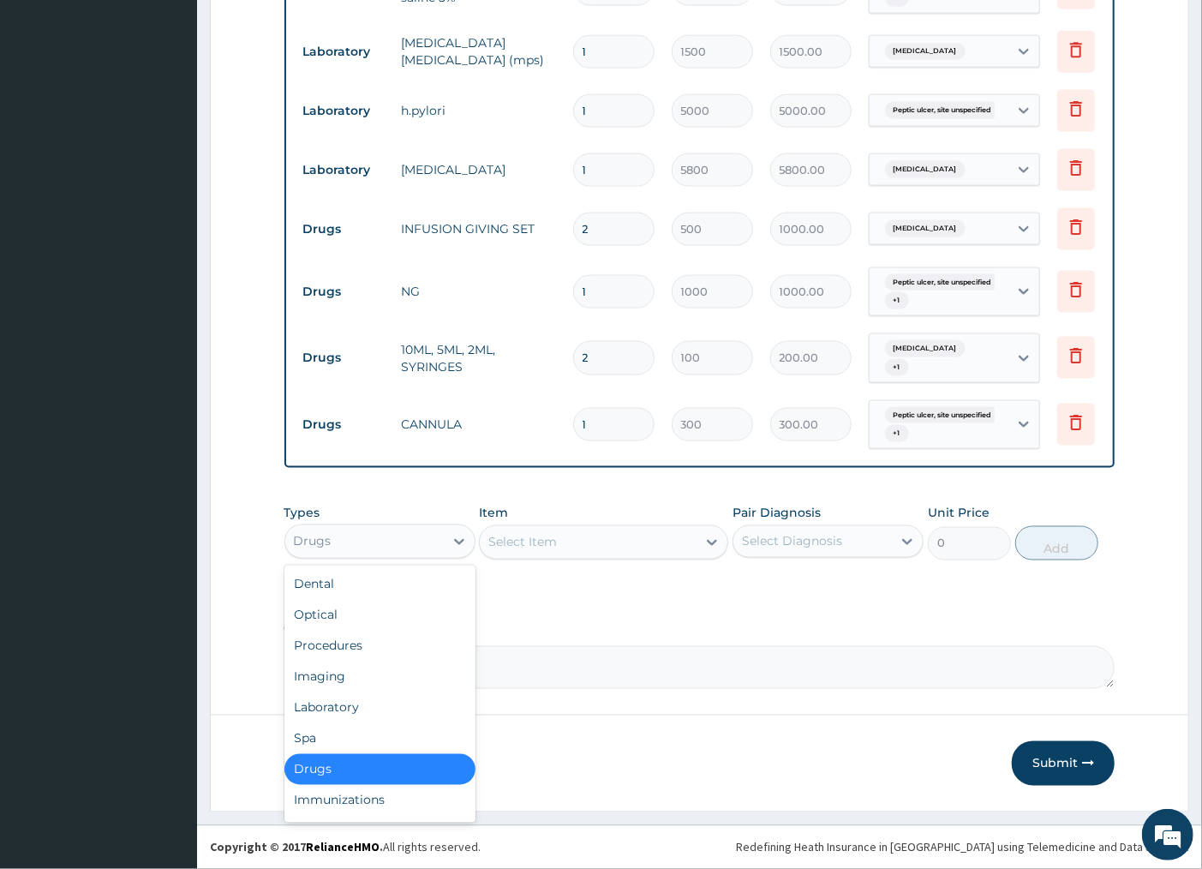
click at [383, 546] on div "Drugs" at bounding box center [364, 541] width 158 height 27
click at [367, 641] on div "Procedures" at bounding box center [379, 646] width 191 height 31
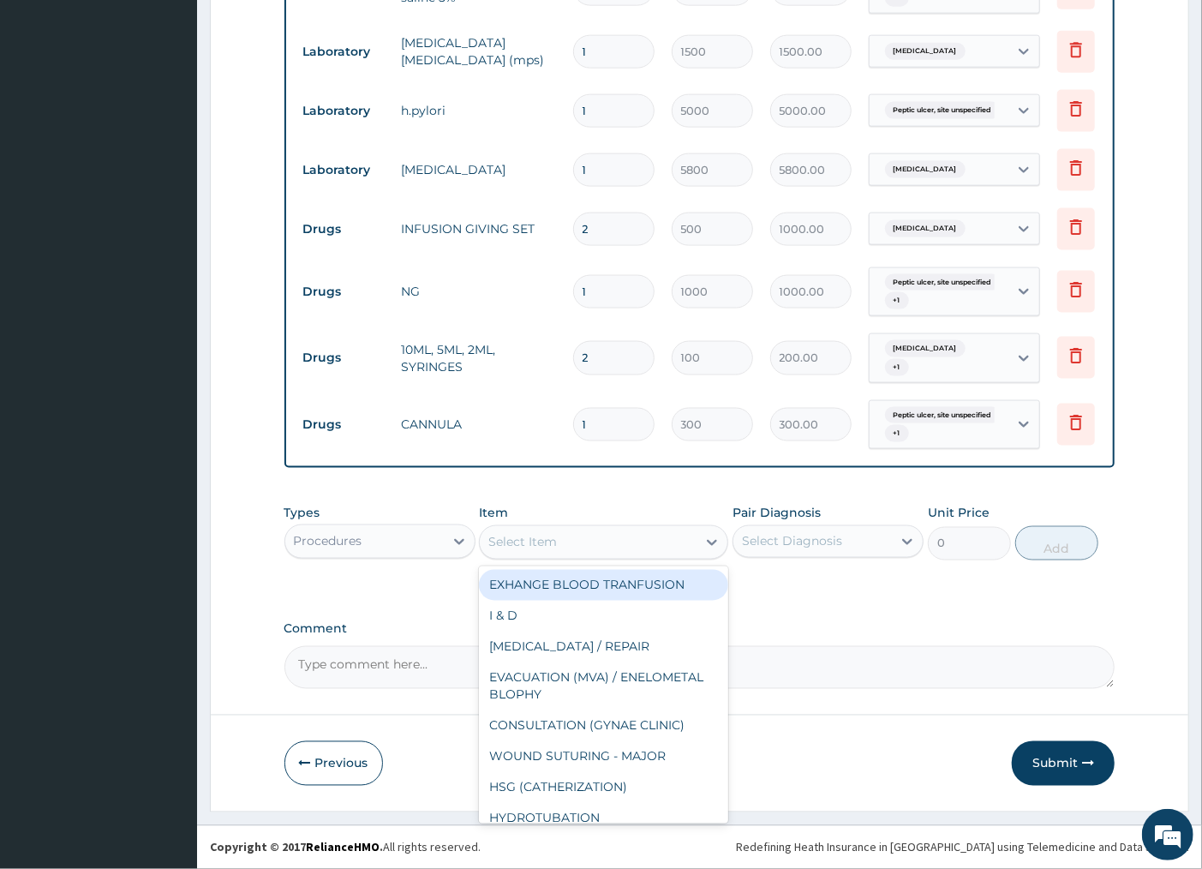
click at [631, 532] on div "Select Item" at bounding box center [588, 542] width 217 height 27
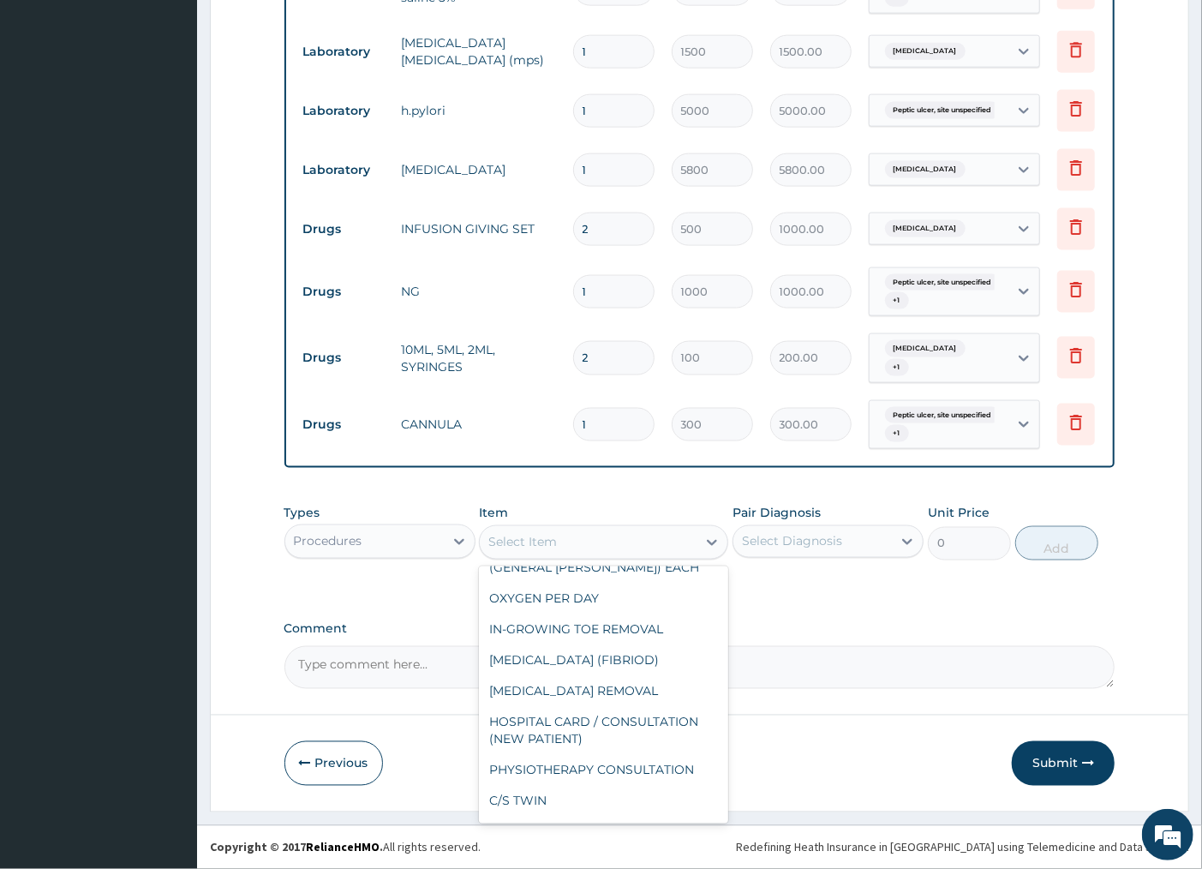
scroll to position [380, 0]
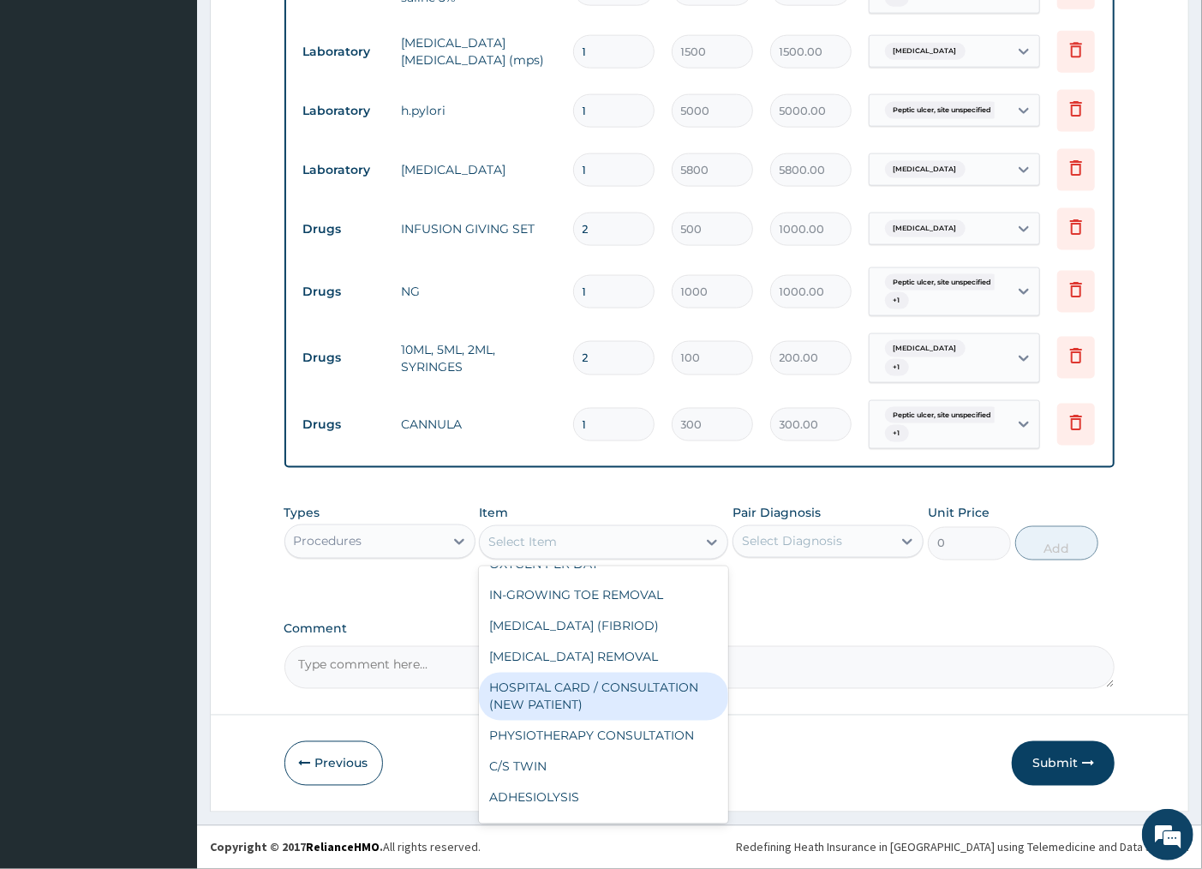
click at [612, 703] on div "HOSPITAL CARD / CONSULTATION (NEW PATIENT)" at bounding box center [603, 696] width 249 height 48
type input "6700"
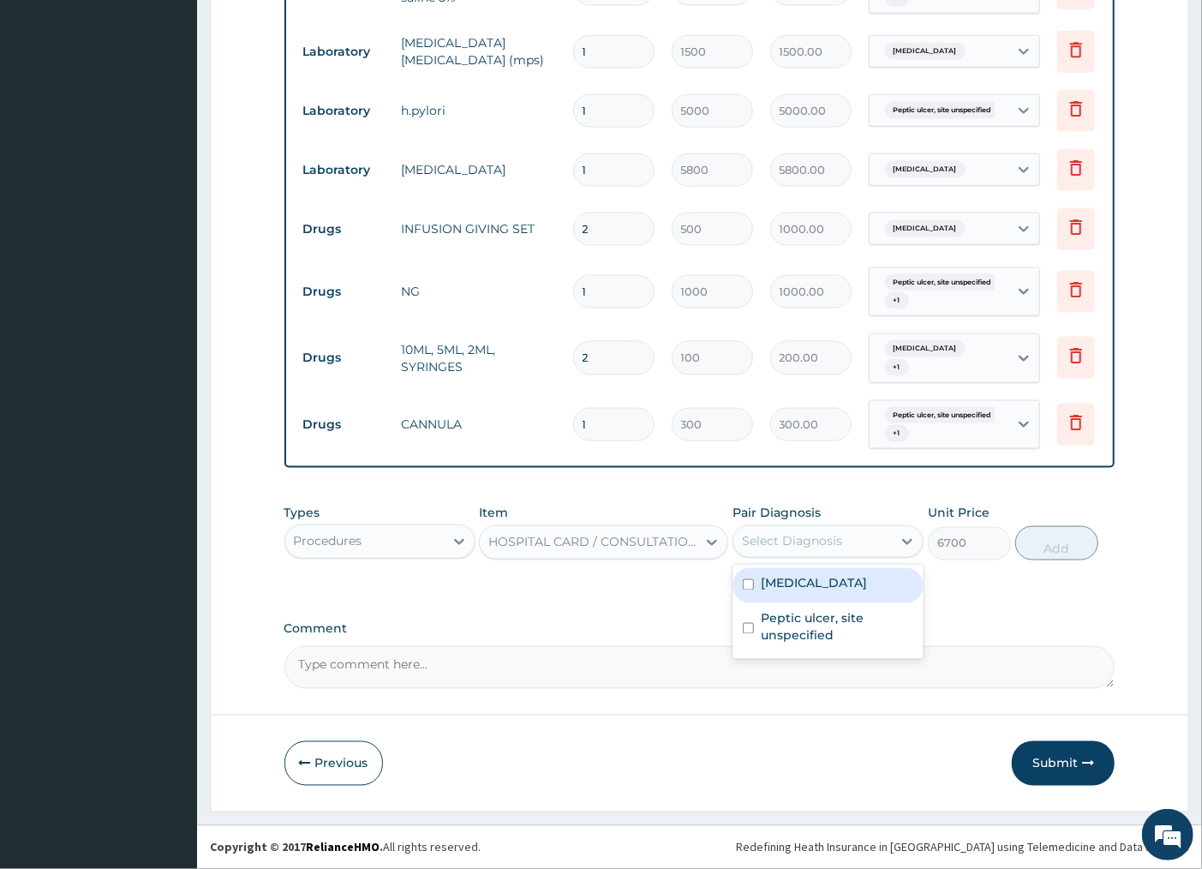
click at [844, 525] on div "Select Diagnosis" at bounding box center [827, 541] width 191 height 33
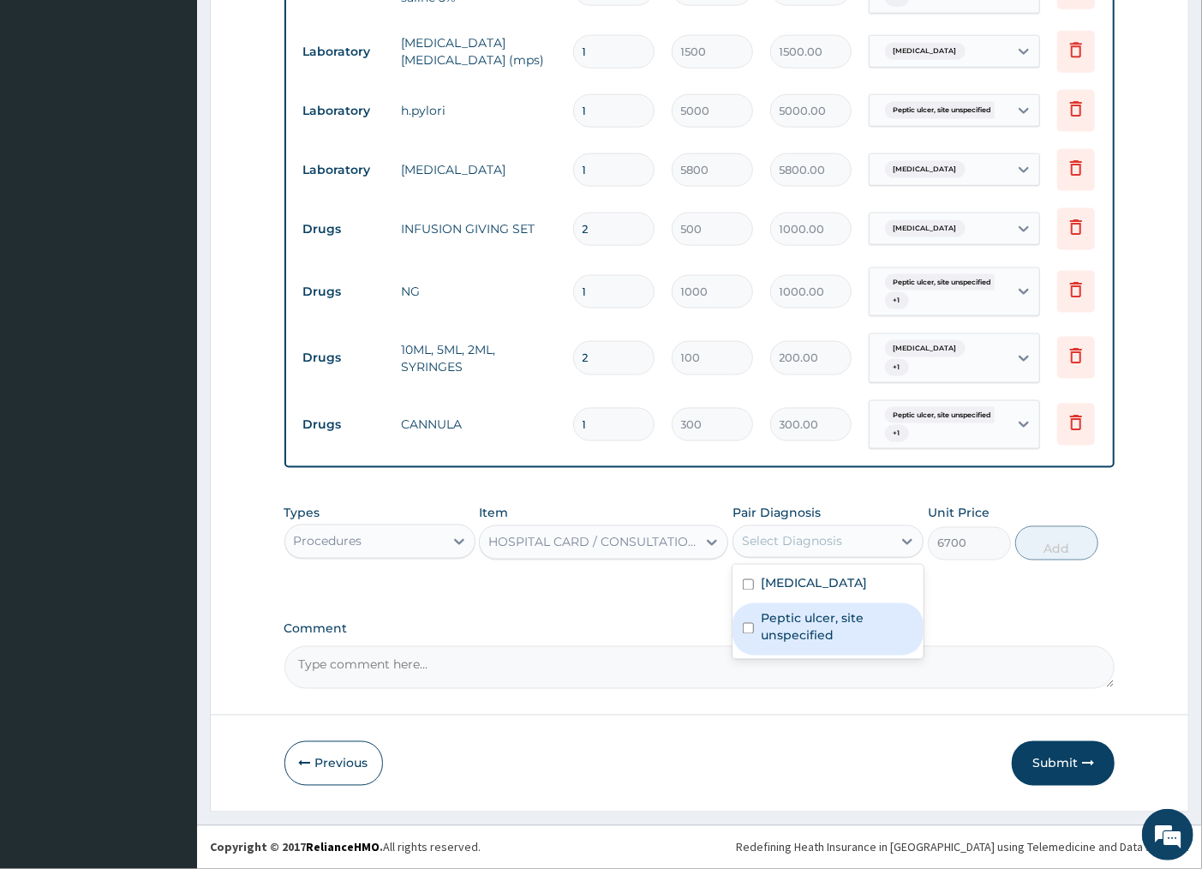
click at [805, 649] on div "Peptic ulcer, site unspecified" at bounding box center [827, 629] width 191 height 52
checkbox input "true"
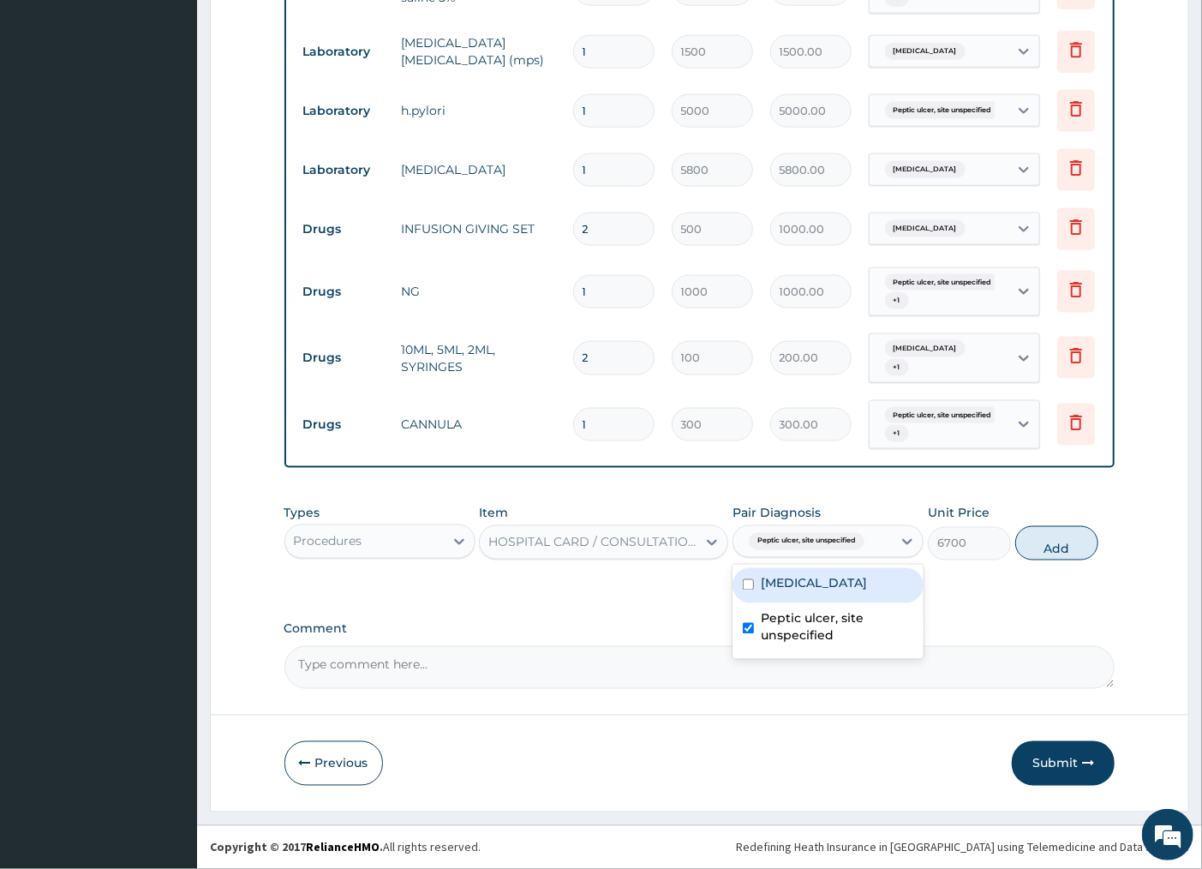
click at [808, 589] on label "Malaria, unspecified" at bounding box center [814, 583] width 106 height 17
checkbox input "true"
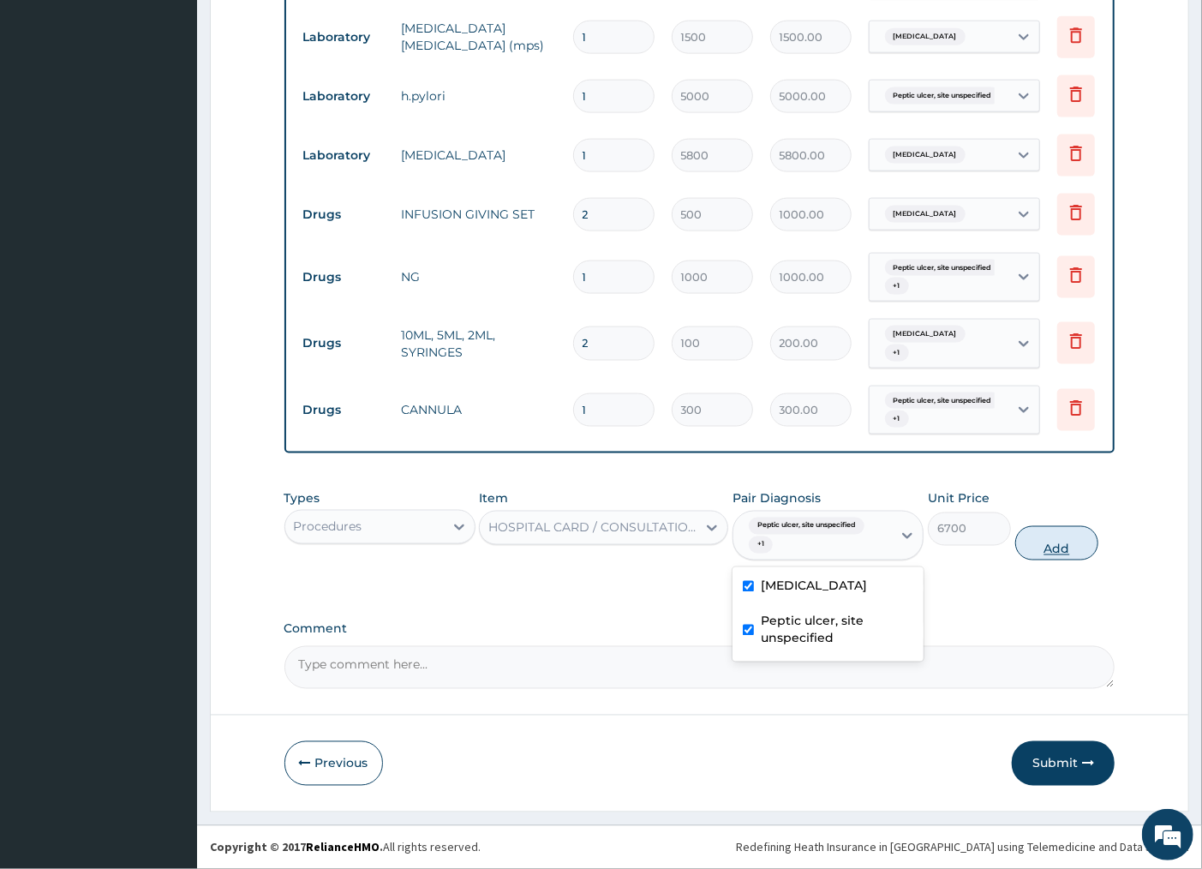
click at [1057, 555] on button "Add" at bounding box center [1056, 543] width 83 height 34
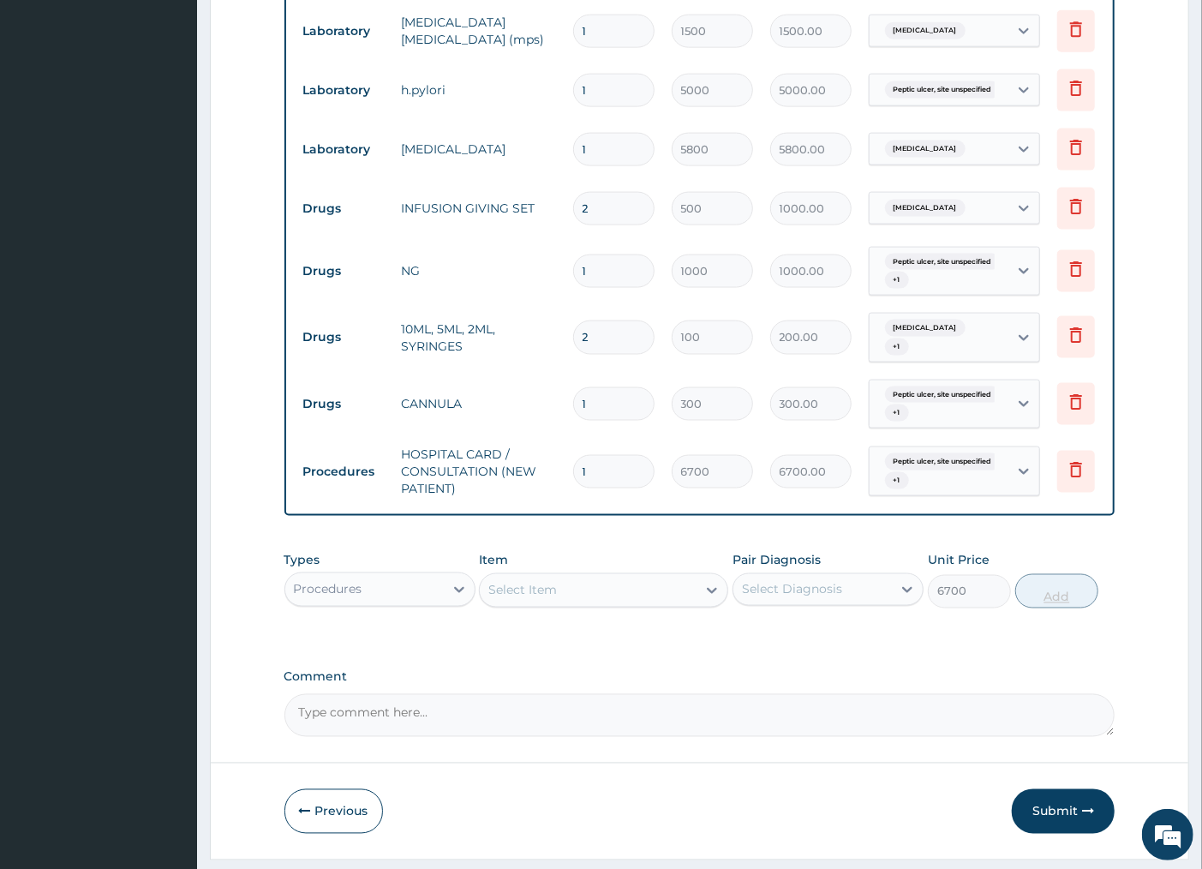
type input "0"
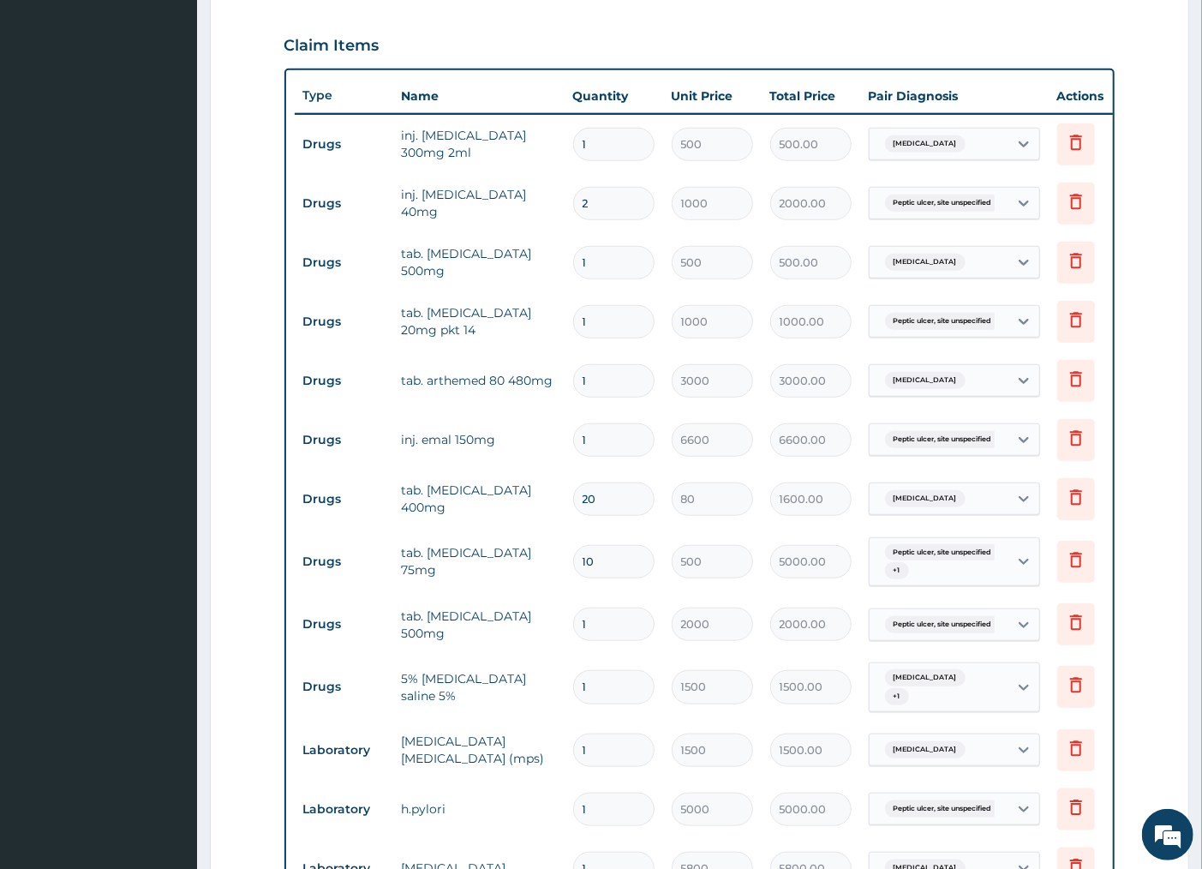
scroll to position [595, 0]
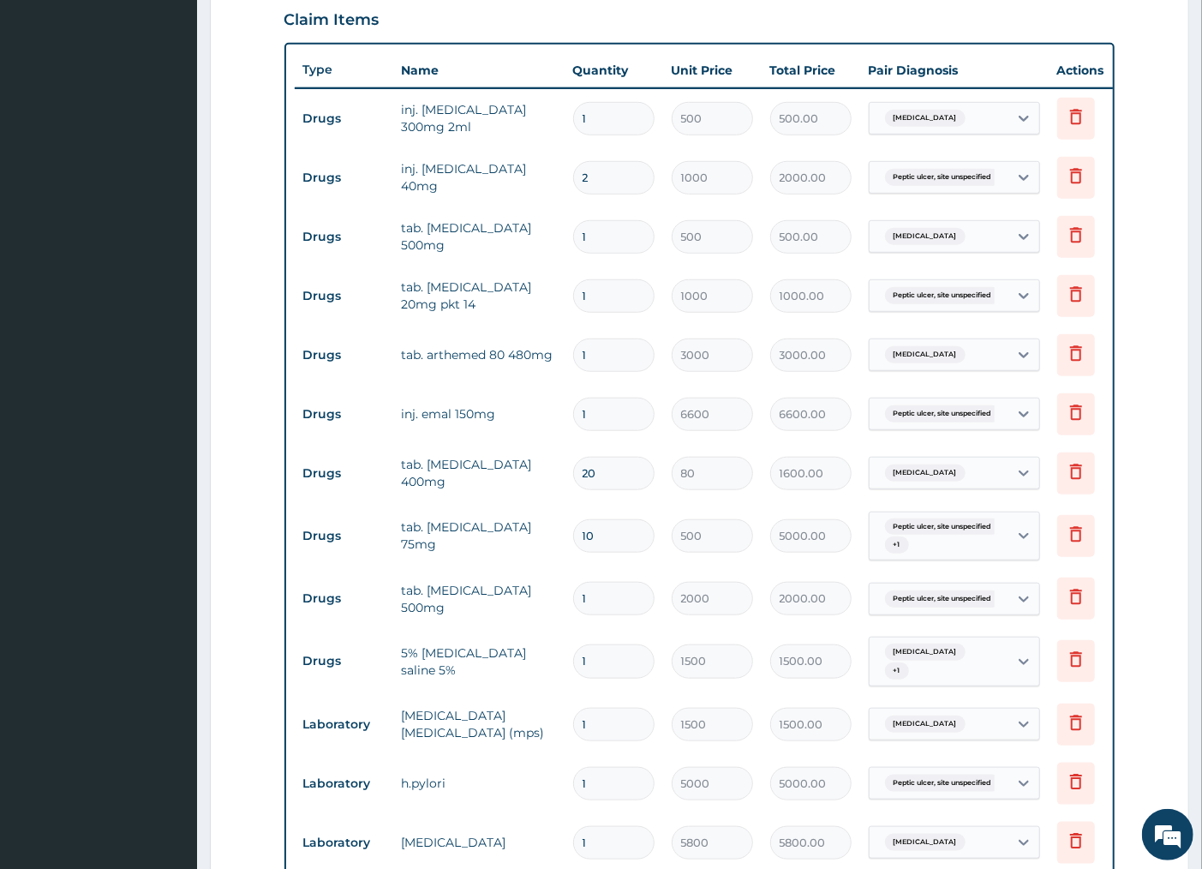
click at [608, 477] on input "20" at bounding box center [613, 473] width 81 height 33
type input "2"
type input "160.00"
type input "22"
type input "1760.00"
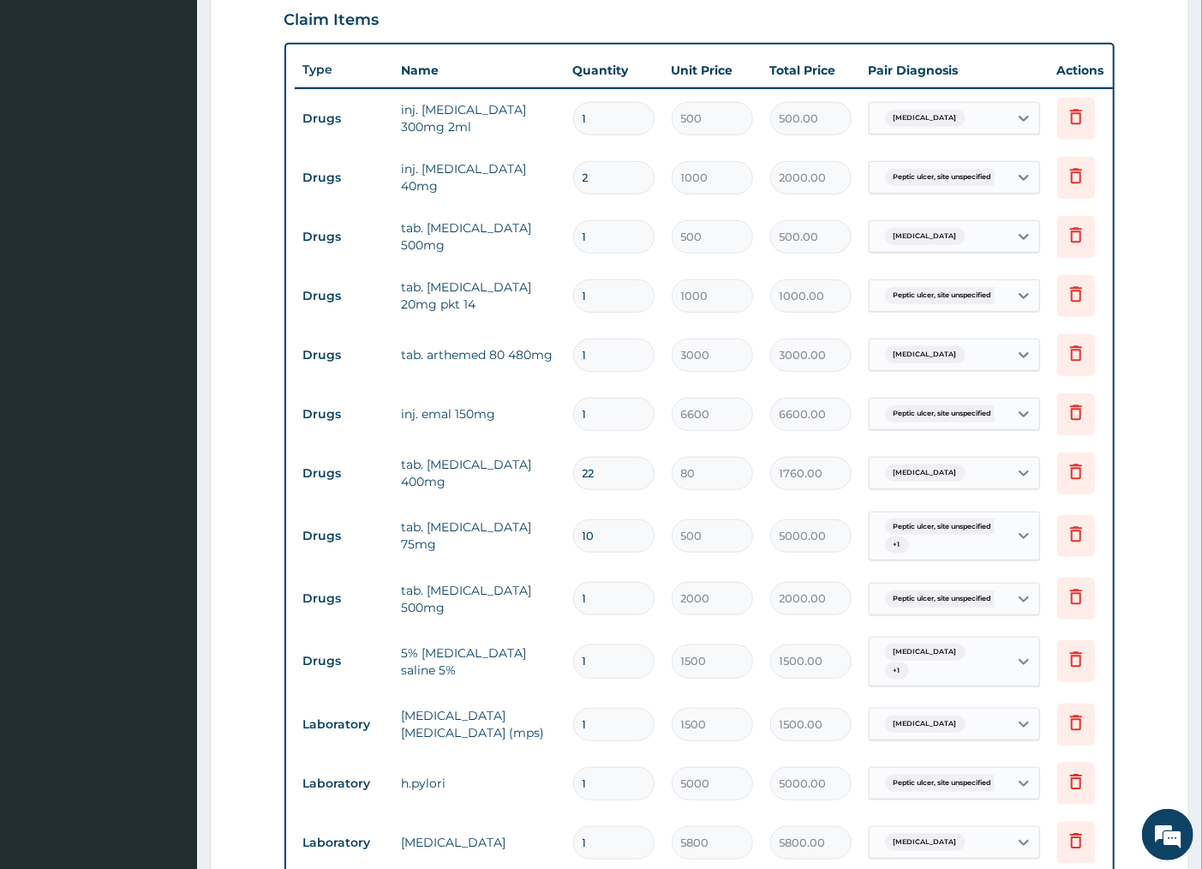
type input "2"
type input "160.00"
type input "23"
type input "1840.00"
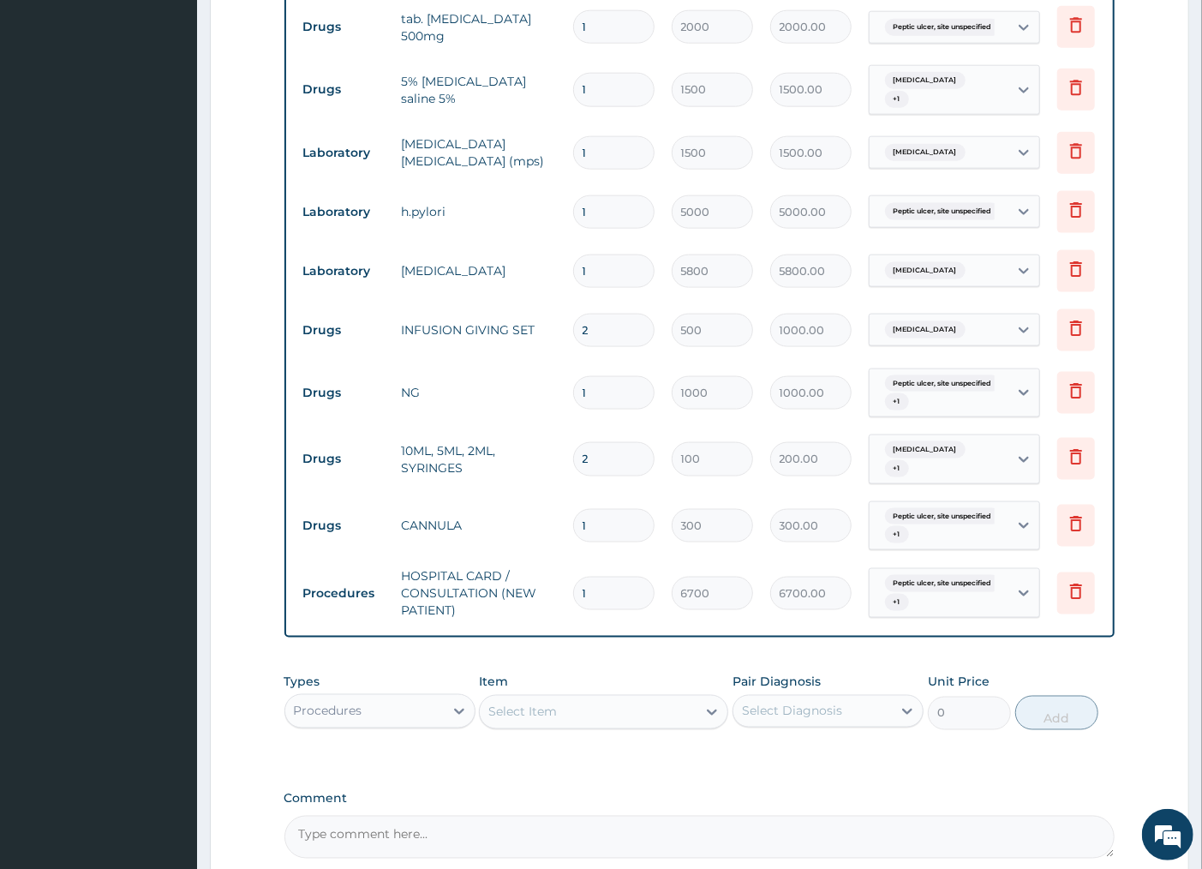
scroll to position [1356, 0]
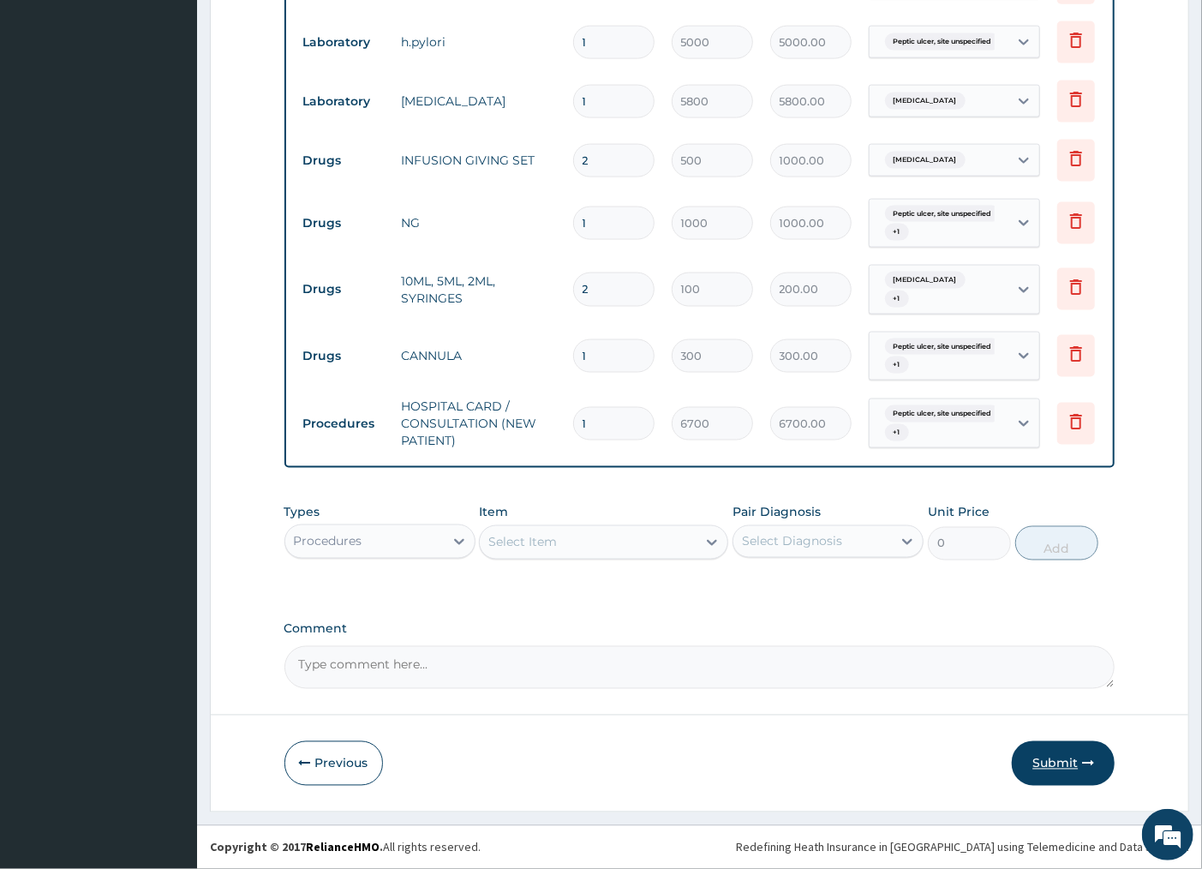
type input "23"
click at [1054, 764] on button "Submit" at bounding box center [1063, 763] width 103 height 45
